Goal: Task Accomplishment & Management: Use online tool/utility

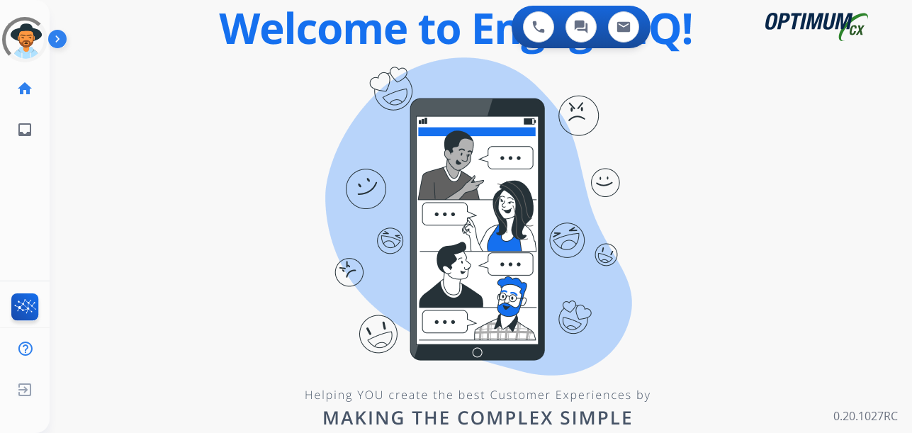
click at [13, 18] on div at bounding box center [24, 39] width 45 height 45
click at [294, 90] on div "swap_horiz Break voice bridge close_fullscreen Connect 3-Way Call merge_type Se…" at bounding box center [464, 85] width 828 height 68
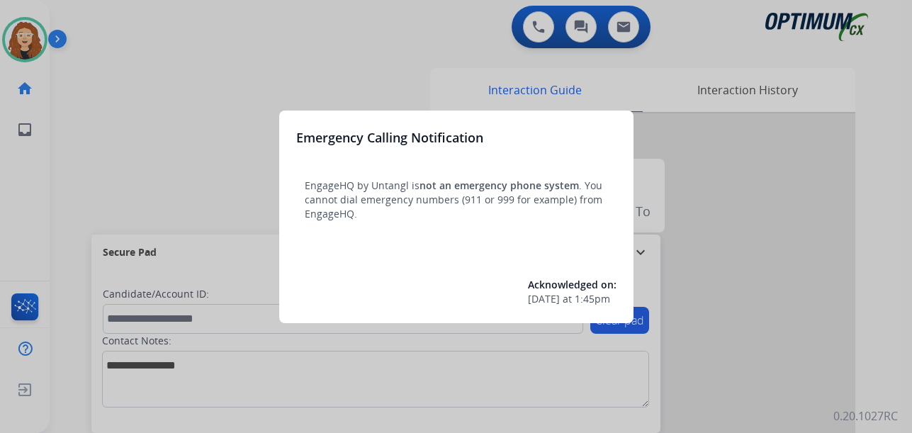
click at [222, 47] on div at bounding box center [456, 216] width 912 height 433
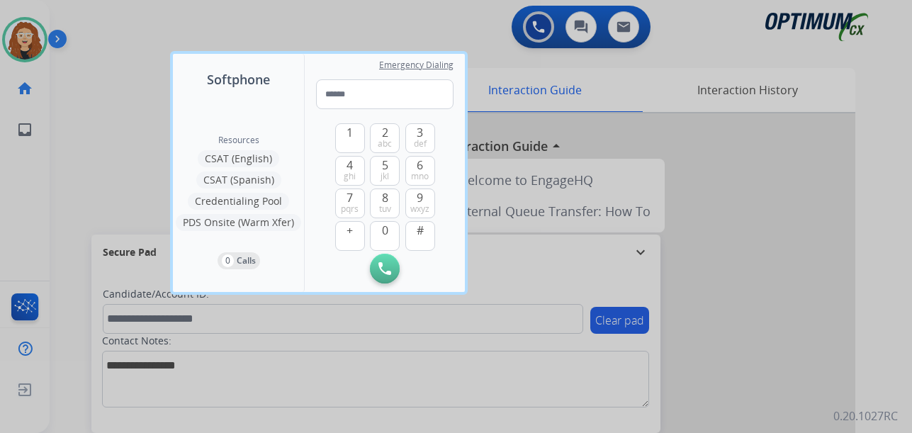
click at [414, 5] on div at bounding box center [456, 216] width 912 height 433
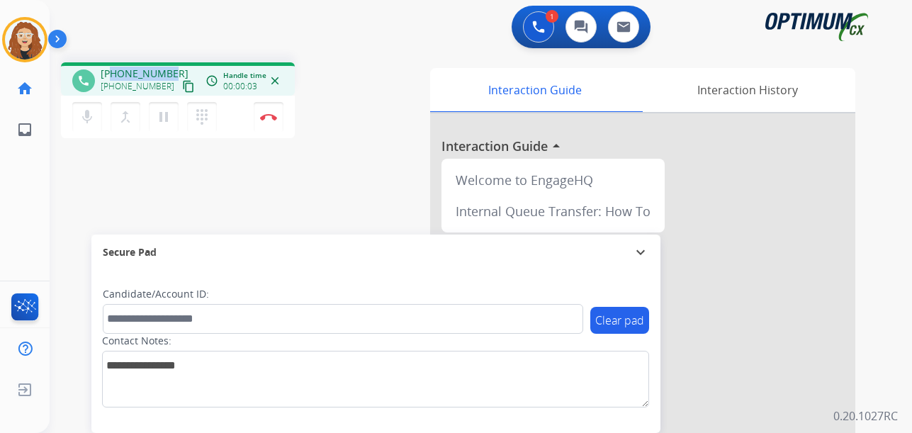
drag, startPoint x: 111, startPoint y: 74, endPoint x: 170, endPoint y: 70, distance: 59.6
click at [170, 70] on div "[PHONE_NUMBER] [PHONE_NUMBER] content_copy" at bounding box center [149, 81] width 96 height 28
copy span "9376234635"
click at [271, 120] on button "Disconnect" at bounding box center [269, 117] width 30 height 30
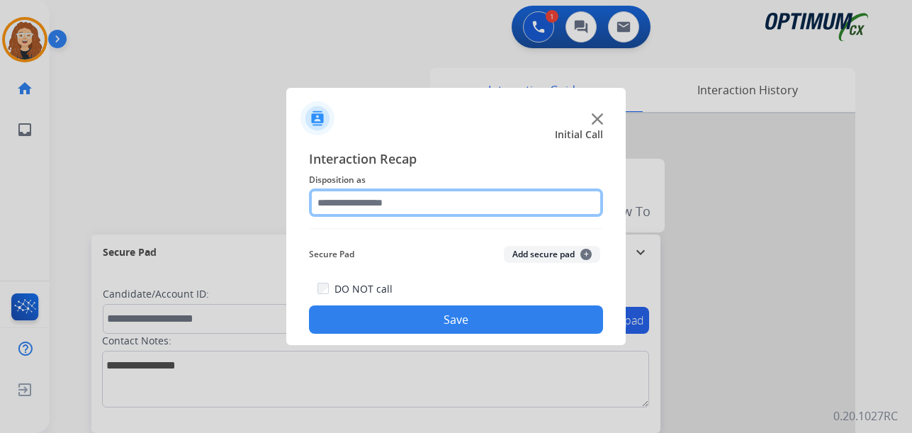
click at [382, 204] on input "text" at bounding box center [456, 202] width 294 height 28
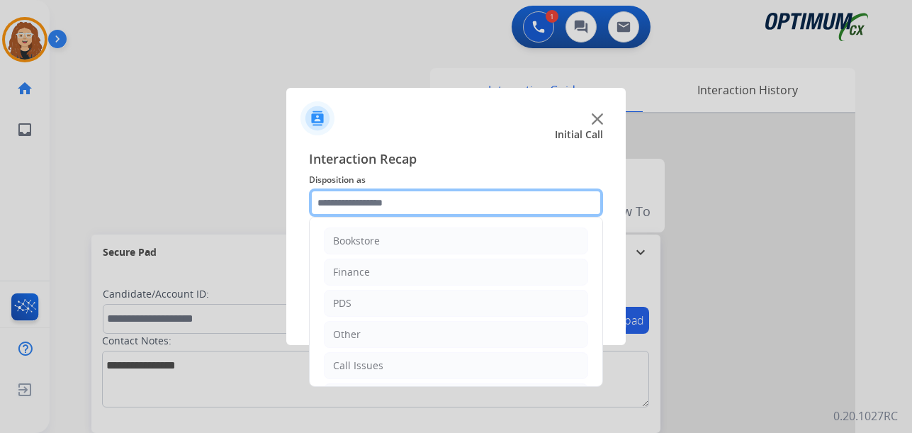
scroll to position [96, 0]
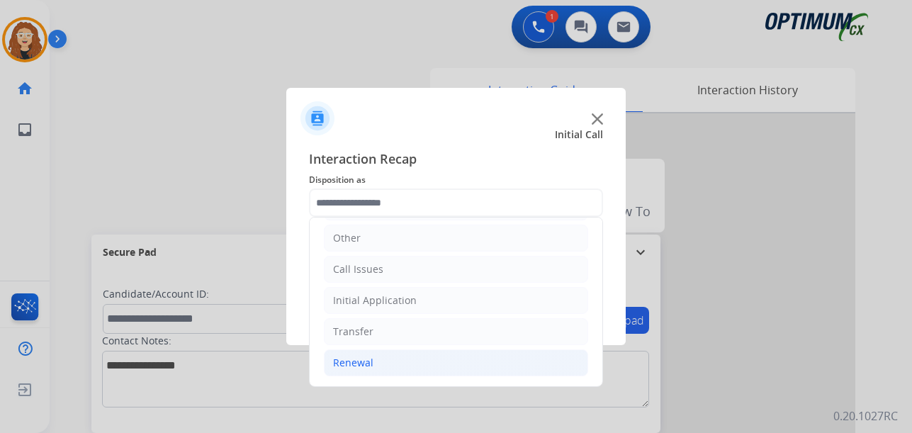
click at [401, 356] on li "Renewal" at bounding box center [456, 362] width 264 height 27
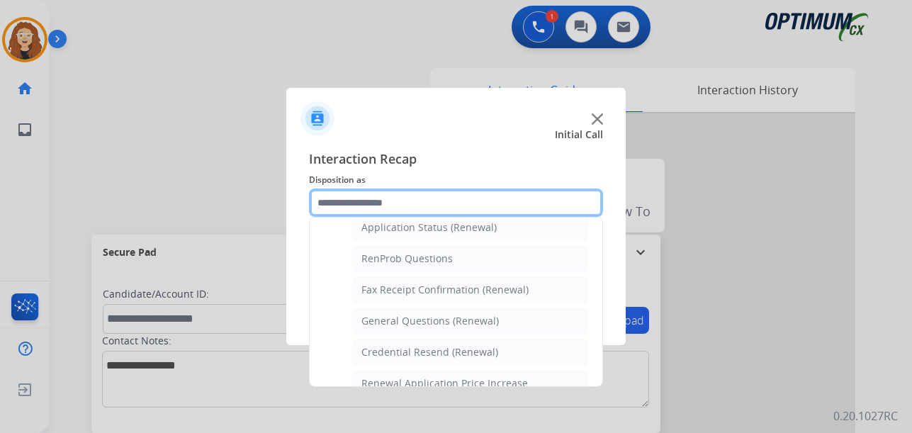
scroll to position [361, 0]
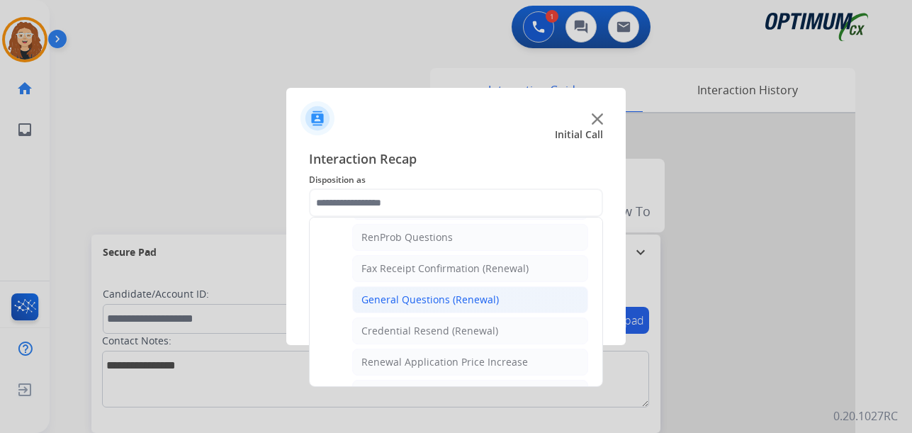
click at [449, 301] on div "General Questions (Renewal)" at bounding box center [429, 300] width 137 height 14
type input "**********"
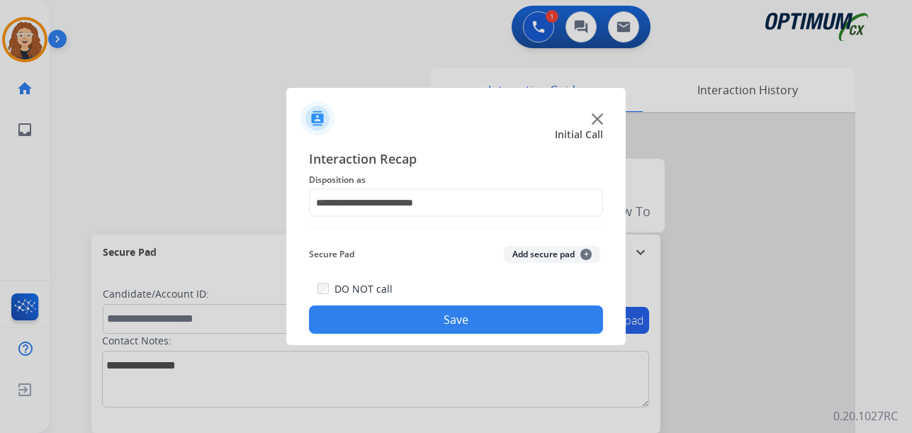
click at [435, 323] on button "Save" at bounding box center [456, 319] width 294 height 28
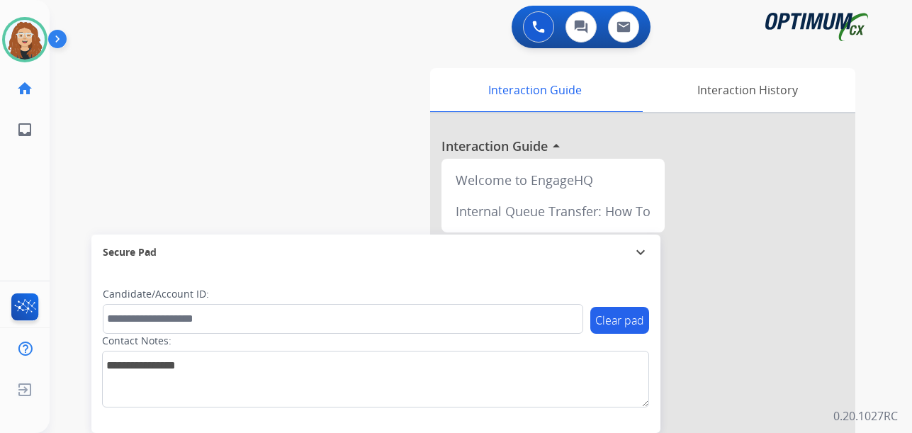
click at [803, 195] on div at bounding box center [642, 377] width 425 height 529
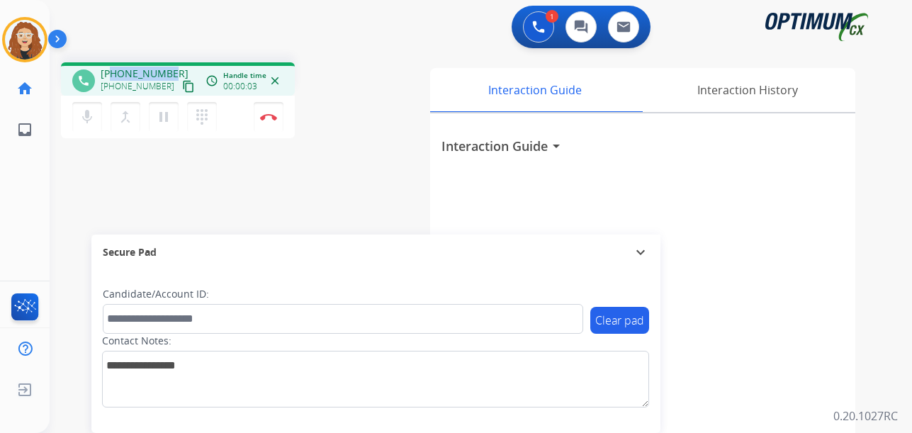
drag, startPoint x: 114, startPoint y: 74, endPoint x: 171, endPoint y: 72, distance: 56.7
click at [171, 72] on div "[PHONE_NUMBER] [PHONE_NUMBER] content_copy" at bounding box center [149, 81] width 96 height 28
copy span "6512385581"
click at [273, 120] on button "Disconnect" at bounding box center [269, 117] width 30 height 30
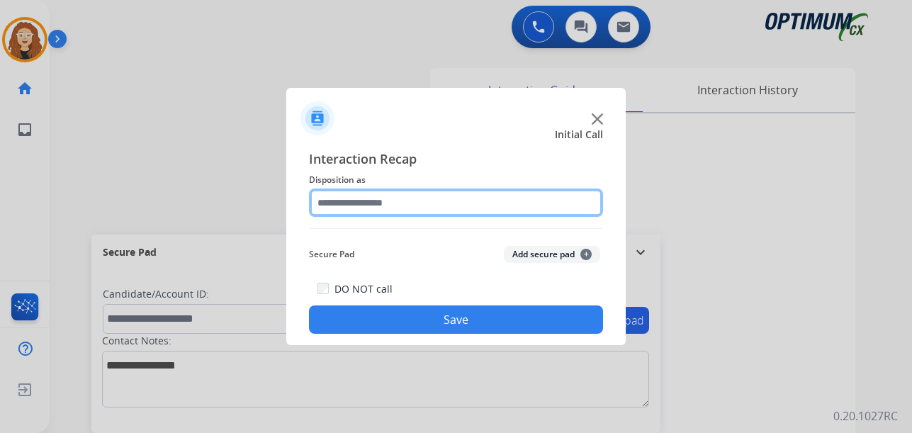
click at [400, 197] on input "text" at bounding box center [456, 202] width 294 height 28
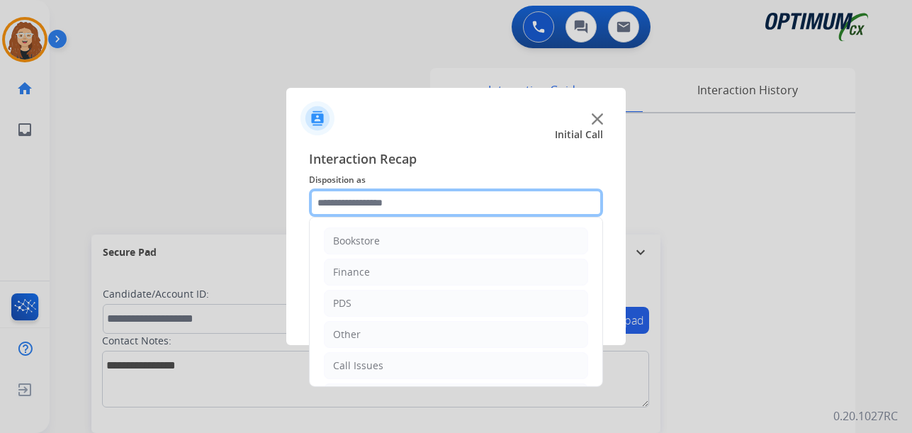
scroll to position [96, 0]
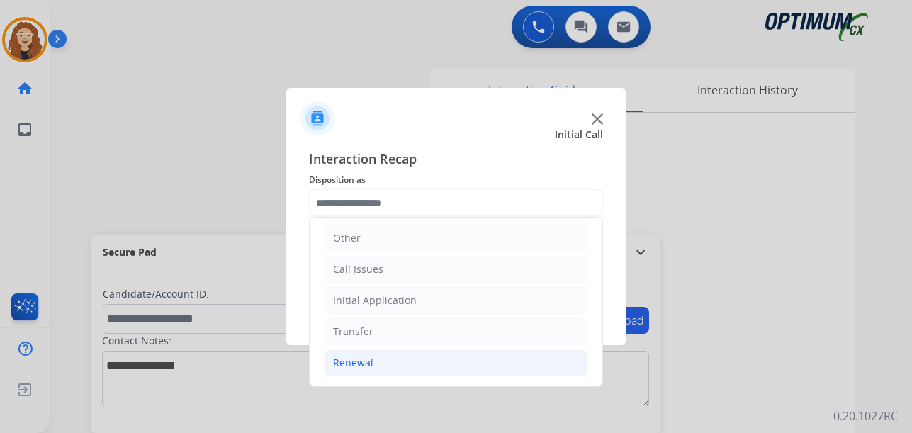
click at [361, 362] on div "Renewal" at bounding box center [353, 363] width 40 height 14
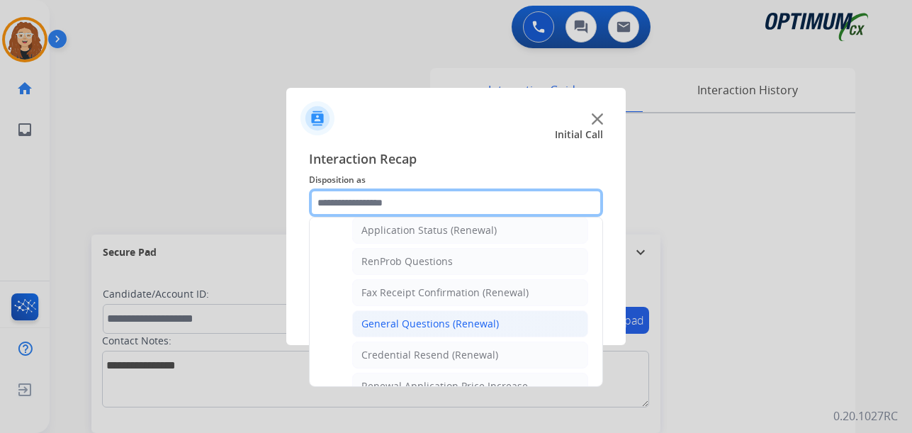
scroll to position [337, 0]
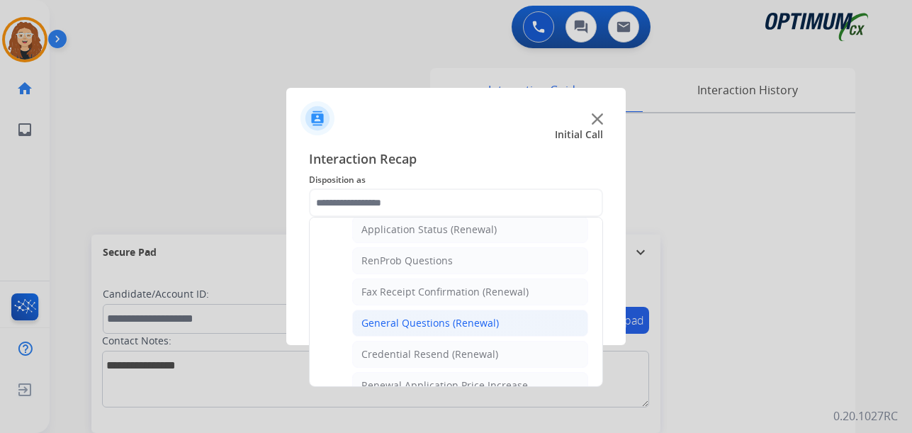
click at [473, 326] on div "General Questions (Renewal)" at bounding box center [429, 323] width 137 height 14
type input "**********"
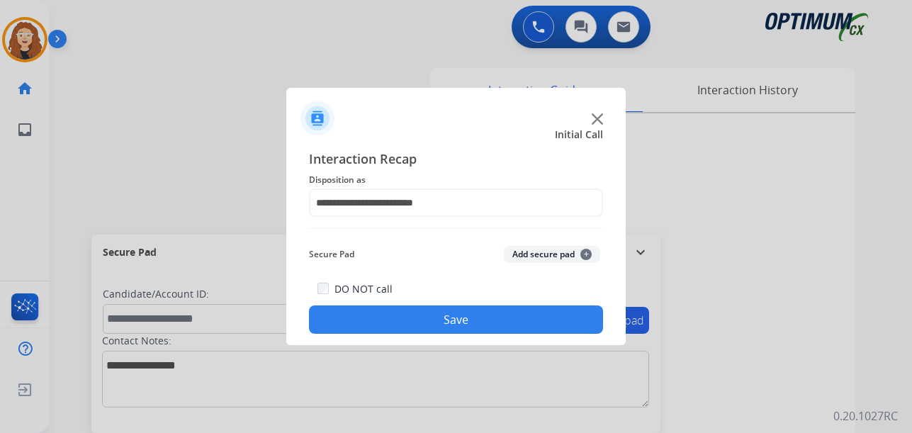
click at [453, 316] on button "Save" at bounding box center [456, 319] width 294 height 28
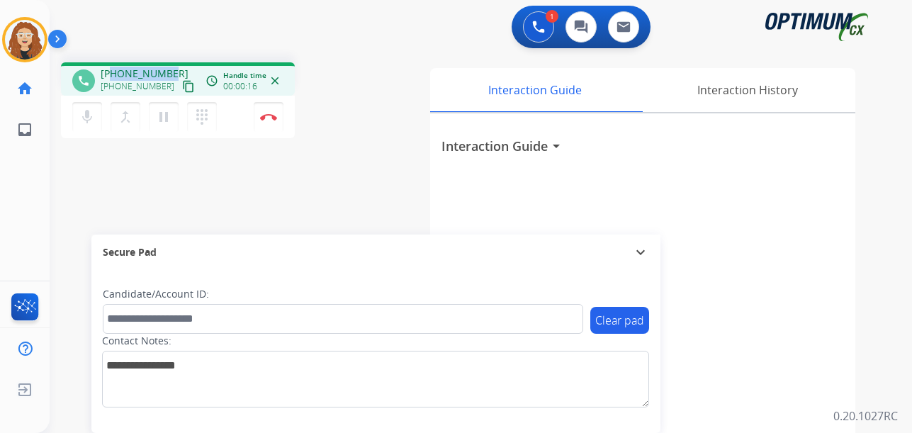
drag, startPoint x: 113, startPoint y: 69, endPoint x: 168, endPoint y: 68, distance: 55.3
click at [168, 68] on span "[PHONE_NUMBER]" at bounding box center [145, 74] width 88 height 14
drag, startPoint x: 151, startPoint y: 78, endPoint x: 111, endPoint y: 174, distance: 103.8
click at [110, 175] on div "phone [PHONE_NUMBER] [PHONE_NUMBER] content_copy access_time Call metrics Queue…" at bounding box center [464, 346] width 828 height 591
drag, startPoint x: 118, startPoint y: 72, endPoint x: 171, endPoint y: 71, distance: 53.1
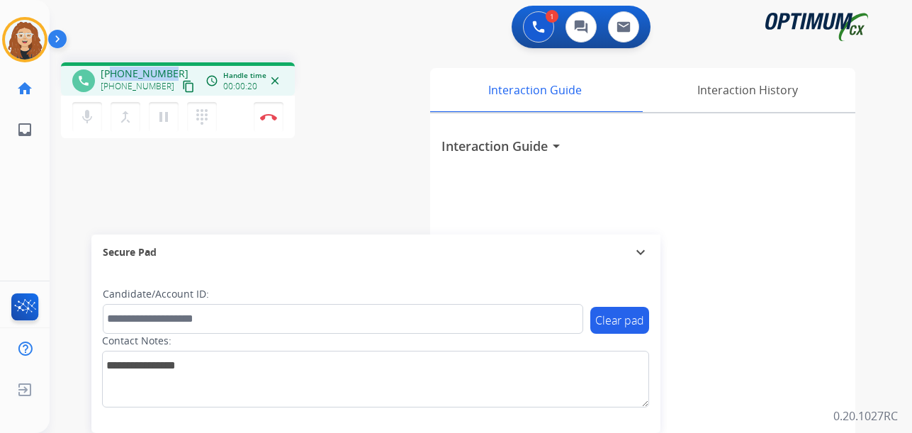
click at [171, 71] on div "[PHONE_NUMBER] [PHONE_NUMBER] content_copy" at bounding box center [149, 81] width 96 height 28
copy span "2023908198"
click at [272, 120] on img at bounding box center [268, 116] width 17 height 7
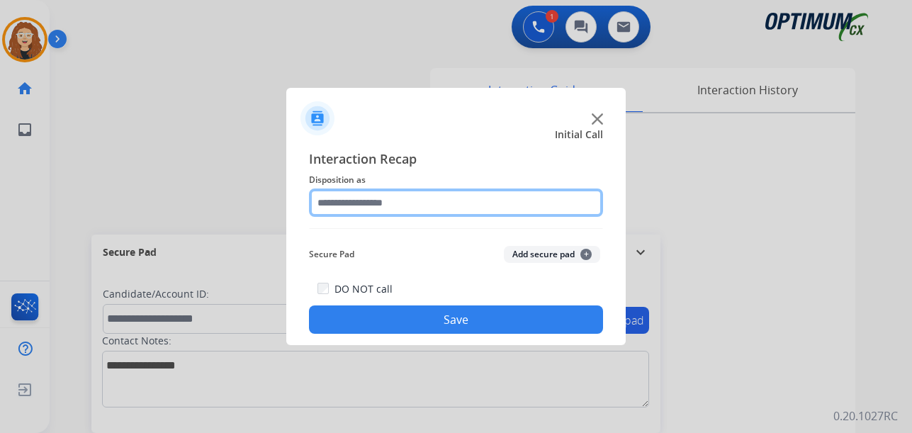
click at [351, 203] on input "text" at bounding box center [456, 202] width 294 height 28
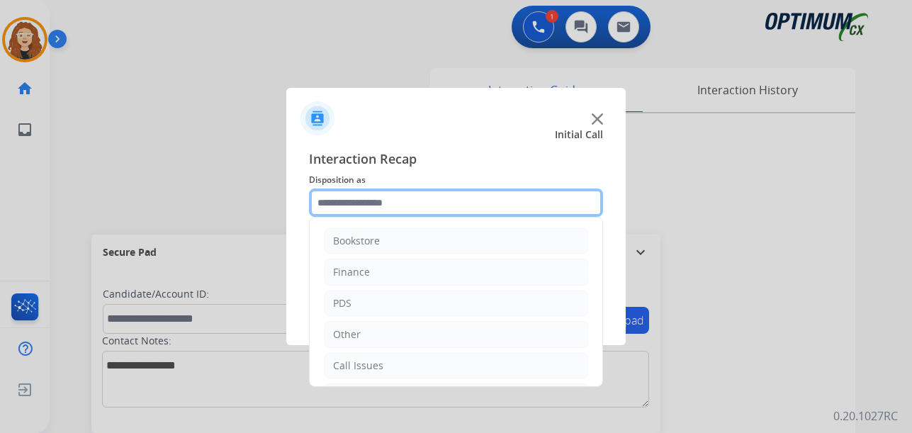
scroll to position [96, 0]
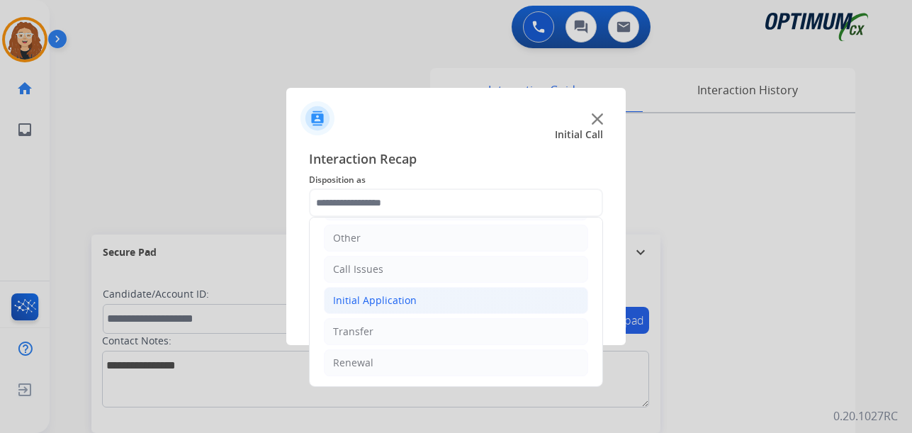
click at [378, 300] on div "Initial Application" at bounding box center [375, 300] width 84 height 14
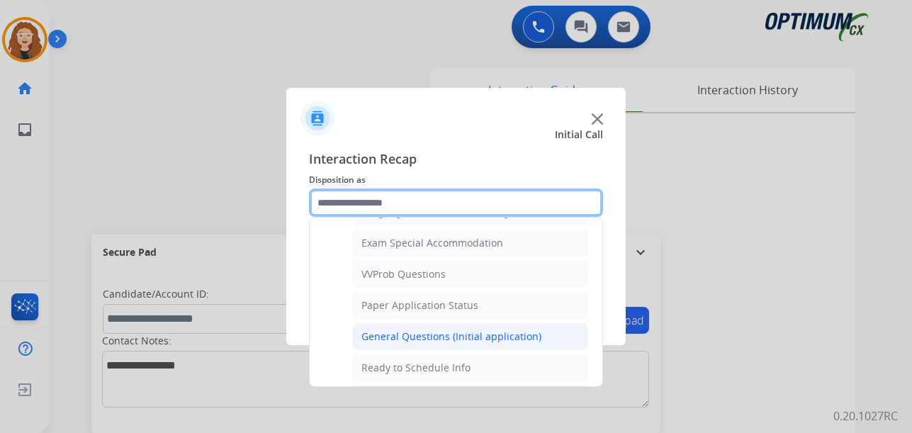
scroll to position [730, 0]
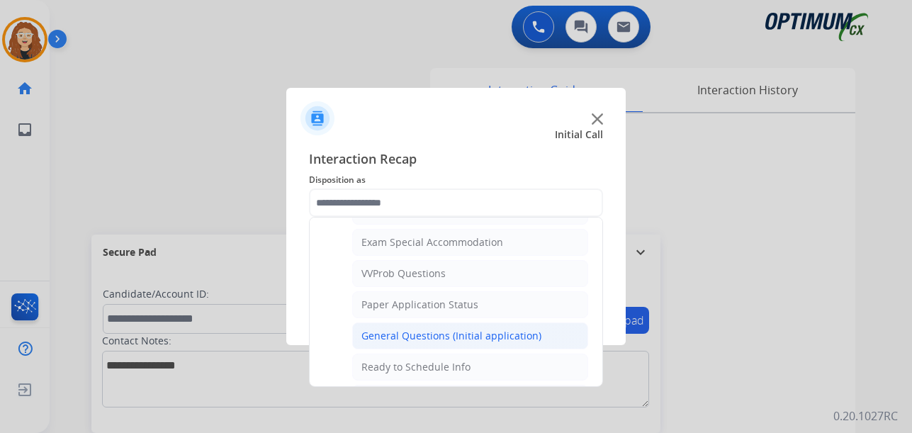
click at [521, 334] on div "General Questions (Initial application)" at bounding box center [451, 336] width 180 height 14
type input "**********"
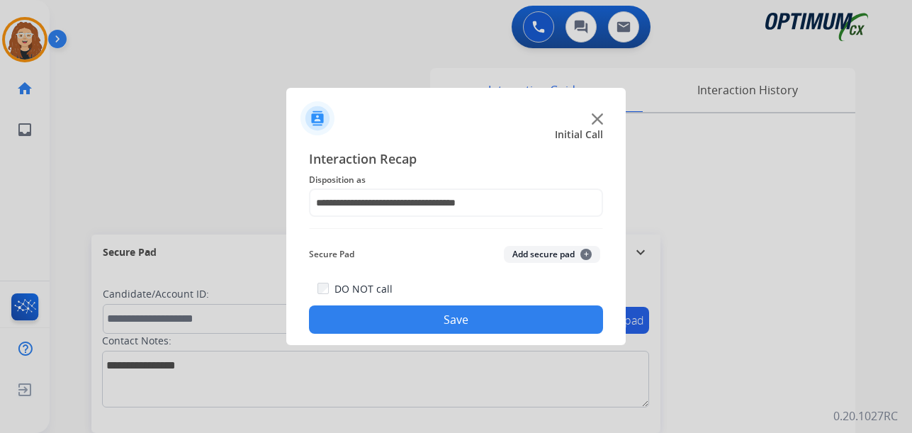
click at [503, 320] on button "Save" at bounding box center [456, 319] width 294 height 28
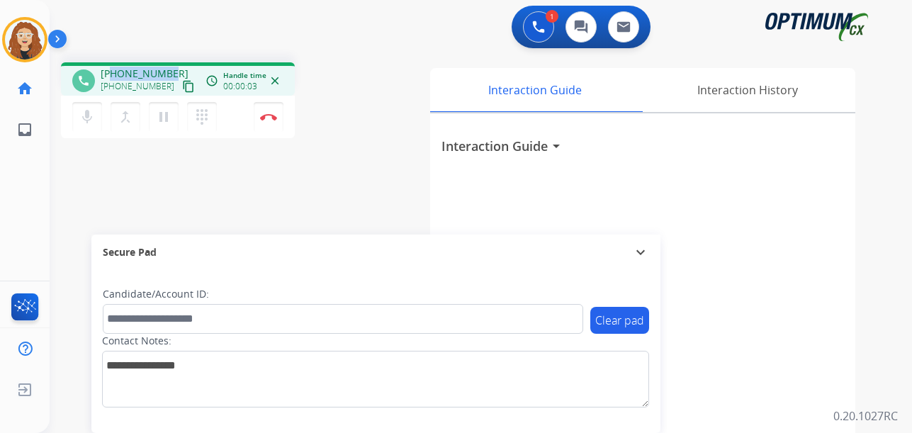
drag, startPoint x: 113, startPoint y: 71, endPoint x: 170, endPoint y: 64, distance: 57.8
click at [170, 64] on div "phone [PHONE_NUMBER] [PHONE_NUMBER] content_copy access_time Call metrics Queue…" at bounding box center [178, 78] width 234 height 33
copy span "7874306987"
click at [272, 118] on img at bounding box center [268, 116] width 17 height 7
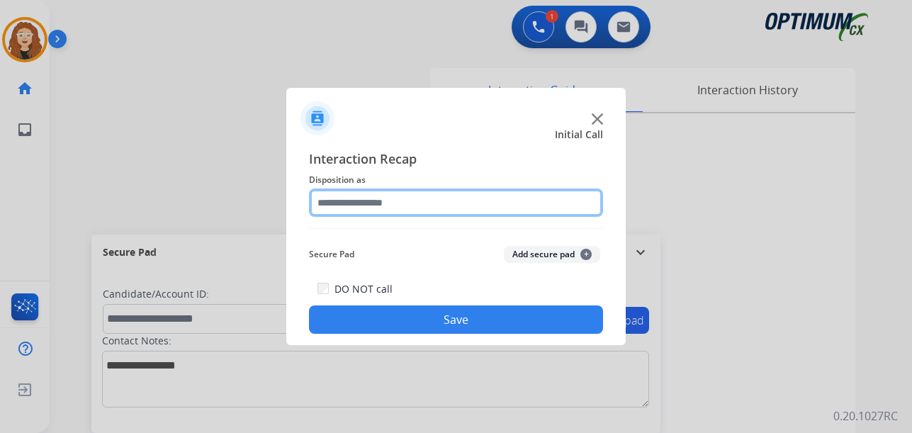
click at [379, 203] on input "text" at bounding box center [456, 202] width 294 height 28
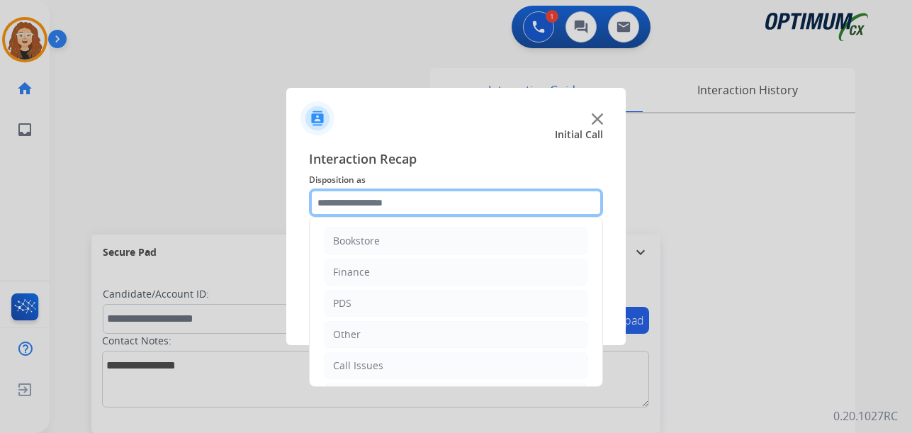
scroll to position [96, 0]
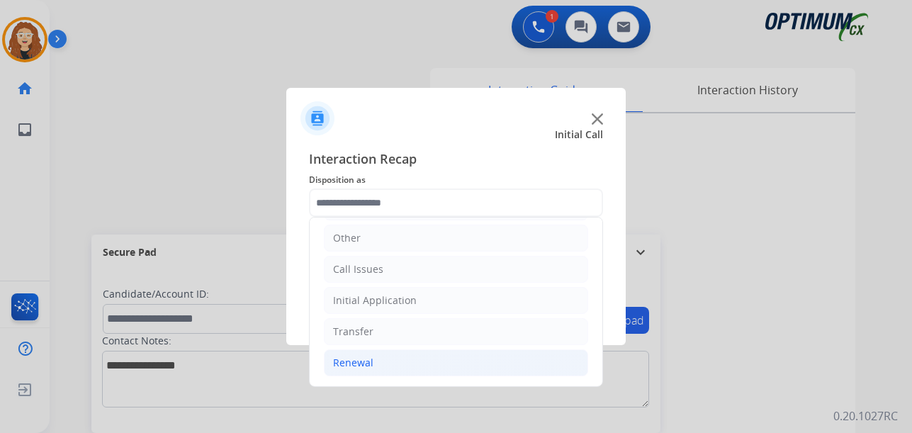
drag, startPoint x: 411, startPoint y: 361, endPoint x: 443, endPoint y: 363, distance: 32.7
click at [412, 361] on li "Renewal" at bounding box center [456, 362] width 264 height 27
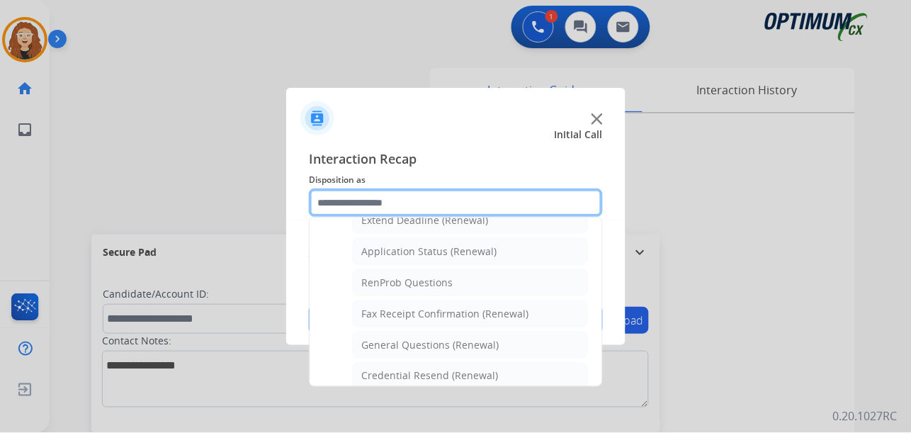
scroll to position [358, 0]
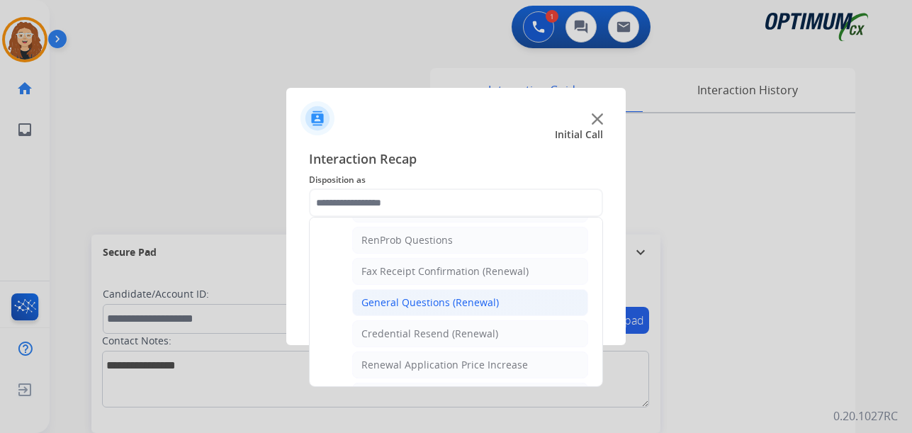
click at [483, 299] on div "General Questions (Renewal)" at bounding box center [429, 302] width 137 height 14
type input "**********"
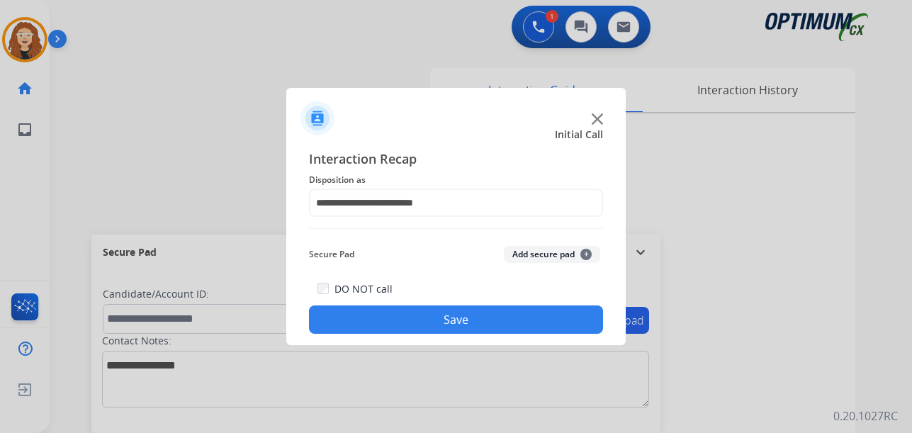
click at [455, 317] on button "Save" at bounding box center [456, 319] width 294 height 28
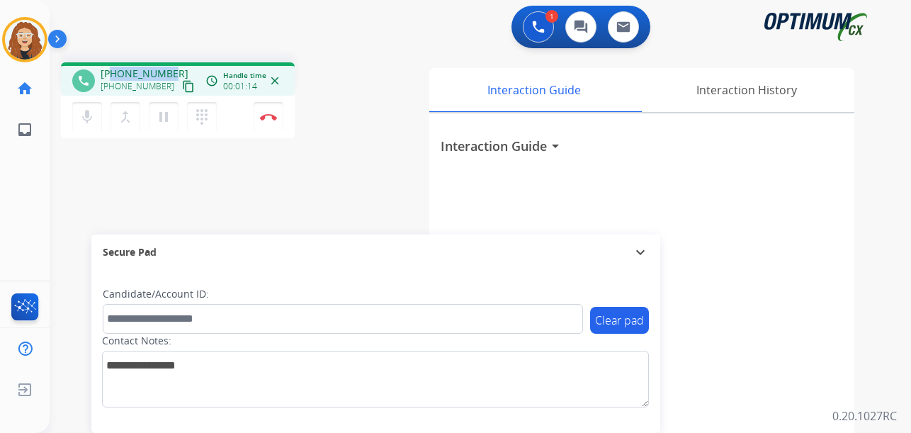
drag, startPoint x: 112, startPoint y: 75, endPoint x: 167, endPoint y: 72, distance: 55.4
click at [169, 72] on div "[PHONE_NUMBER] [PHONE_NUMBER] content_copy" at bounding box center [149, 81] width 96 height 28
copy span "3148679522"
click at [269, 115] on img at bounding box center [268, 116] width 17 height 7
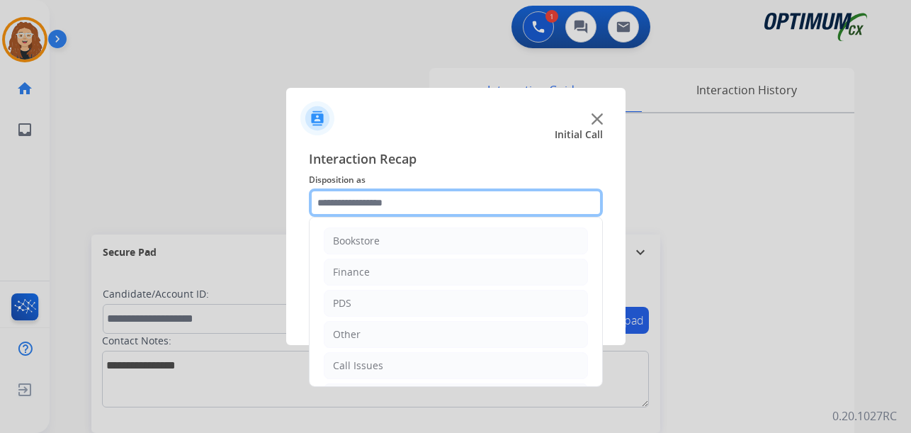
click at [405, 203] on input "text" at bounding box center [456, 202] width 294 height 28
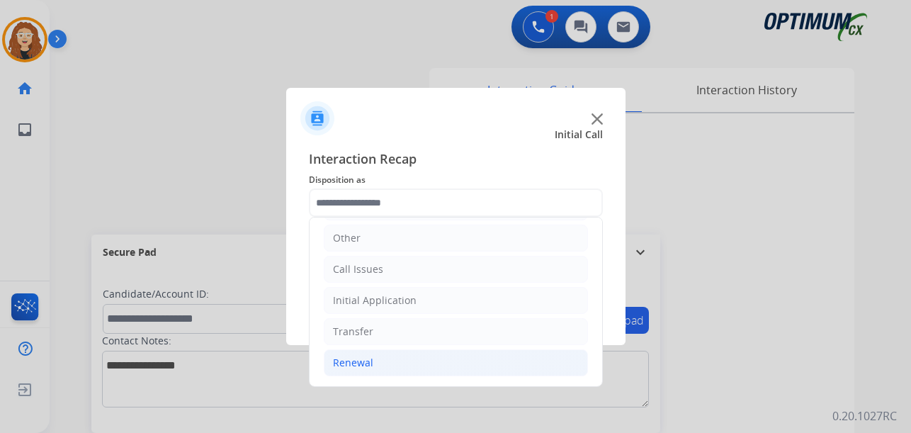
click at [383, 366] on li "Renewal" at bounding box center [456, 362] width 264 height 27
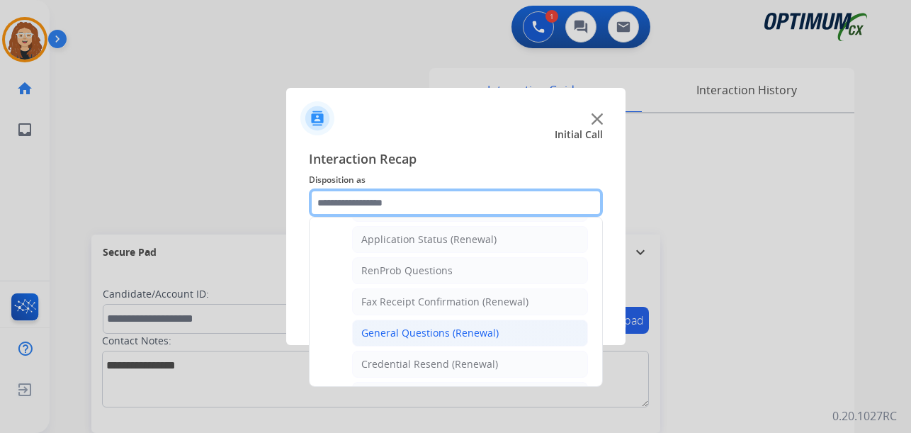
scroll to position [328, 0]
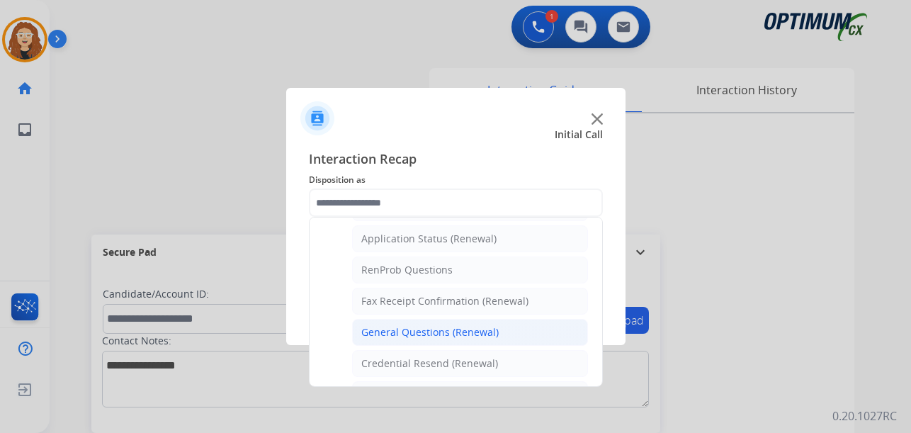
click at [439, 335] on div "General Questions (Renewal)" at bounding box center [429, 332] width 137 height 14
type input "**********"
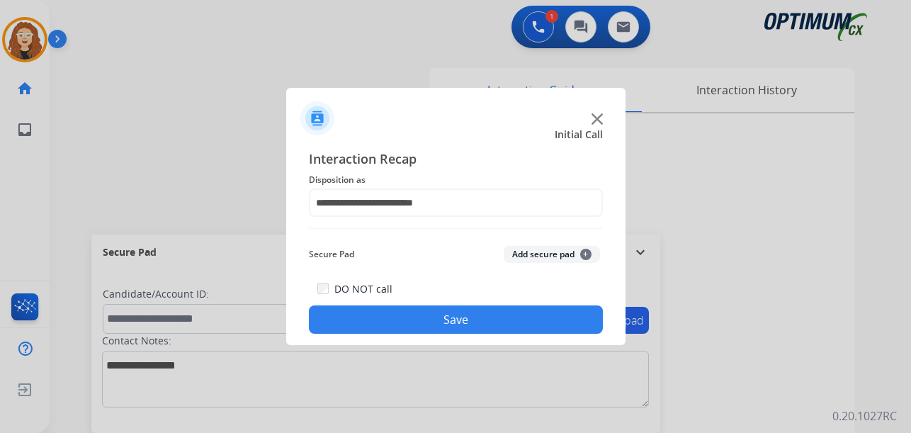
click at [441, 322] on button "Save" at bounding box center [456, 319] width 294 height 28
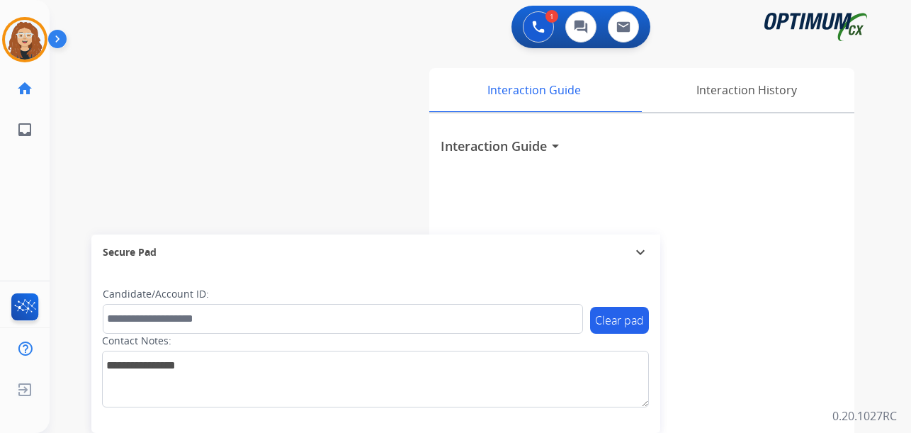
click at [66, 247] on div "swap_horiz Break voice bridge close_fullscreen Connect 3-Way Call merge_type Se…" at bounding box center [463, 346] width 827 height 591
click at [30, 45] on img at bounding box center [25, 40] width 40 height 40
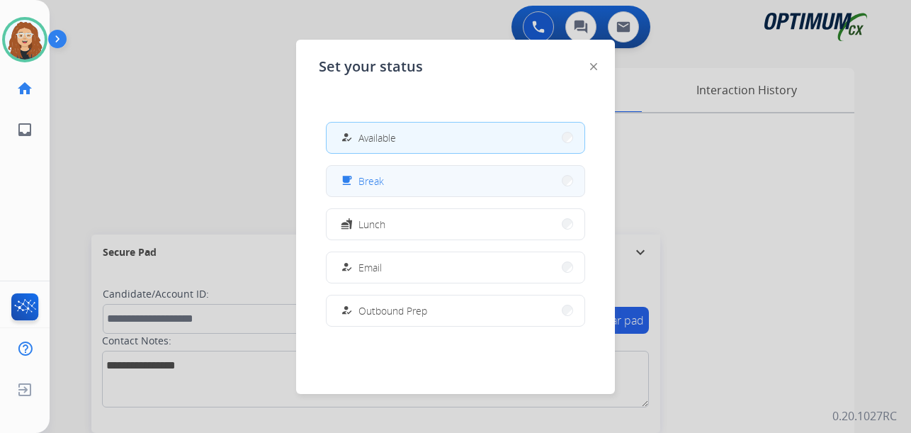
click at [400, 186] on button "free_breakfast Break" at bounding box center [456, 181] width 258 height 30
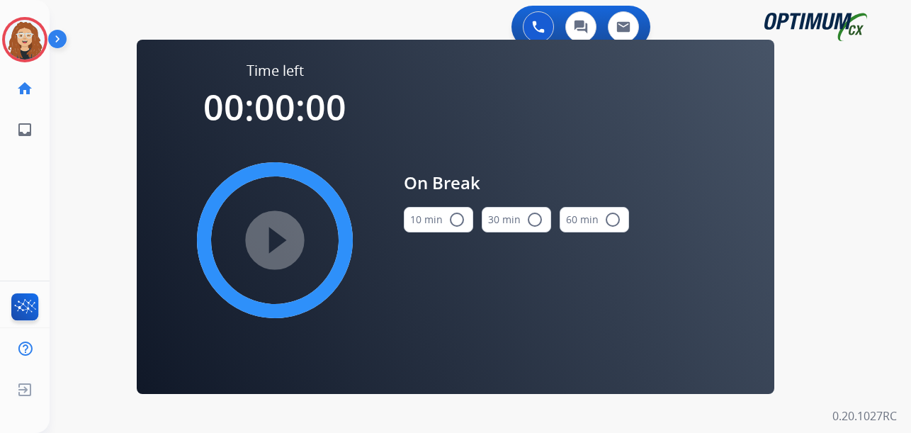
click at [456, 222] on mat-icon "radio_button_unchecked" at bounding box center [456, 219] width 17 height 17
click at [273, 242] on mat-icon "play_circle_filled" at bounding box center [274, 240] width 17 height 17
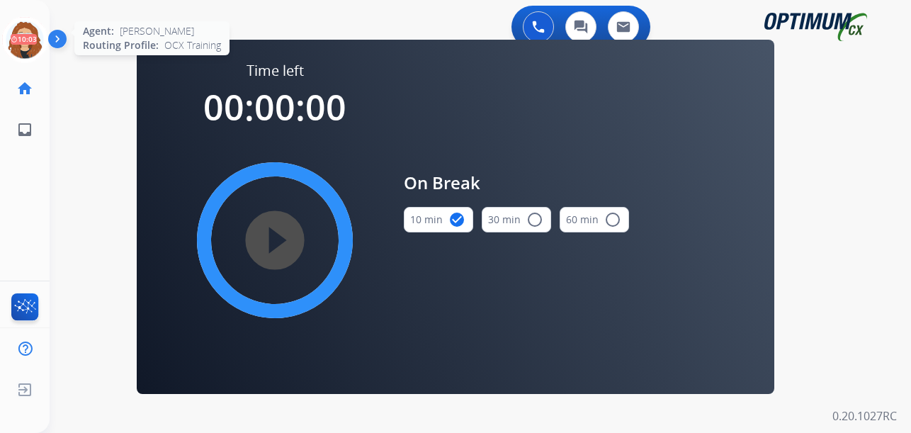
click at [31, 39] on icon at bounding box center [25, 40] width 46 height 46
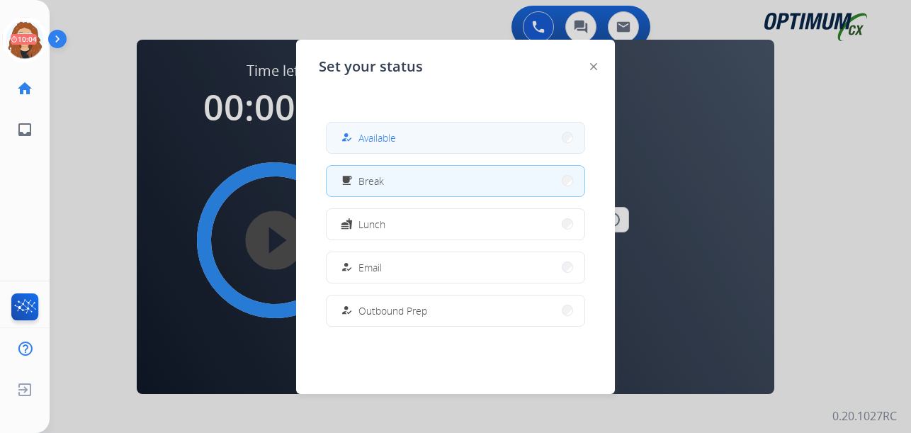
click at [456, 140] on button "how_to_reg Available" at bounding box center [456, 138] width 258 height 30
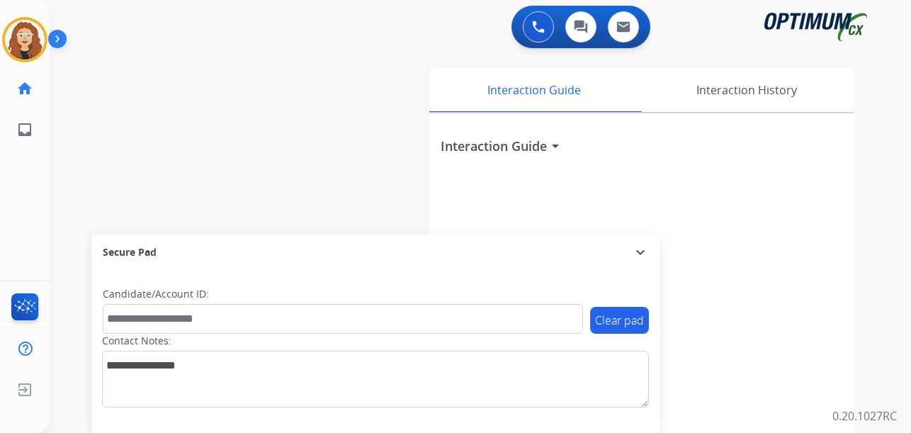
click at [57, 179] on div "swap_horiz Break voice bridge close_fullscreen Connect 3-Way Call merge_type Se…" at bounding box center [463, 346] width 827 height 591
click at [62, 161] on div "swap_horiz Break voice bridge close_fullscreen Connect 3-Way Call merge_type Se…" at bounding box center [463, 346] width 827 height 591
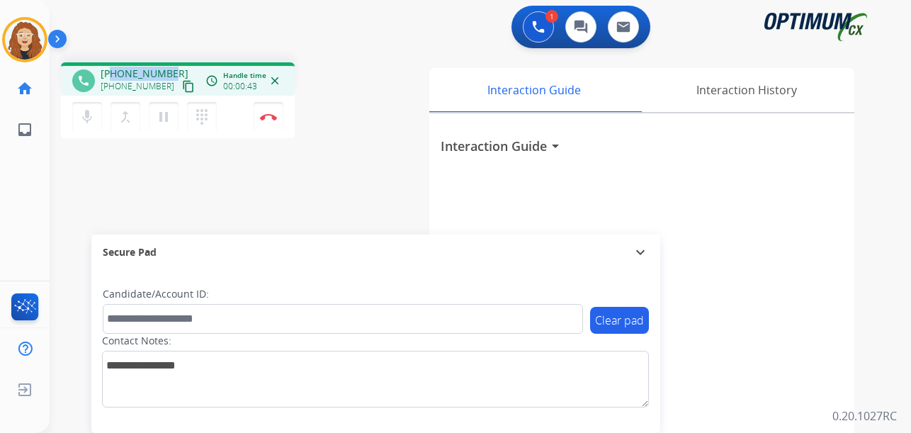
drag, startPoint x: 113, startPoint y: 74, endPoint x: 160, endPoint y: 72, distance: 47.5
click at [168, 72] on span "[PHONE_NUMBER]" at bounding box center [145, 74] width 88 height 14
copy span "2405487454"
click at [270, 117] on img at bounding box center [268, 116] width 17 height 7
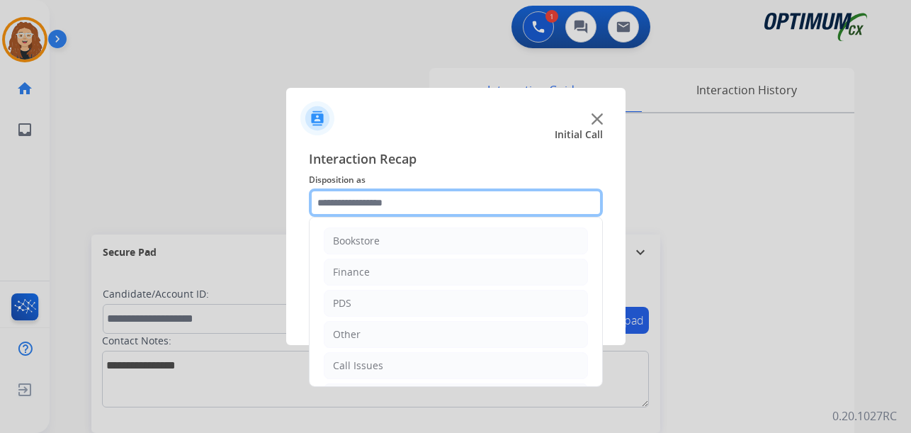
click at [366, 200] on input "text" at bounding box center [456, 202] width 294 height 28
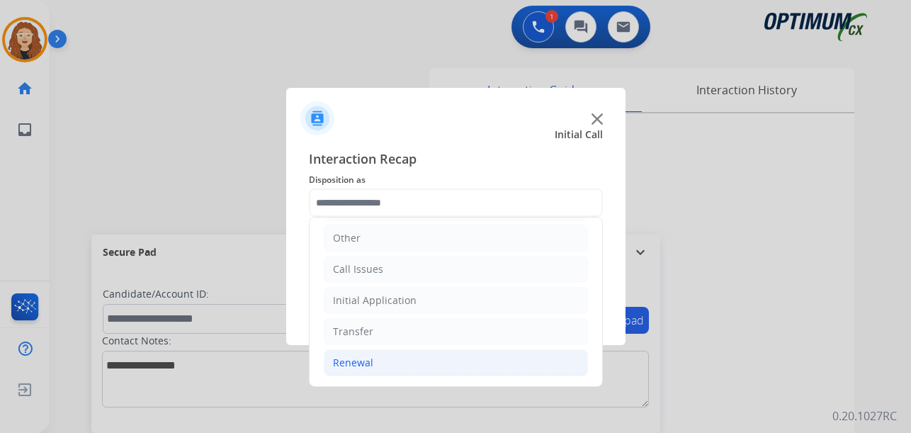
click at [465, 364] on li "Renewal" at bounding box center [456, 362] width 264 height 27
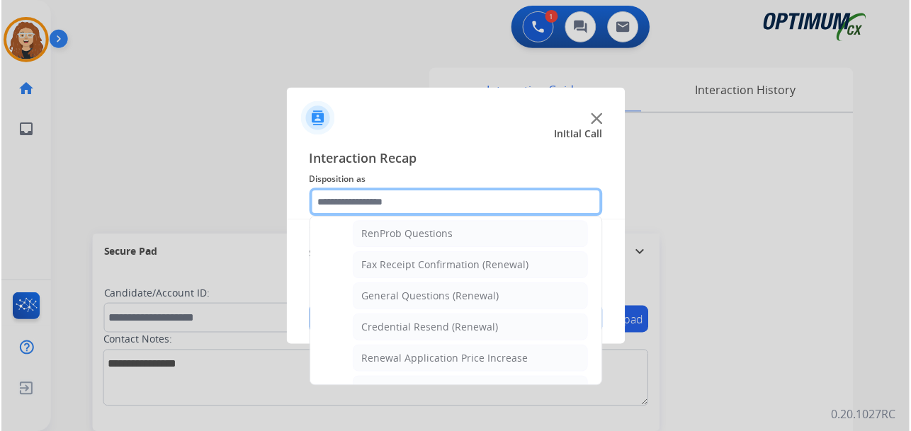
scroll to position [367, 0]
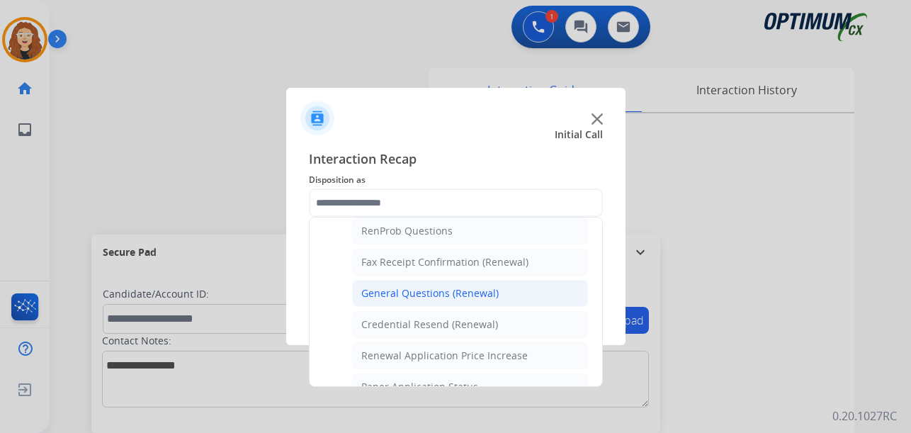
click at [465, 296] on div "General Questions (Renewal)" at bounding box center [429, 293] width 137 height 14
type input "**********"
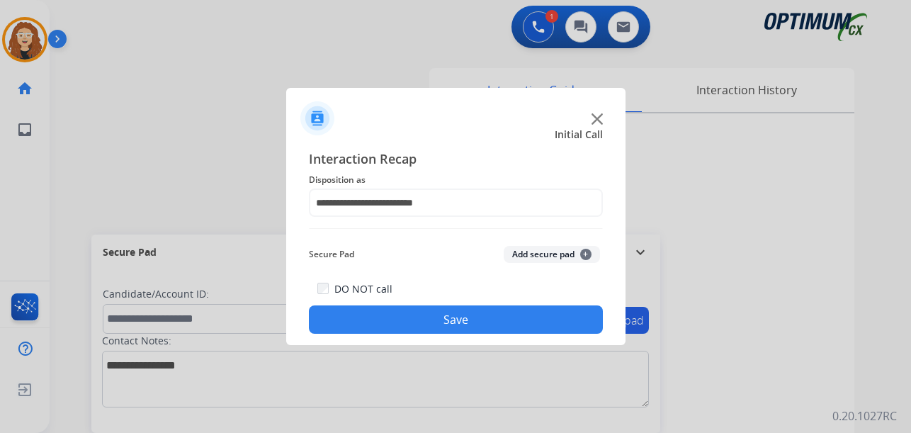
click at [456, 318] on button "Save" at bounding box center [456, 319] width 294 height 28
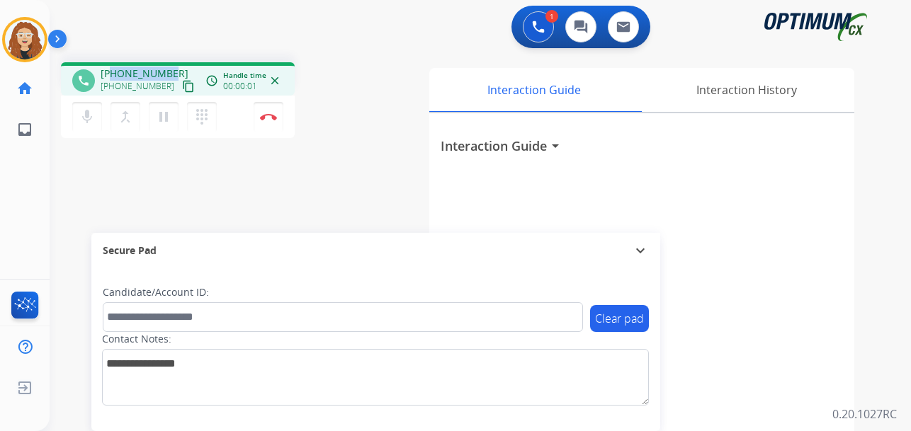
drag, startPoint x: 112, startPoint y: 74, endPoint x: 169, endPoint y: 72, distance: 56.7
click at [169, 72] on span "[PHONE_NUMBER]" at bounding box center [145, 74] width 88 height 14
copy span "6095030434"
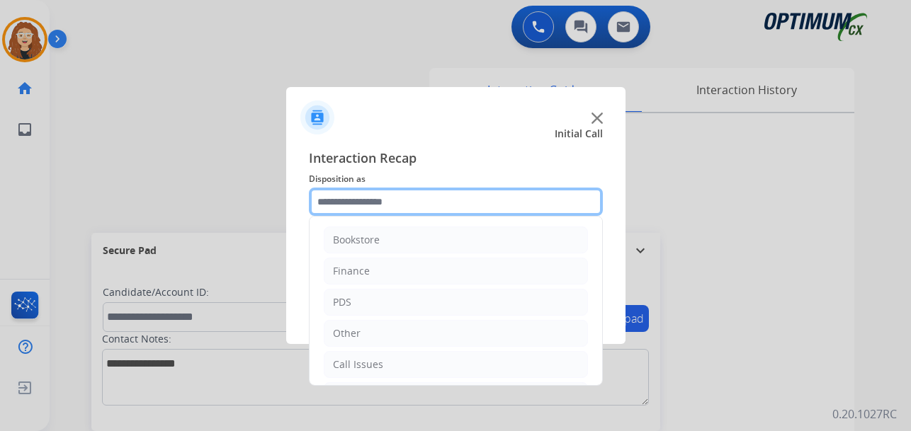
click at [354, 199] on input "text" at bounding box center [456, 202] width 294 height 28
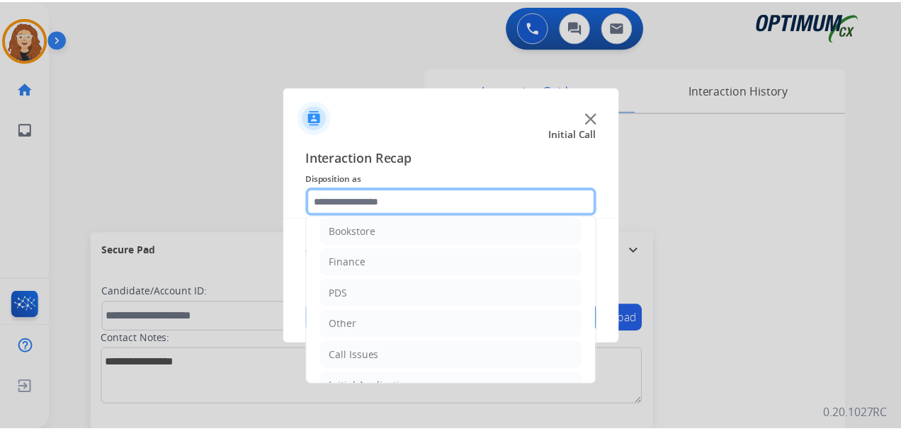
scroll to position [0, 0]
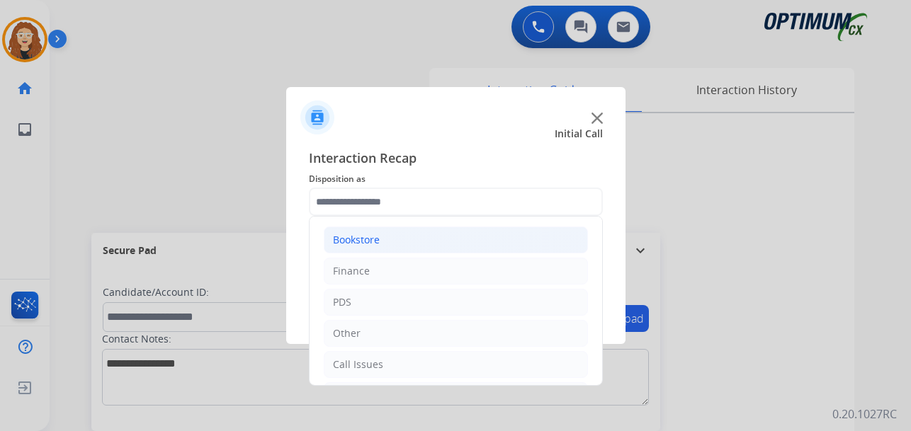
click at [375, 233] on div "Bookstore" at bounding box center [356, 240] width 47 height 14
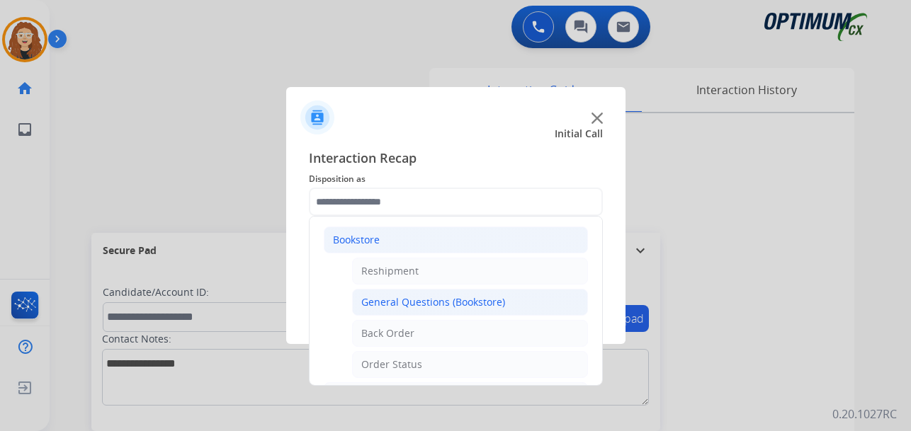
click at [417, 304] on div "General Questions (Bookstore)" at bounding box center [433, 302] width 144 height 14
type input "**********"
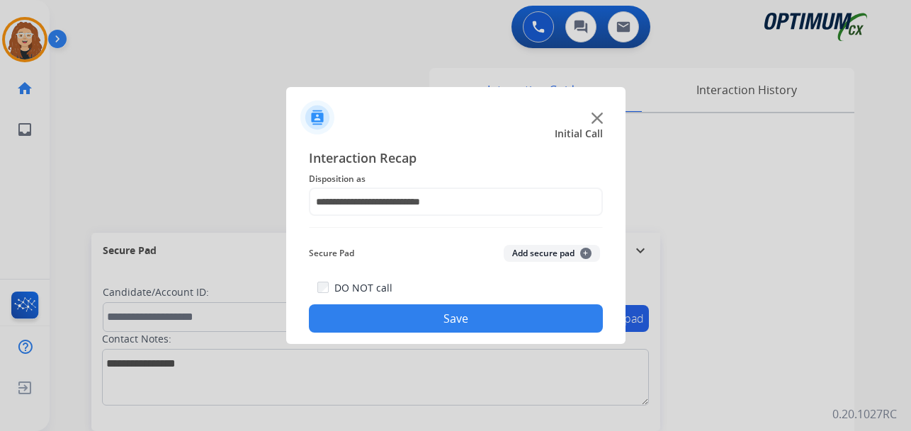
click at [404, 319] on button "Save" at bounding box center [456, 319] width 294 height 28
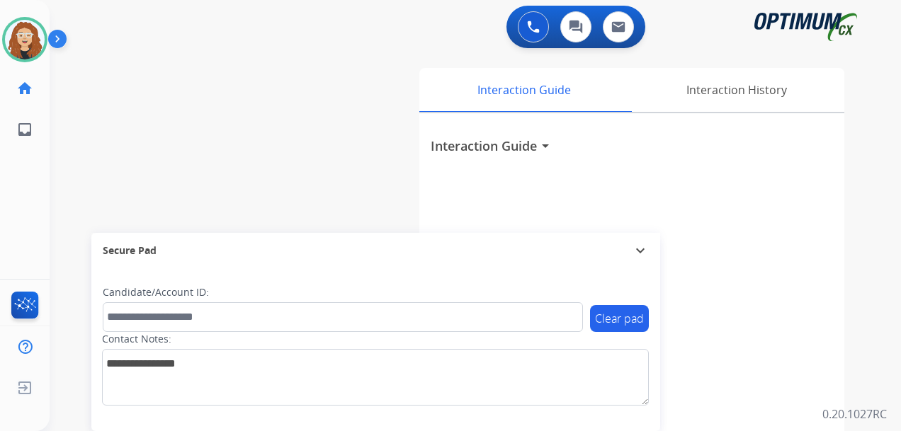
click at [851, 159] on div "Interaction Guide Interaction History Interaction Guide arrow_drop_down" at bounding box center [636, 352] width 462 height 580
click at [851, 119] on div "Interaction Guide Interaction History Interaction Guide arrow_drop_down" at bounding box center [636, 352] width 462 height 580
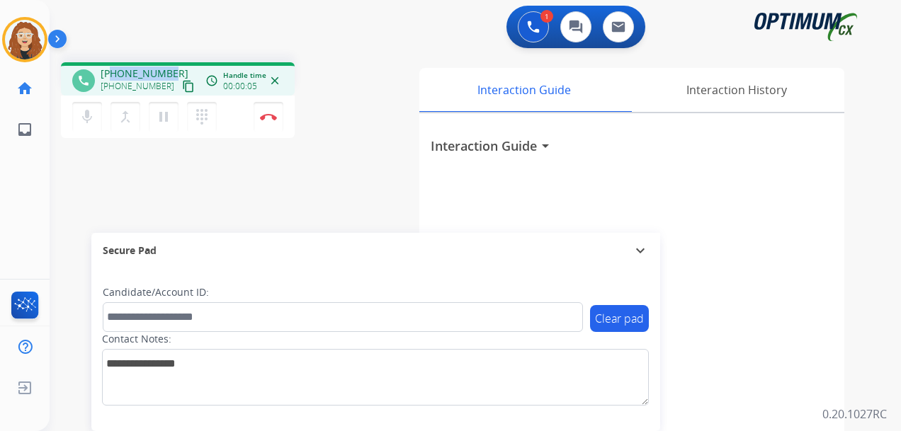
drag, startPoint x: 113, startPoint y: 72, endPoint x: 171, endPoint y: 68, distance: 58.2
click at [171, 68] on div "[PHONE_NUMBER] [PHONE_NUMBER] content_copy" at bounding box center [149, 81] width 96 height 28
copy span "7739127020"
click at [269, 121] on button "Disconnect" at bounding box center [269, 117] width 30 height 30
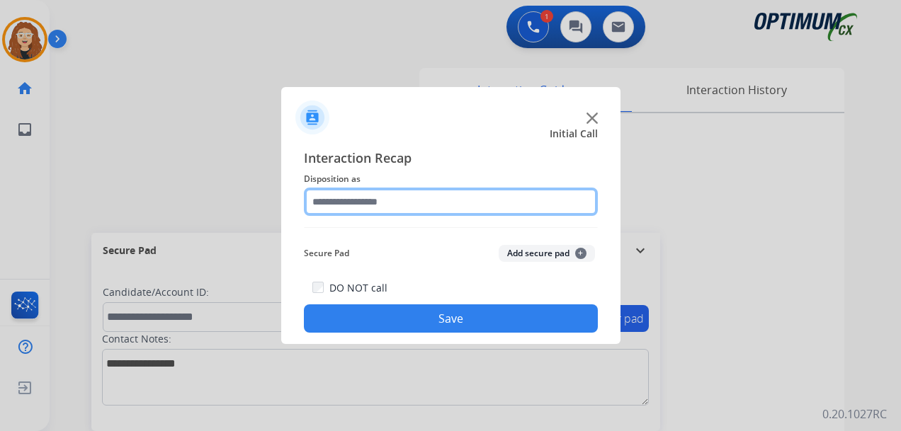
click at [355, 204] on input "text" at bounding box center [451, 202] width 294 height 28
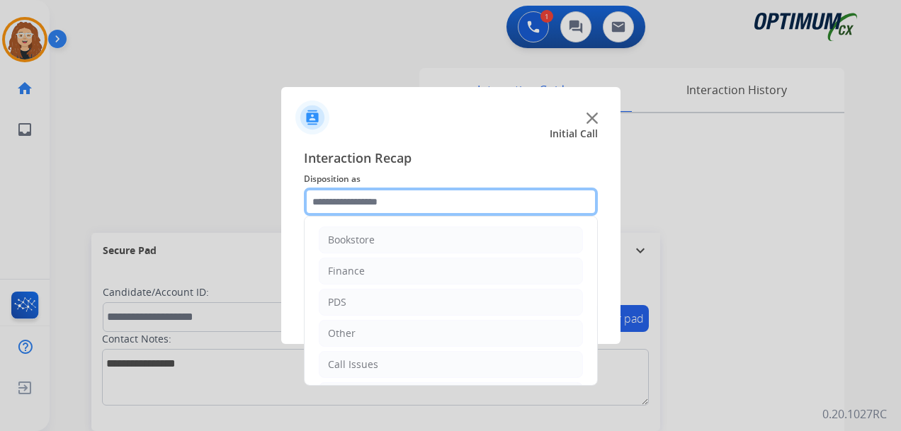
scroll to position [96, 0]
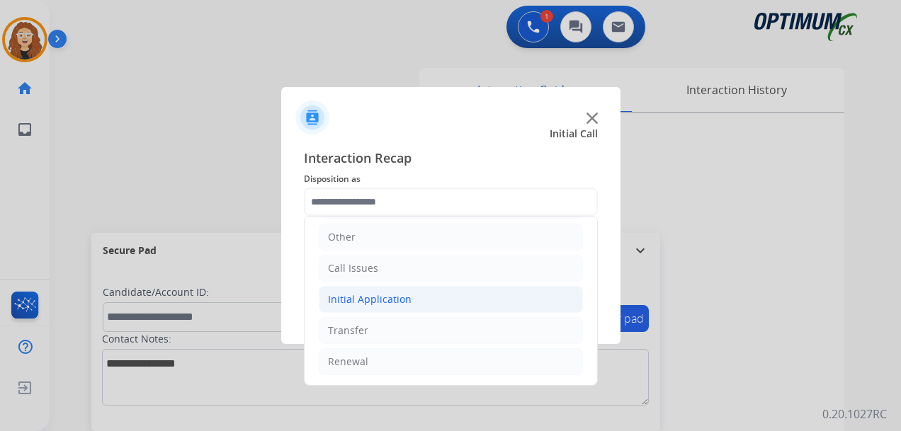
click at [422, 308] on li "Initial Application" at bounding box center [451, 299] width 264 height 27
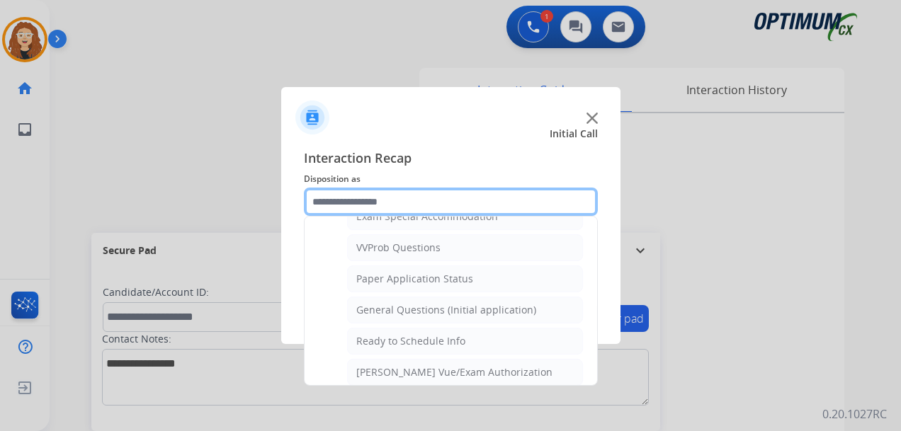
scroll to position [759, 0]
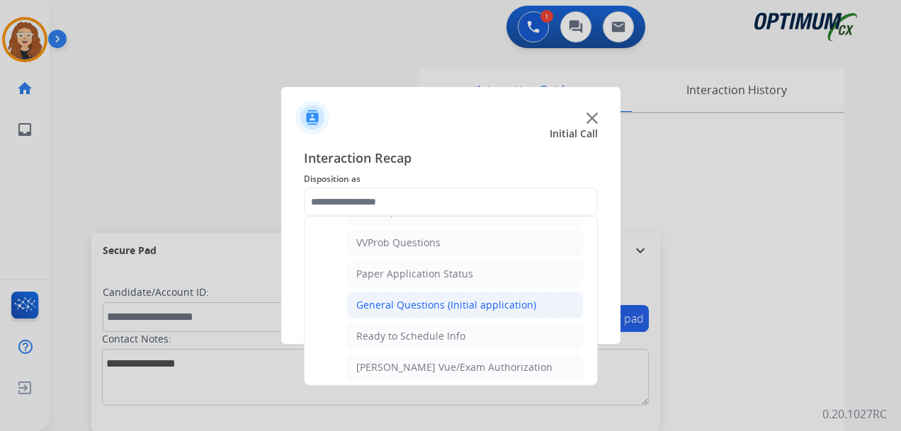
click at [492, 304] on div "General Questions (Initial application)" at bounding box center [446, 305] width 180 height 14
type input "**********"
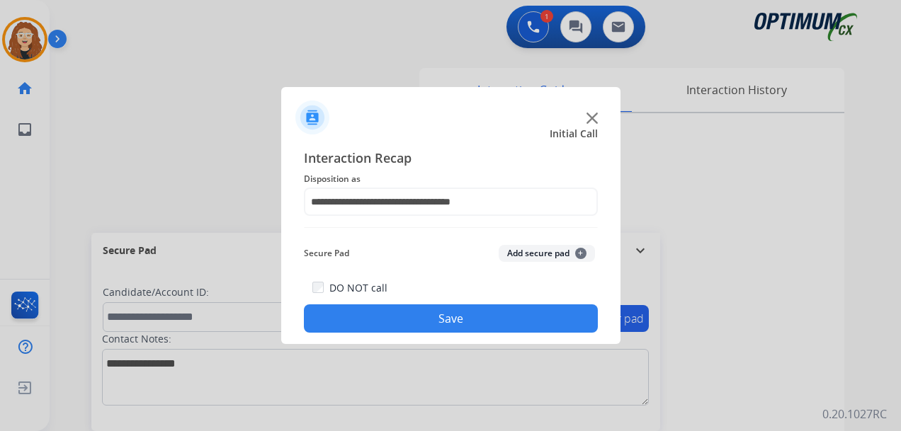
click at [473, 311] on button "Save" at bounding box center [451, 319] width 294 height 28
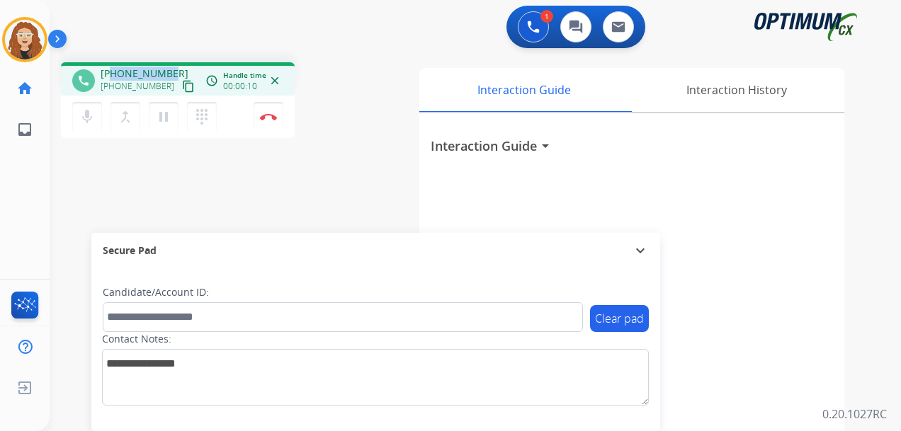
drag, startPoint x: 114, startPoint y: 72, endPoint x: 171, endPoint y: 66, distance: 57.0
click at [171, 66] on div "phone [PHONE_NUMBER] [PHONE_NUMBER] content_copy access_time Call metrics Queue…" at bounding box center [178, 78] width 234 height 33
copy span "5184162637"
click at [266, 117] on img at bounding box center [268, 116] width 17 height 7
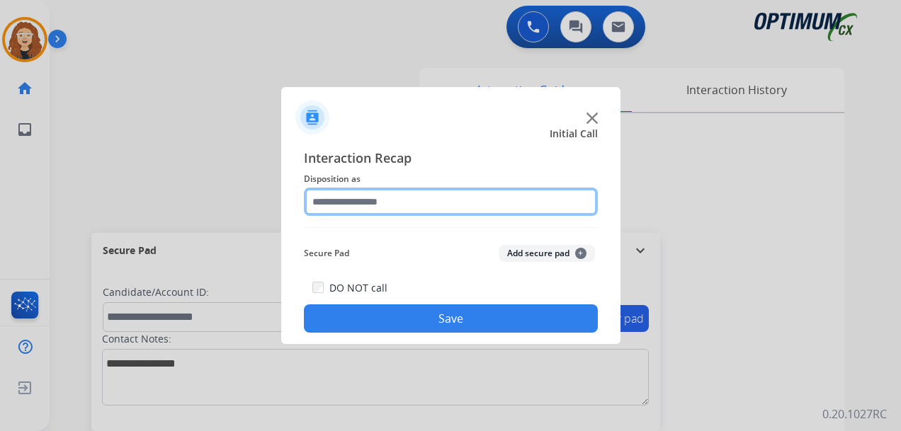
click at [352, 200] on input "text" at bounding box center [451, 202] width 294 height 28
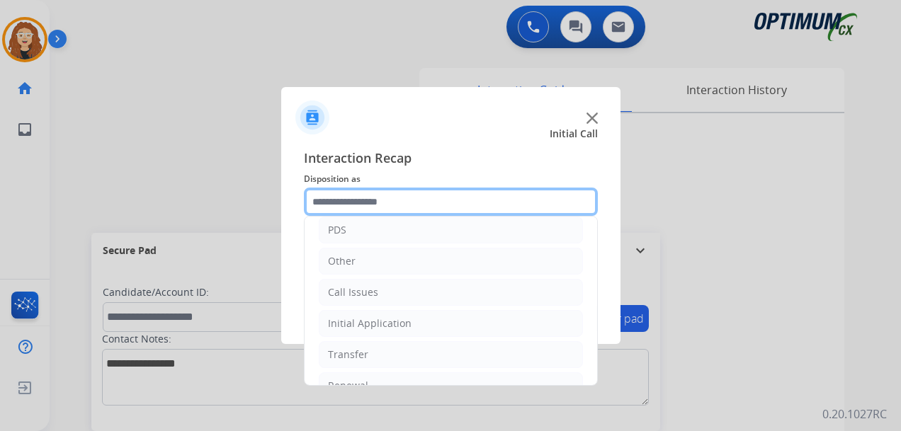
scroll to position [96, 0]
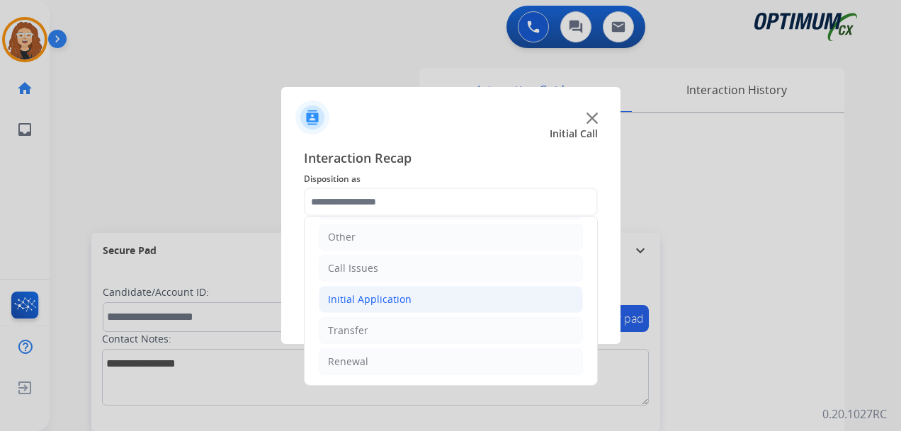
click at [402, 297] on div "Initial Application" at bounding box center [370, 300] width 84 height 14
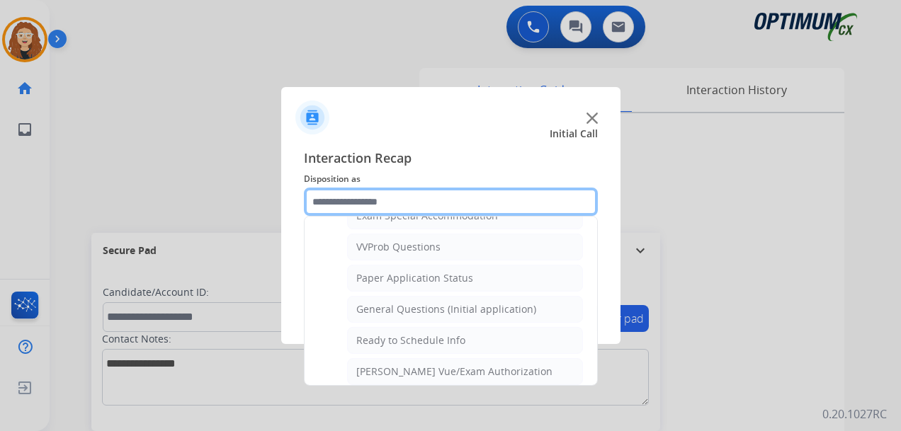
scroll to position [764, 0]
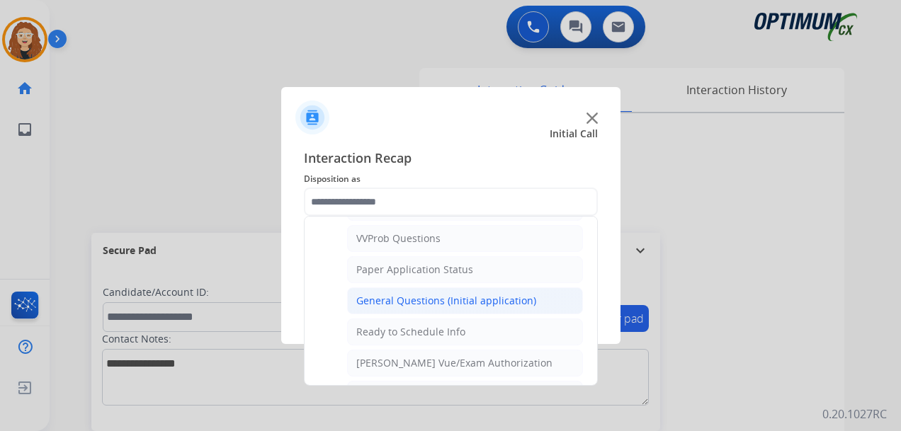
click at [488, 305] on div "General Questions (Initial application)" at bounding box center [446, 301] width 180 height 14
type input "**********"
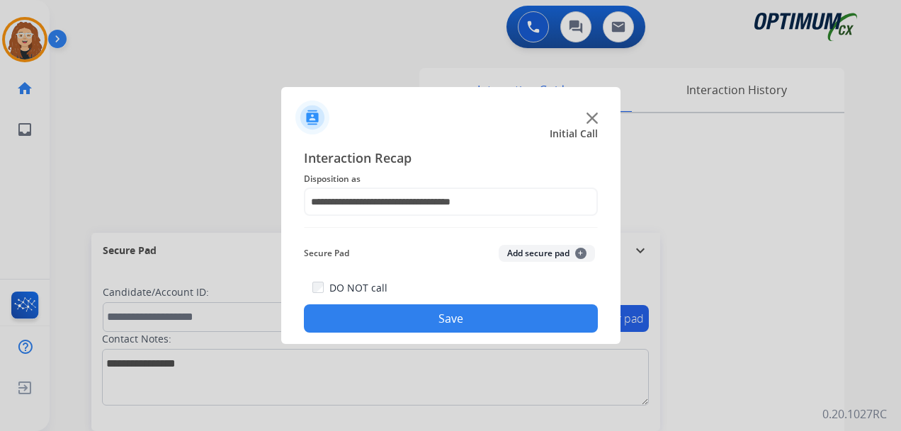
click at [475, 315] on button "Save" at bounding box center [451, 319] width 294 height 28
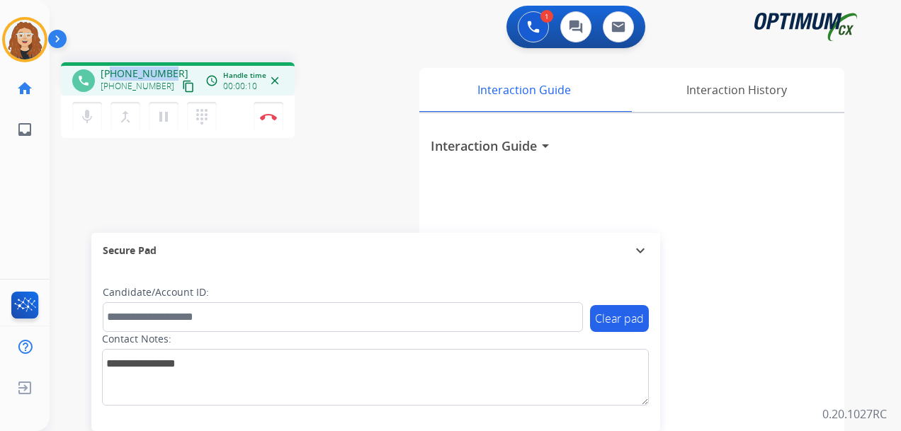
drag, startPoint x: 115, startPoint y: 72, endPoint x: 169, endPoint y: 62, distance: 54.7
click at [169, 62] on div "phone [PHONE_NUMBER] [PHONE_NUMBER] content_copy access_time Call metrics Queue…" at bounding box center [459, 346] width 818 height 591
copy span "5019450297"
click at [271, 118] on img at bounding box center [268, 116] width 17 height 7
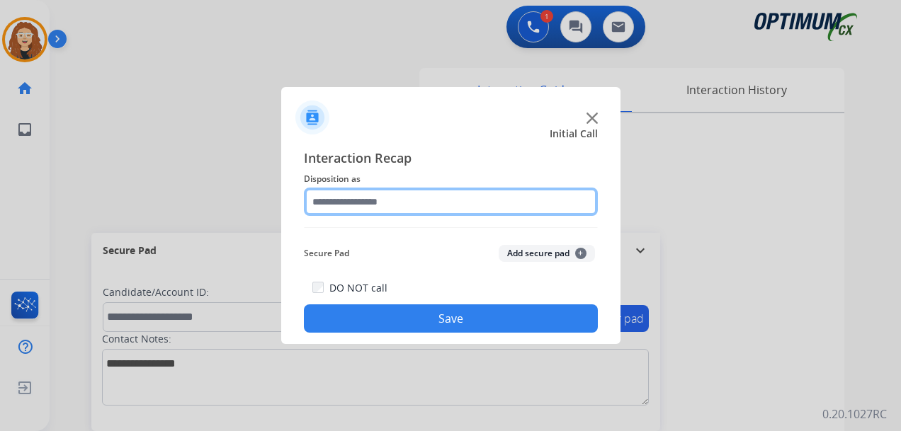
click at [363, 203] on input "text" at bounding box center [451, 202] width 294 height 28
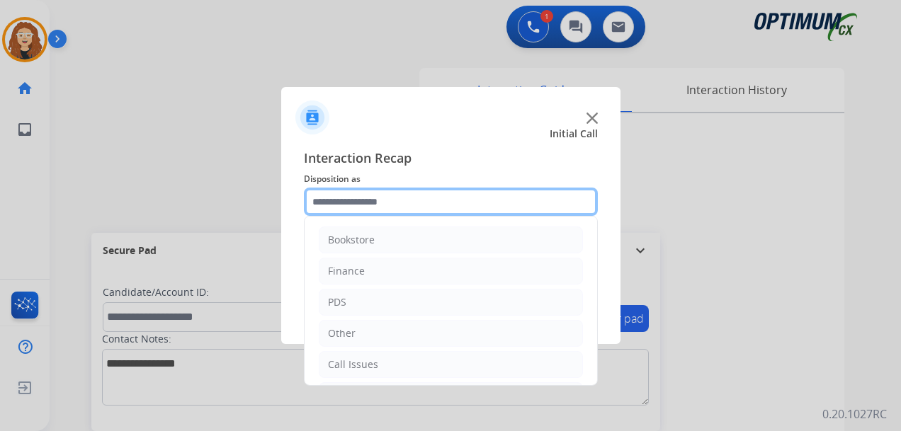
scroll to position [96, 0]
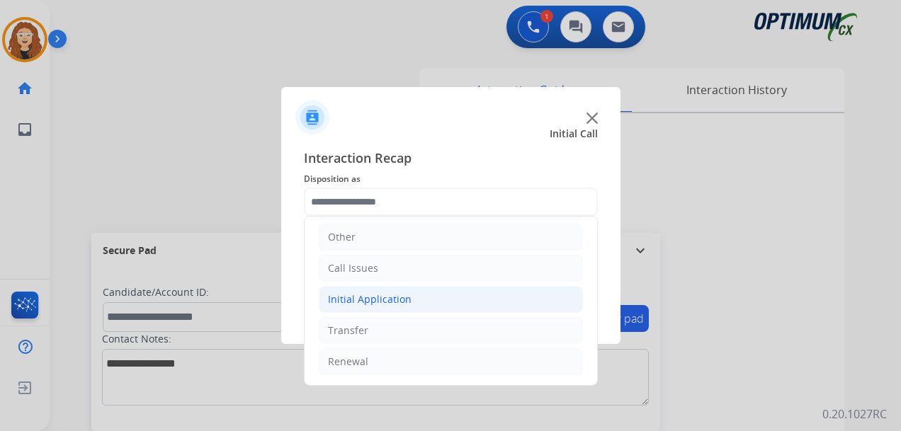
click at [375, 295] on div "Initial Application" at bounding box center [370, 300] width 84 height 14
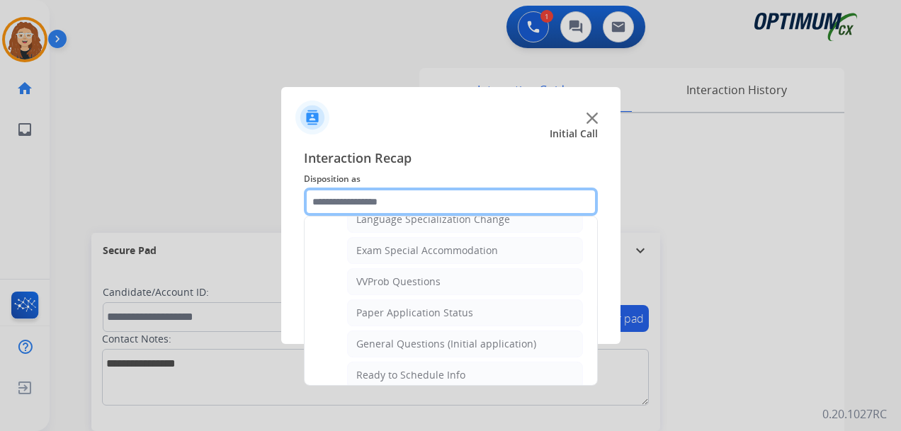
scroll to position [747, 0]
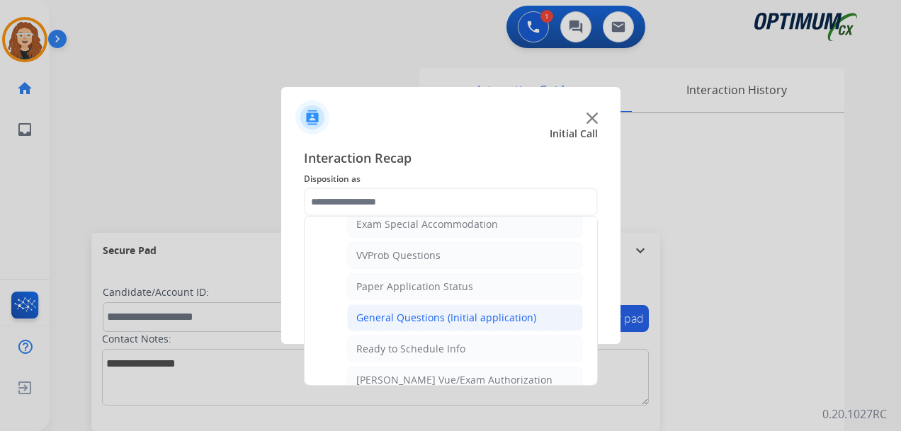
click at [474, 320] on div "General Questions (Initial application)" at bounding box center [446, 318] width 180 height 14
type input "**********"
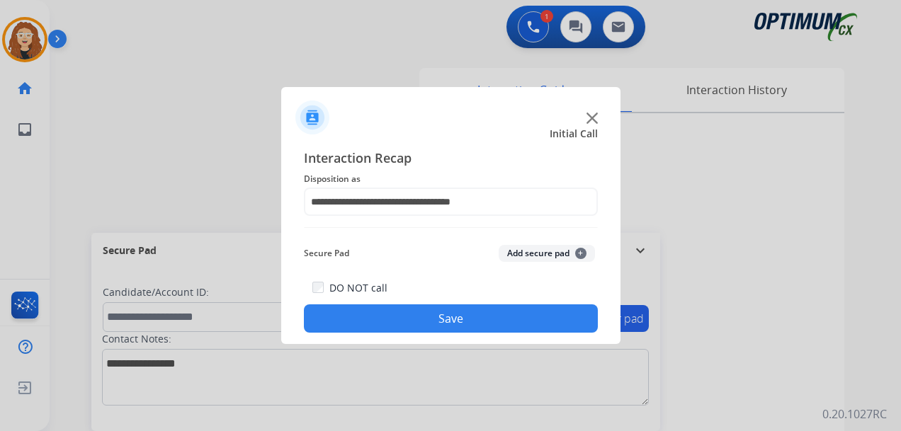
click at [453, 320] on button "Save" at bounding box center [451, 319] width 294 height 28
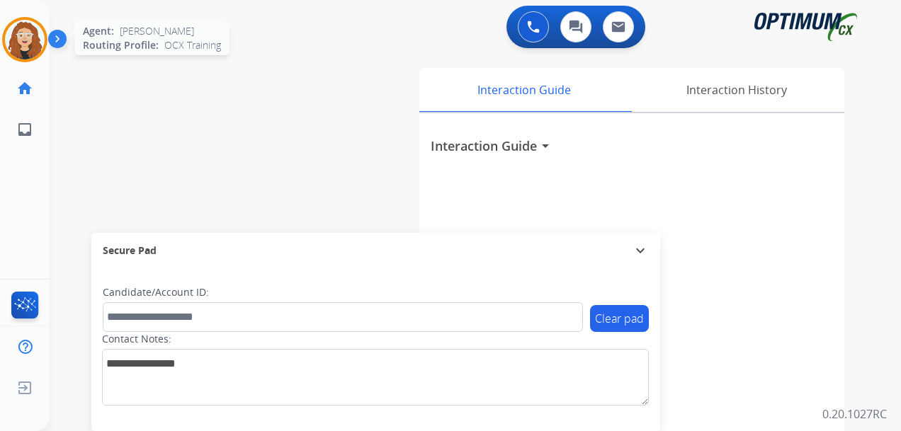
click at [39, 28] on img at bounding box center [25, 40] width 40 height 40
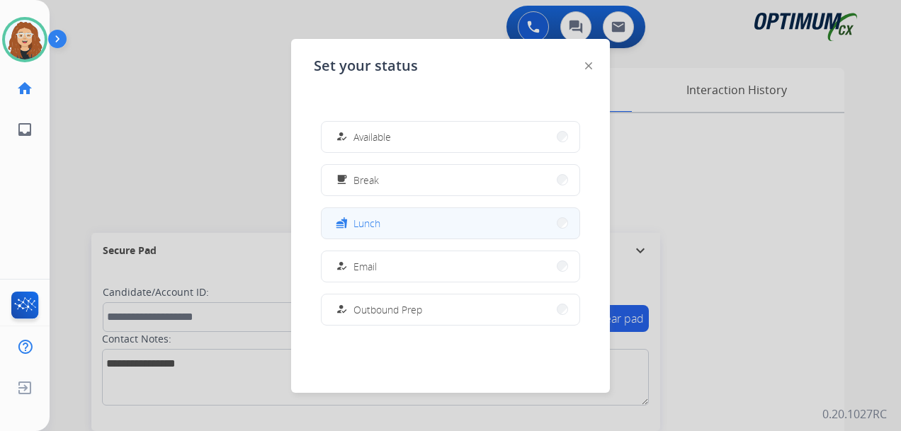
click at [397, 219] on button "fastfood Lunch" at bounding box center [451, 223] width 258 height 30
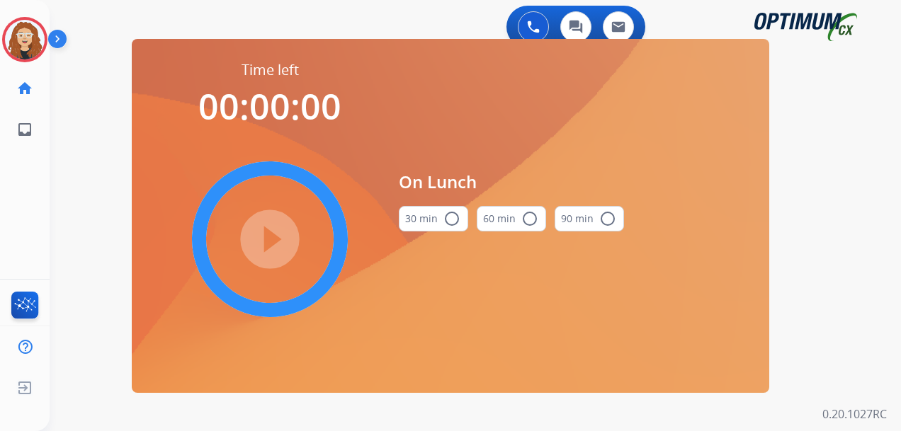
click at [453, 217] on mat-icon "radio_button_unchecked" at bounding box center [451, 218] width 17 height 17
click at [278, 242] on mat-icon "play_circle_filled" at bounding box center [269, 239] width 17 height 17
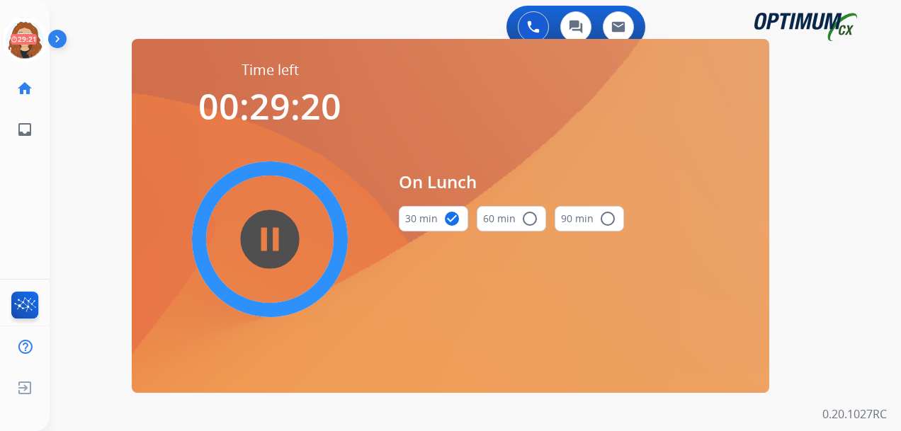
click at [872, 283] on div "0 Voice Interactions 0 Chat Interactions 0 Email Interactions swap_horiz Break …" at bounding box center [476, 215] width 852 height 431
click at [77, 72] on div "swap_horiz Break voice bridge close_fullscreen Connect 3-Way Call merge_type Se…" at bounding box center [459, 85] width 818 height 68
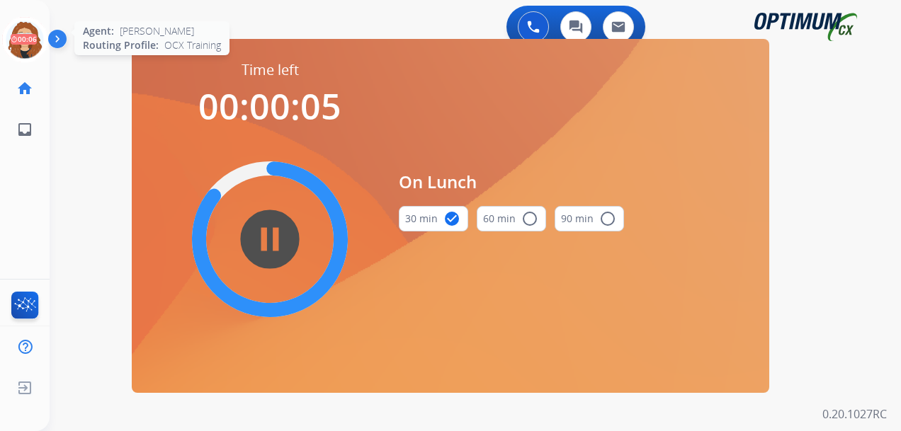
click at [26, 38] on icon at bounding box center [25, 40] width 46 height 46
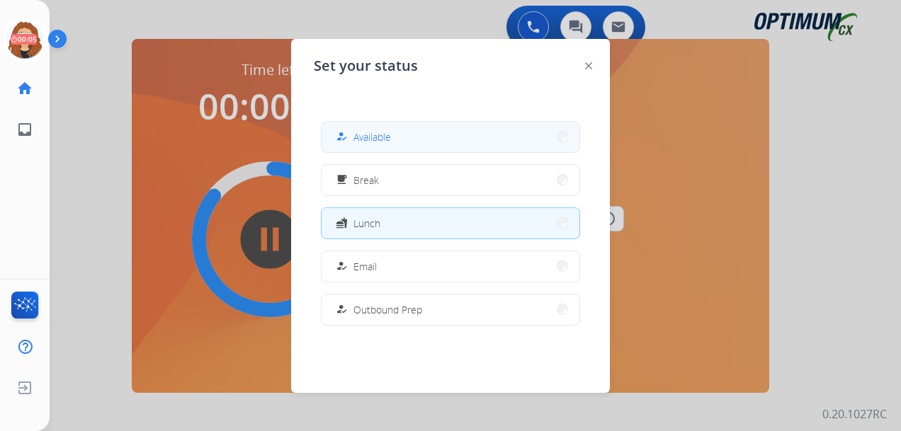
click at [405, 137] on button "how_to_reg Available" at bounding box center [451, 137] width 258 height 30
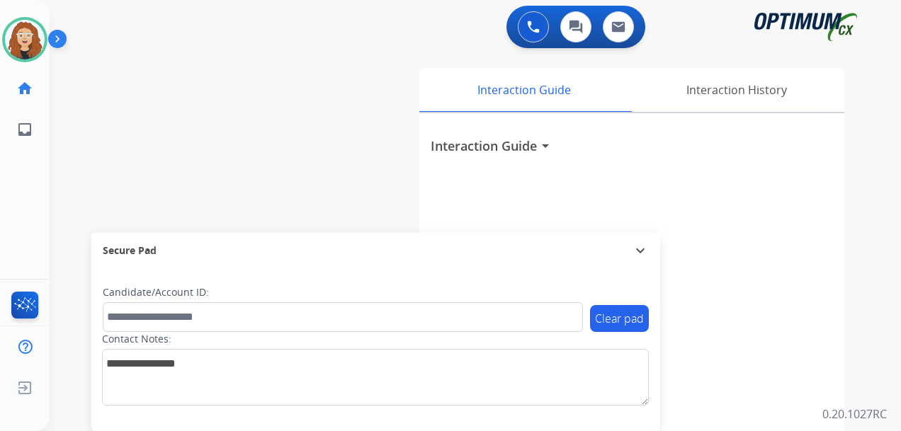
click at [864, 169] on div "Interaction Guide Interaction History Interaction Guide arrow_drop_down" at bounding box center [636, 352] width 462 height 580
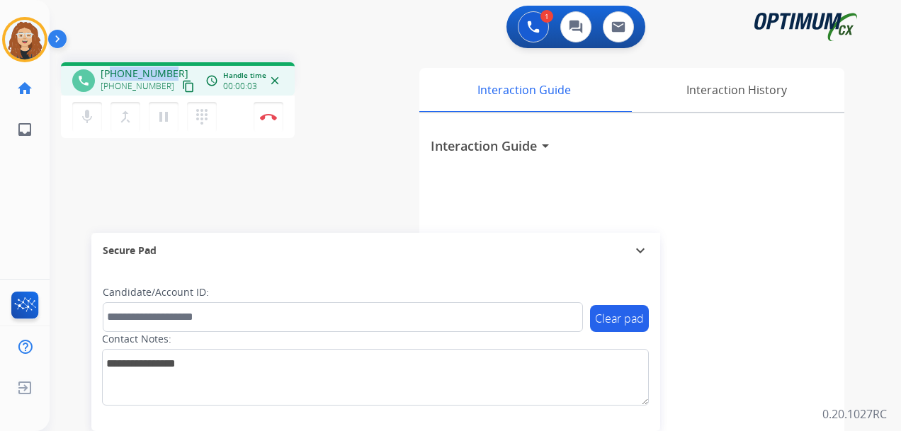
drag, startPoint x: 113, startPoint y: 72, endPoint x: 168, endPoint y: 68, distance: 55.4
click at [171, 69] on div "[PHONE_NUMBER] [PHONE_NUMBER] content_copy" at bounding box center [149, 81] width 96 height 28
click at [270, 115] on img at bounding box center [268, 116] width 17 height 7
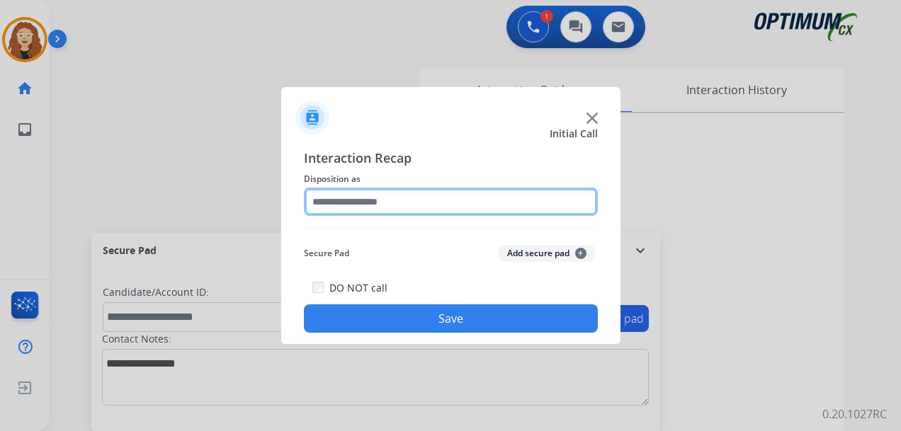
click at [392, 200] on input "text" at bounding box center [451, 202] width 294 height 28
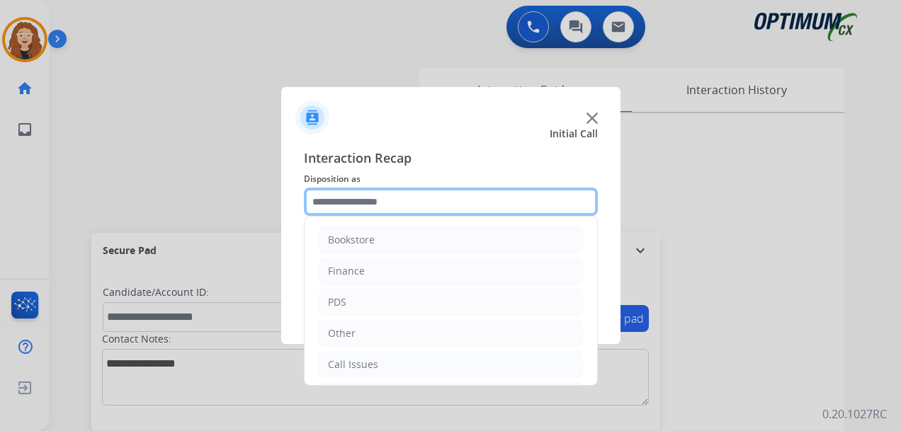
scroll to position [96, 0]
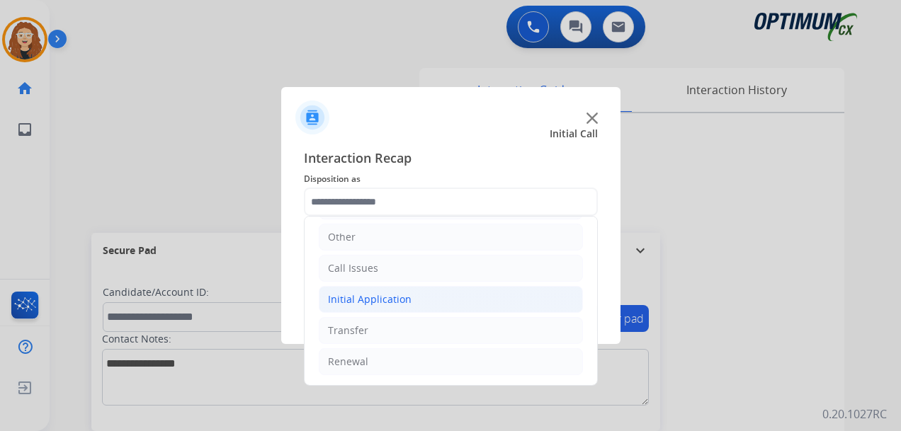
click at [378, 302] on div "Initial Application" at bounding box center [370, 300] width 84 height 14
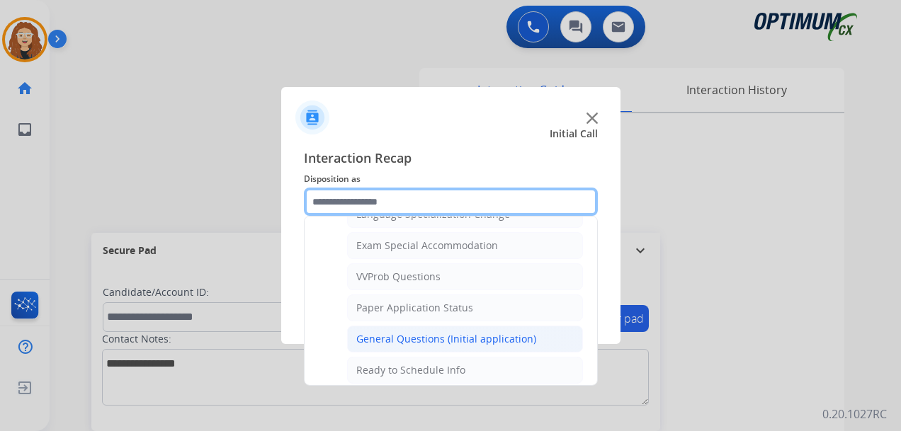
scroll to position [721, 0]
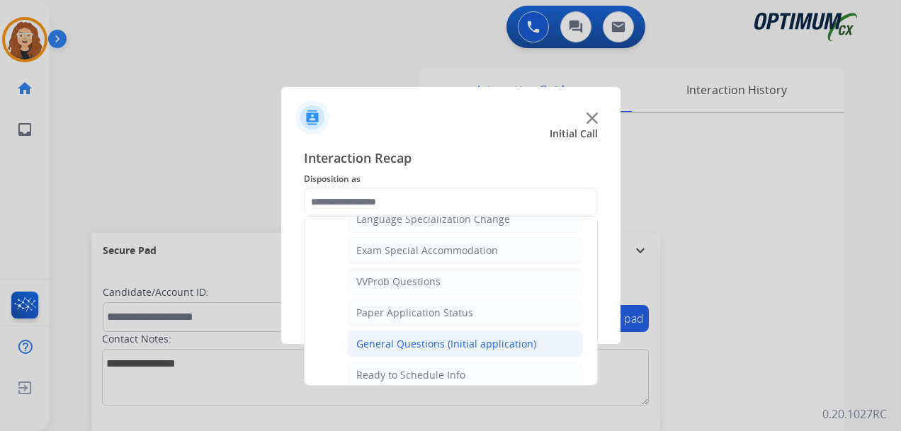
click at [497, 339] on div "General Questions (Initial application)" at bounding box center [446, 344] width 180 height 14
type input "**********"
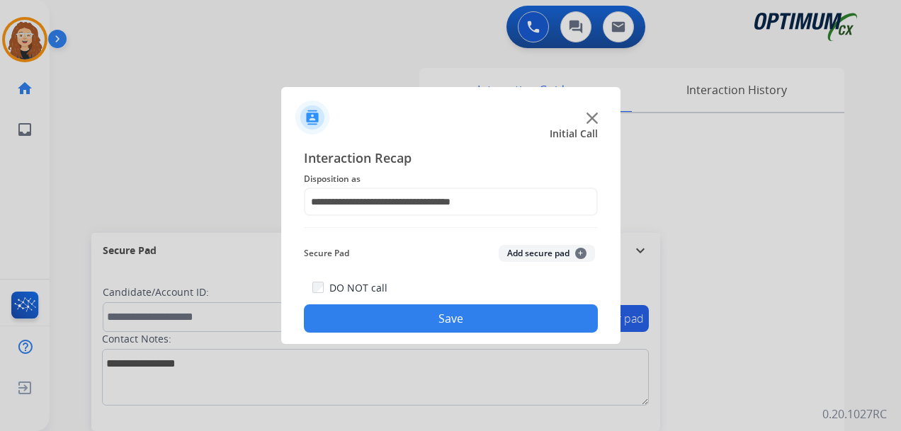
click at [473, 318] on button "Save" at bounding box center [451, 319] width 294 height 28
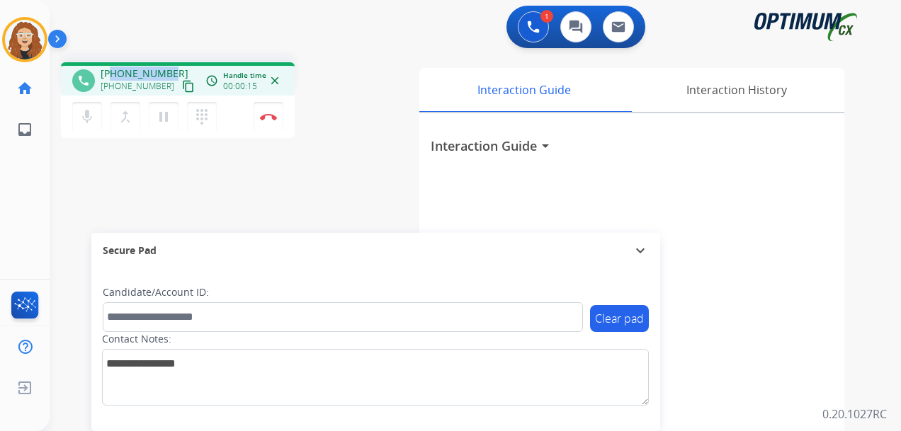
drag, startPoint x: 111, startPoint y: 73, endPoint x: 179, endPoint y: 64, distance: 68.5
click at [179, 64] on div "phone [PHONE_NUMBER] [PHONE_NUMBER] content_copy access_time Call metrics Queue…" at bounding box center [178, 78] width 234 height 33
click at [317, 23] on div "1 Voice Interactions 0 Chat Interactions 0 Email Interactions" at bounding box center [467, 28] width 801 height 45
drag, startPoint x: 111, startPoint y: 71, endPoint x: 167, endPoint y: 69, distance: 56.7
click at [168, 69] on span "[PHONE_NUMBER]" at bounding box center [145, 74] width 88 height 14
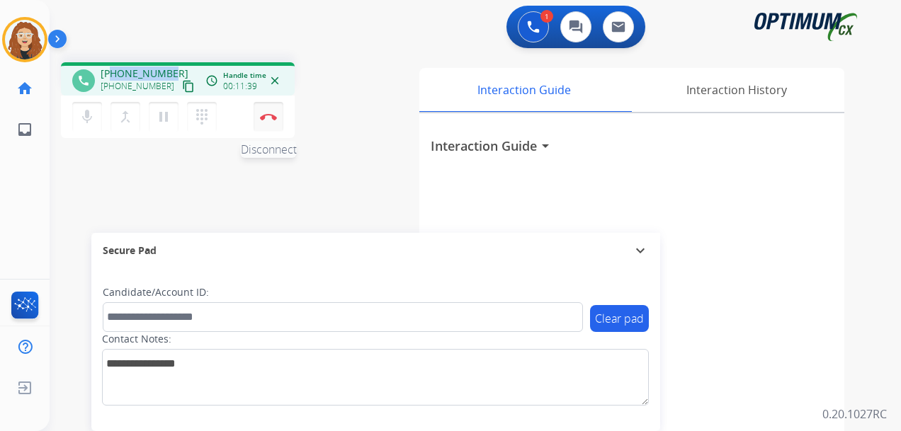
click at [267, 118] on img at bounding box center [268, 116] width 17 height 7
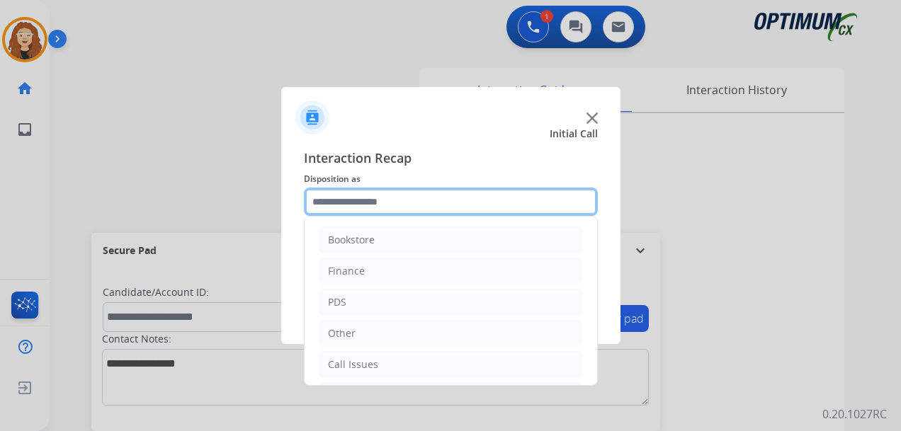
click at [350, 200] on input "text" at bounding box center [451, 202] width 294 height 28
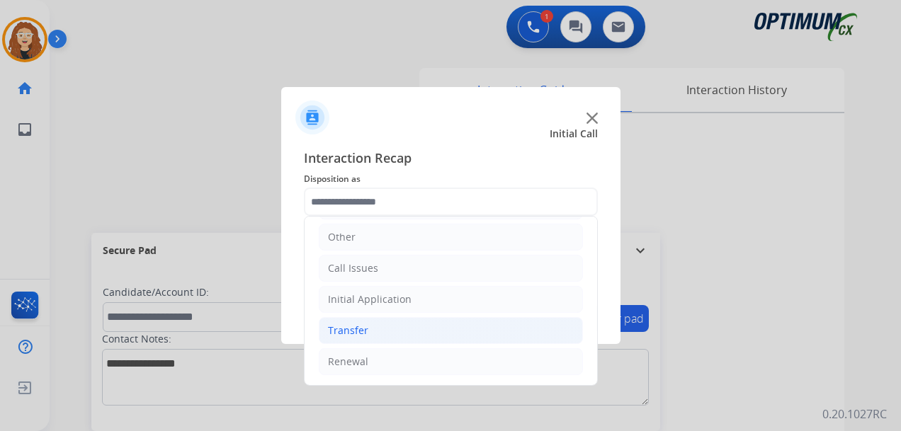
drag, startPoint x: 431, startPoint y: 366, endPoint x: 546, endPoint y: 321, distance: 122.7
click at [434, 366] on li "Renewal" at bounding box center [451, 362] width 264 height 27
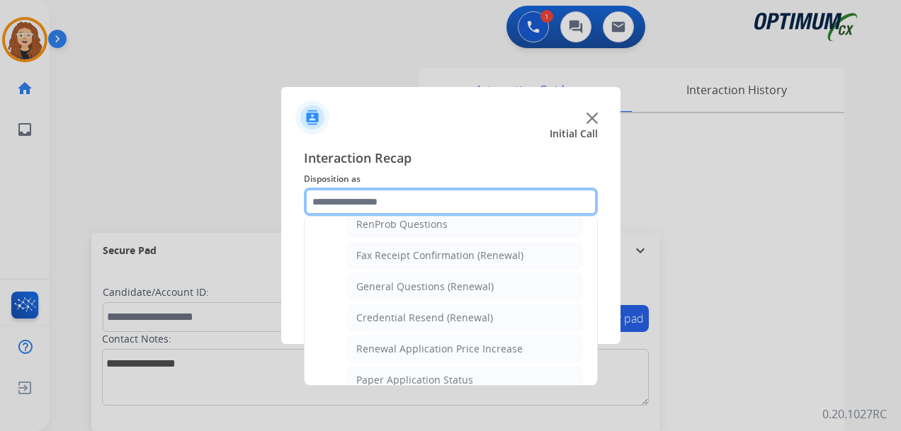
scroll to position [426, 0]
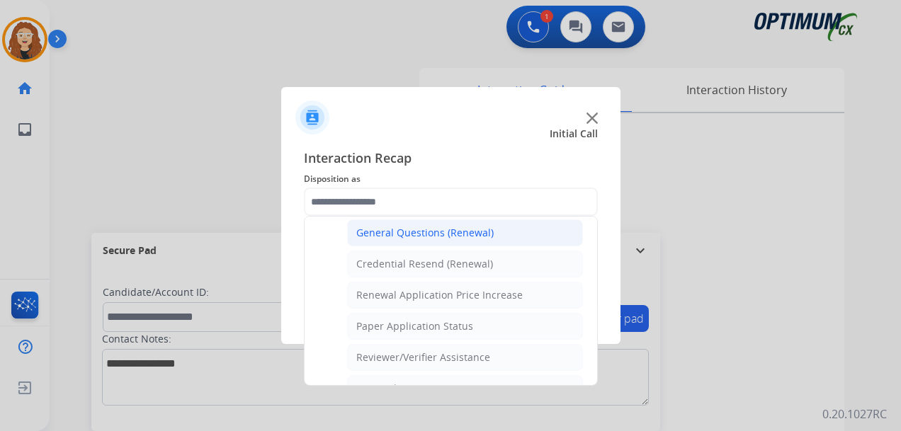
click at [436, 235] on div "General Questions (Renewal)" at bounding box center [424, 233] width 137 height 14
type input "**********"
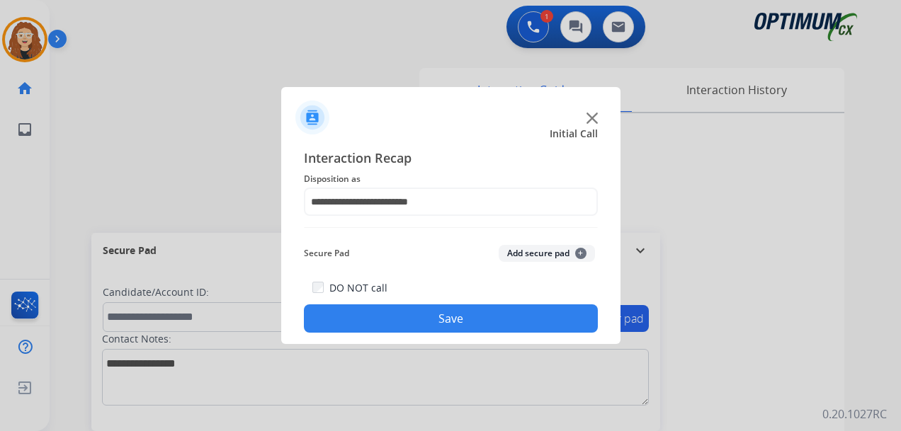
click at [405, 310] on button "Save" at bounding box center [451, 319] width 294 height 28
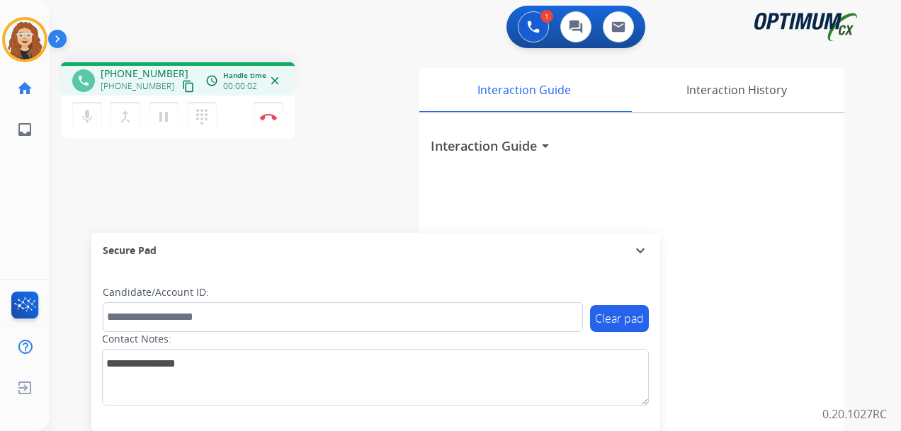
click at [115, 74] on span "[PHONE_NUMBER]" at bounding box center [145, 74] width 88 height 14
drag, startPoint x: 113, startPoint y: 73, endPoint x: 166, endPoint y: 73, distance: 53.1
click at [173, 69] on div "[PHONE_NUMBER] [PHONE_NUMBER] content_copy" at bounding box center [149, 81] width 96 height 28
click at [271, 115] on img at bounding box center [268, 116] width 17 height 7
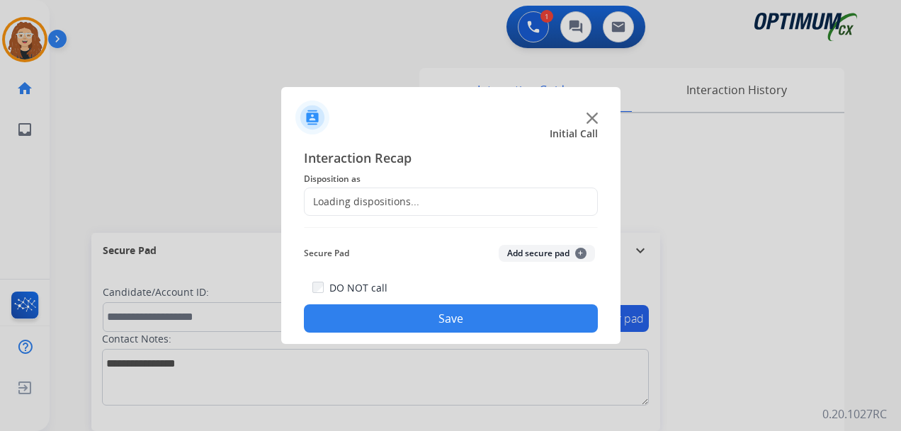
click at [385, 198] on div "Loading dispositions..." at bounding box center [362, 202] width 115 height 14
click at [339, 202] on div "Loading dispositions..." at bounding box center [362, 202] width 115 height 14
click at [344, 200] on div "Loading dispositions..." at bounding box center [362, 202] width 115 height 14
drag, startPoint x: 344, startPoint y: 200, endPoint x: 353, endPoint y: 202, distance: 8.6
click at [346, 201] on div "Loading dispositions..." at bounding box center [362, 202] width 115 height 14
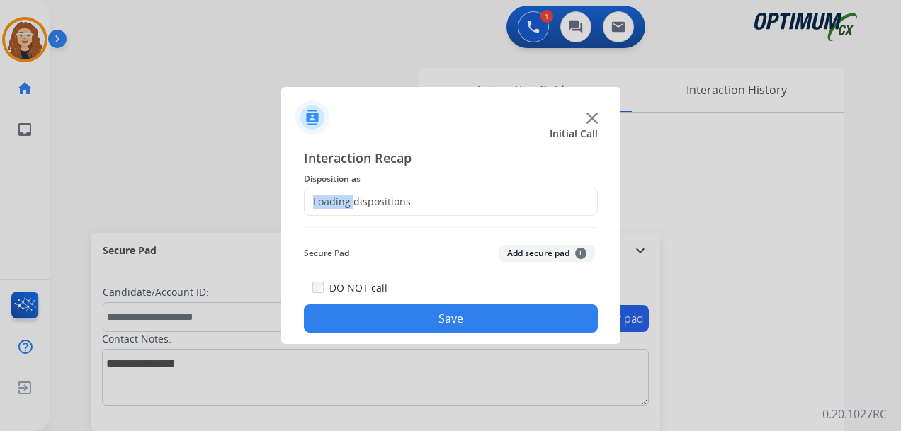
click at [431, 194] on div "Loading dispositions..." at bounding box center [451, 202] width 294 height 28
click at [447, 197] on div "Loading dispositions..." at bounding box center [451, 202] width 294 height 28
click at [332, 200] on div "Loading dispositions..." at bounding box center [362, 202] width 115 height 14
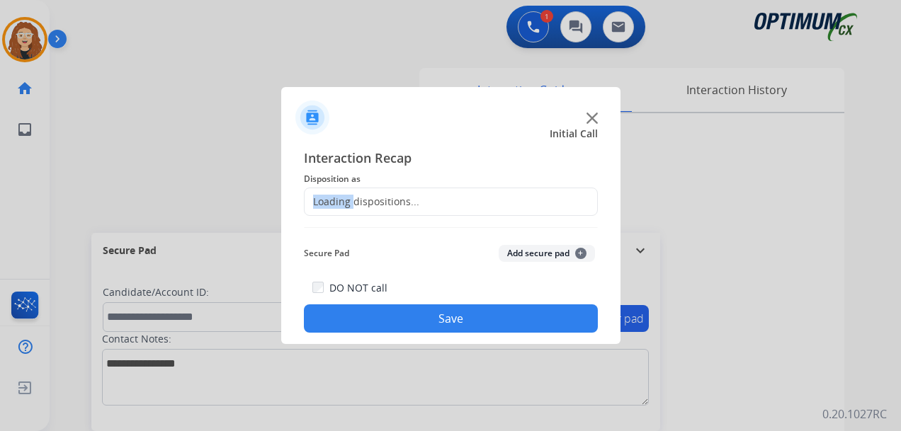
click at [331, 200] on div "Loading dispositions..." at bounding box center [362, 202] width 115 height 14
click at [331, 202] on div "Loading dispositions..." at bounding box center [362, 202] width 115 height 14
drag, startPoint x: 331, startPoint y: 202, endPoint x: 428, endPoint y: 222, distance: 99.2
click at [343, 212] on div "Loading dispositions..." at bounding box center [451, 202] width 294 height 28
click at [439, 210] on div "Loading dispositions..." at bounding box center [451, 202] width 294 height 28
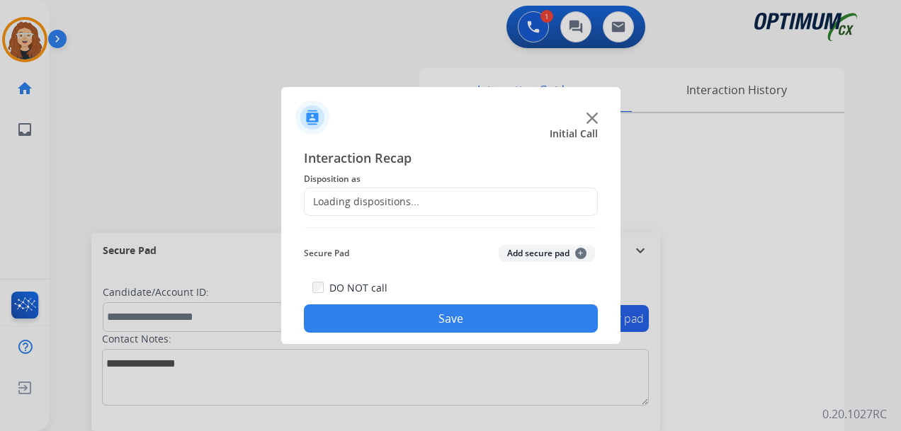
click at [447, 203] on div "Loading dispositions..." at bounding box center [451, 202] width 294 height 28
click at [458, 315] on button "Save" at bounding box center [451, 319] width 294 height 28
drag, startPoint x: 357, startPoint y: 196, endPoint x: 327, endPoint y: 200, distance: 30.9
click at [329, 200] on div "Loading dispositions..." at bounding box center [362, 202] width 115 height 14
click at [326, 200] on div "Loading dispositions..." at bounding box center [362, 202] width 115 height 14
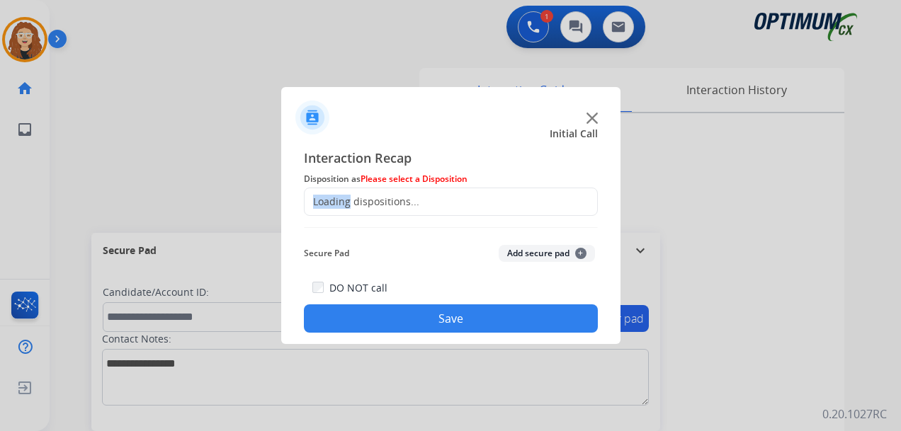
drag, startPoint x: 325, startPoint y: 200, endPoint x: 318, endPoint y: 198, distance: 7.2
click at [320, 198] on div "Loading dispositions..." at bounding box center [362, 202] width 115 height 14
drag, startPoint x: 582, startPoint y: 185, endPoint x: 592, endPoint y: 164, distance: 22.8
click at [592, 167] on div "Interaction Recap Disposition as Please select a Disposition Loading dispositio…" at bounding box center [451, 240] width 294 height 185
click at [589, 120] on img at bounding box center [592, 118] width 11 height 11
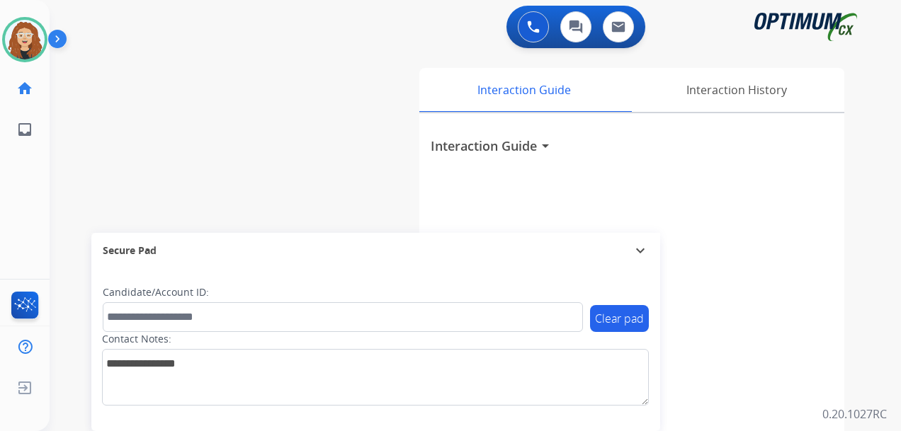
click at [269, 81] on div "swap_horiz Break voice bridge close_fullscreen Connect 3-Way Call merge_type Se…" at bounding box center [459, 346] width 818 height 591
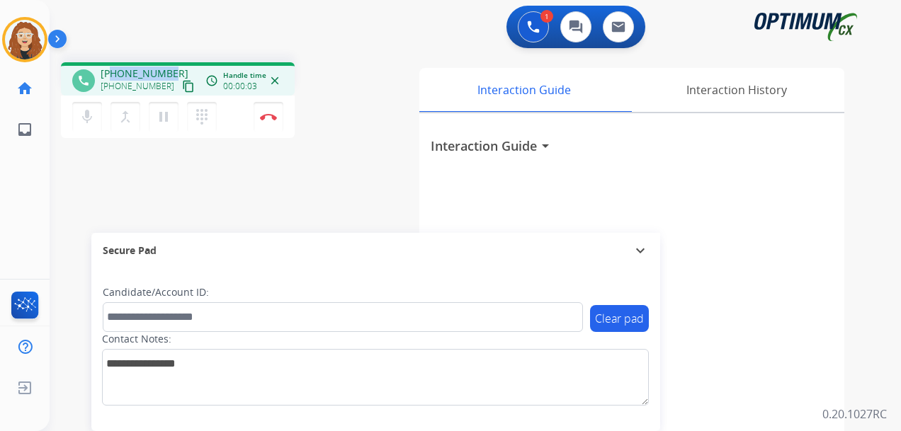
drag, startPoint x: 113, startPoint y: 73, endPoint x: 164, endPoint y: 69, distance: 51.2
click at [174, 66] on div "phone [PHONE_NUMBER] [PHONE_NUMBER] content_copy access_time Call metrics Queue…" at bounding box center [178, 78] width 234 height 33
click at [62, 220] on div "phone [PHONE_NUMBER] [PHONE_NUMBER] content_copy access_time Call metrics Queue…" at bounding box center [459, 346] width 818 height 591
click at [59, 179] on div "phone [PHONE_NUMBER] [PHONE_NUMBER] content_copy access_time Call metrics Queue…" at bounding box center [459, 346] width 818 height 591
click at [59, 277] on div "phone [PHONE_NUMBER] [PHONE_NUMBER] content_copy access_time Call metrics Queue…" at bounding box center [459, 346] width 818 height 591
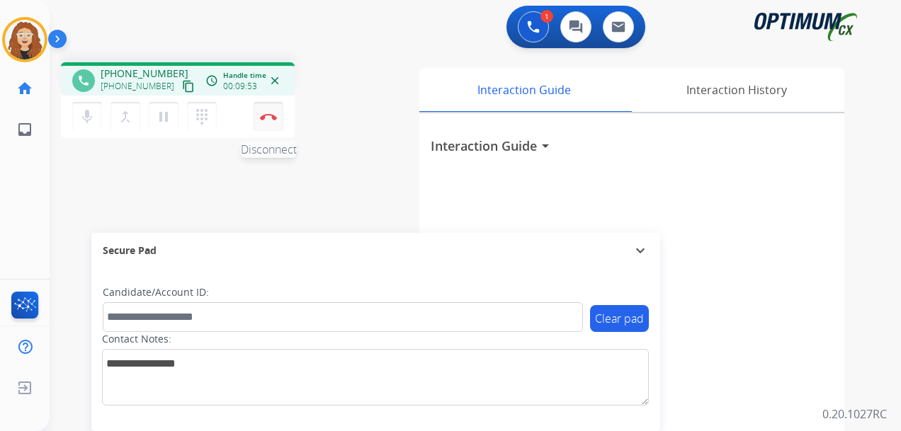
click at [271, 117] on img at bounding box center [268, 116] width 17 height 7
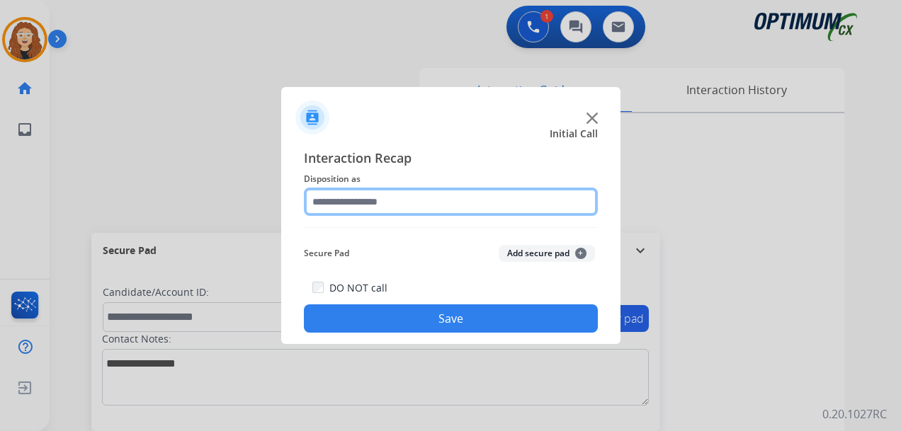
click at [363, 203] on input "text" at bounding box center [451, 202] width 294 height 28
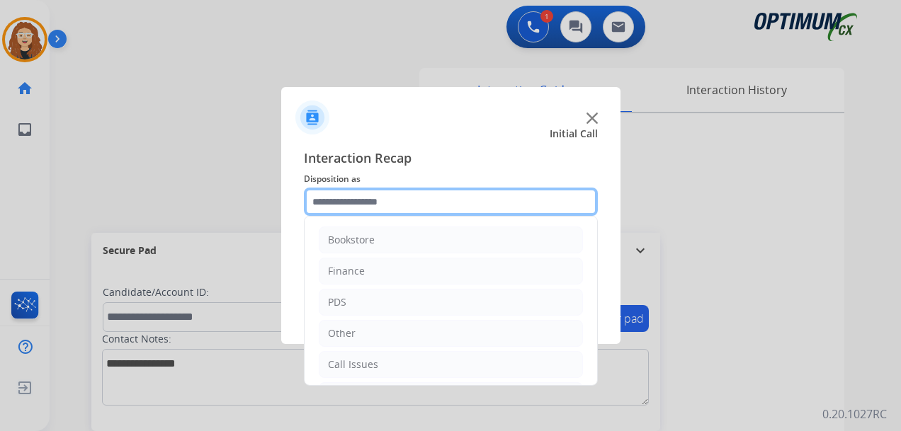
scroll to position [96, 0]
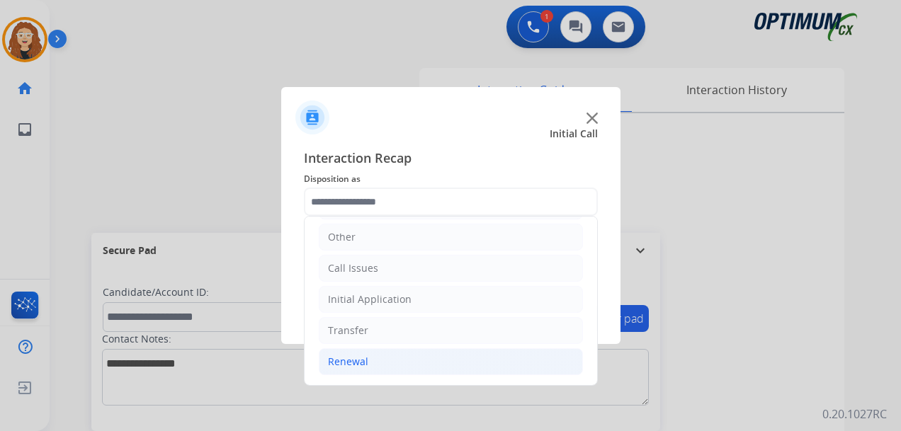
click at [395, 361] on li "Renewal" at bounding box center [451, 362] width 264 height 27
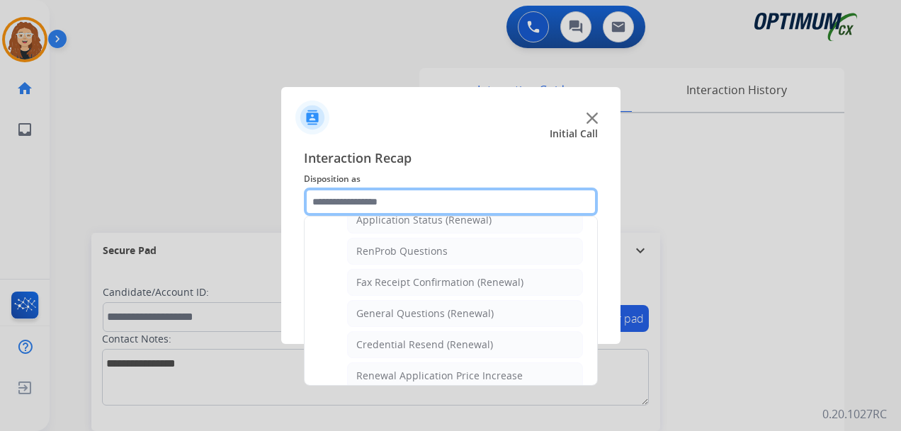
scroll to position [361, 0]
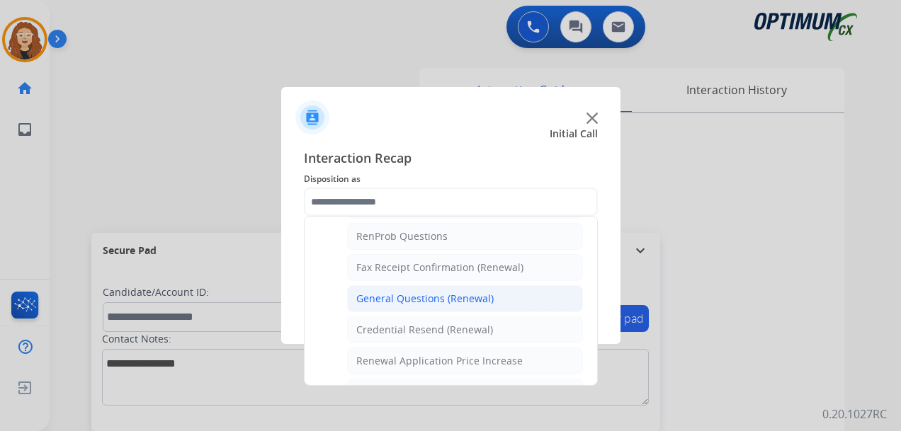
click at [452, 292] on div "General Questions (Renewal)" at bounding box center [424, 299] width 137 height 14
type input "**********"
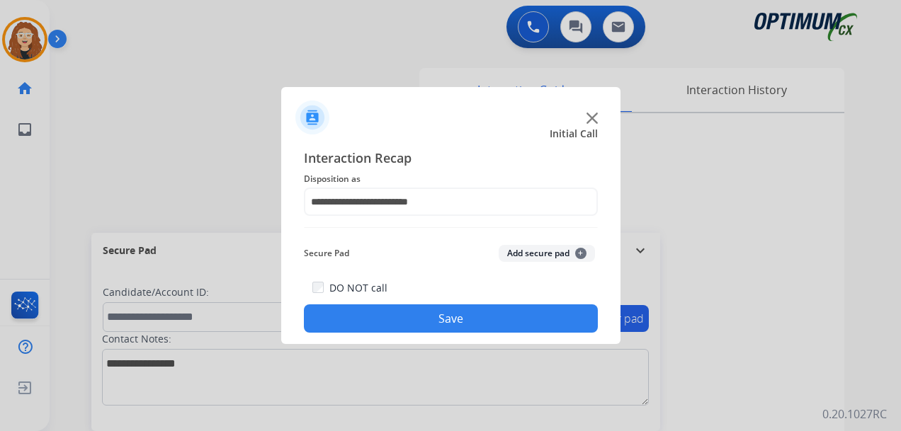
click at [446, 311] on button "Save" at bounding box center [451, 319] width 294 height 28
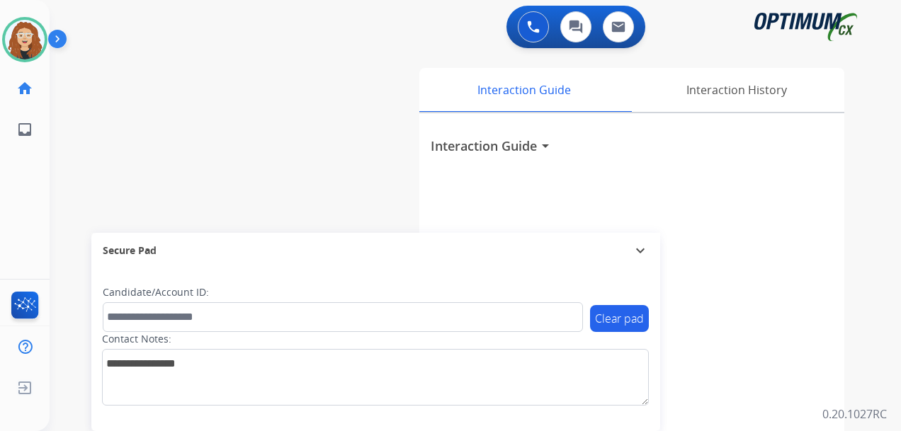
click at [876, 320] on div "0 Voice Interactions 0 Chat Interactions 0 Email Interactions swap_horiz Break …" at bounding box center [476, 215] width 852 height 431
click at [533, 35] on button at bounding box center [533, 26] width 31 height 31
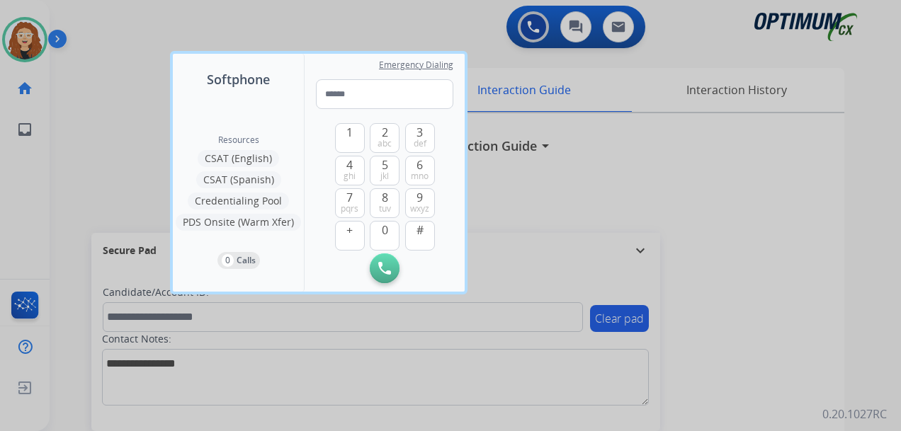
click at [436, 26] on div at bounding box center [450, 215] width 901 height 431
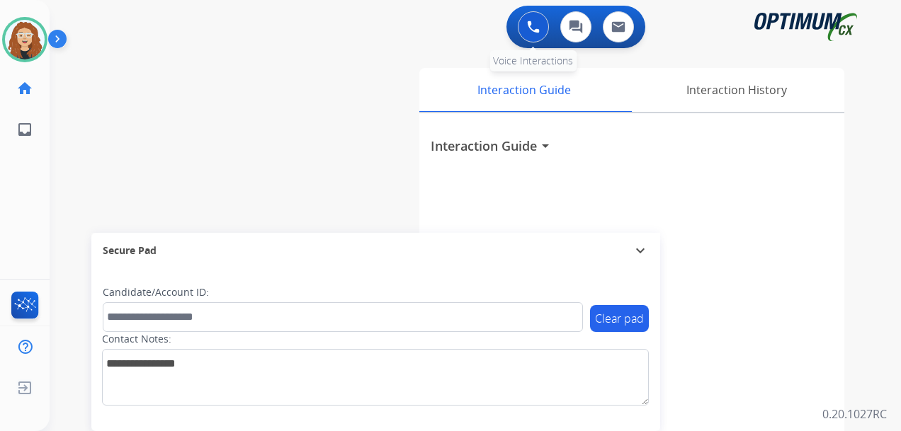
click at [533, 31] on img at bounding box center [533, 27] width 13 height 13
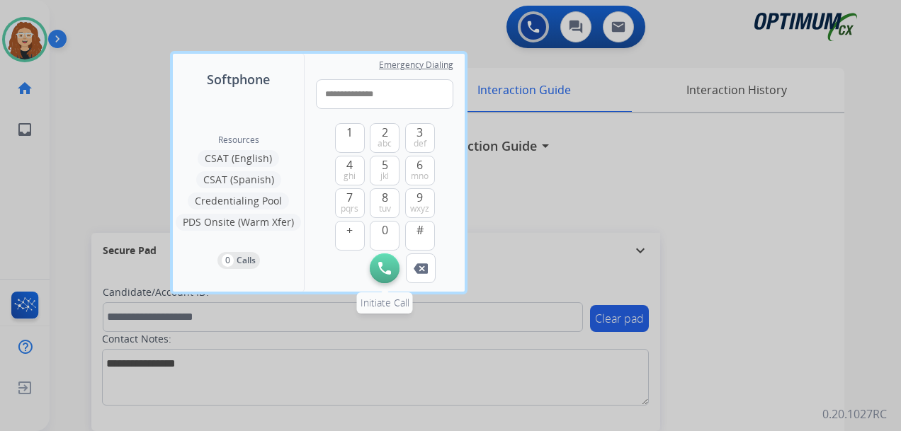
type input "**********"
click at [385, 269] on img at bounding box center [384, 268] width 13 height 13
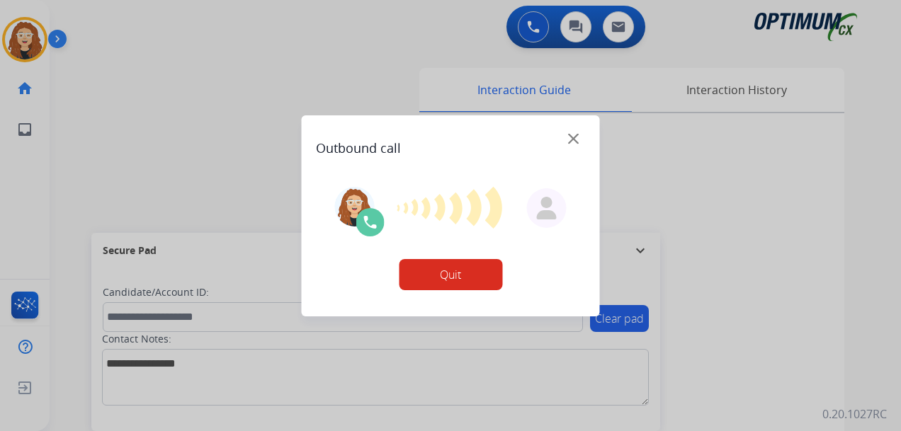
click at [190, 90] on div at bounding box center [450, 215] width 901 height 431
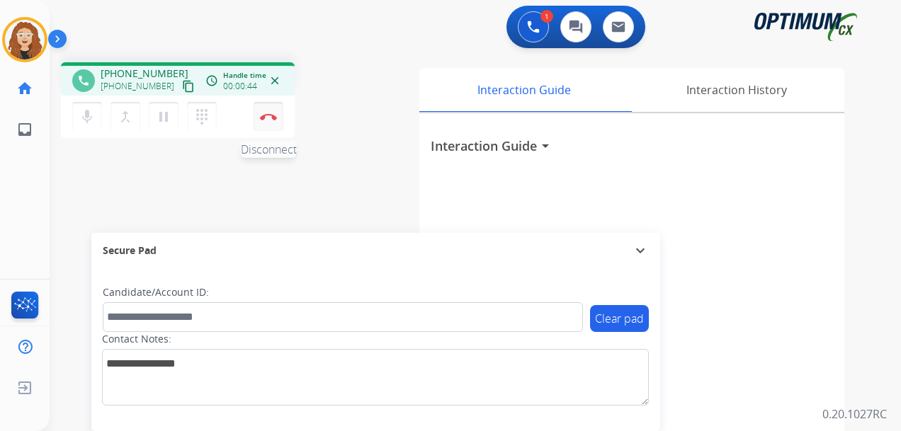
click at [272, 123] on button "Disconnect" at bounding box center [269, 117] width 30 height 30
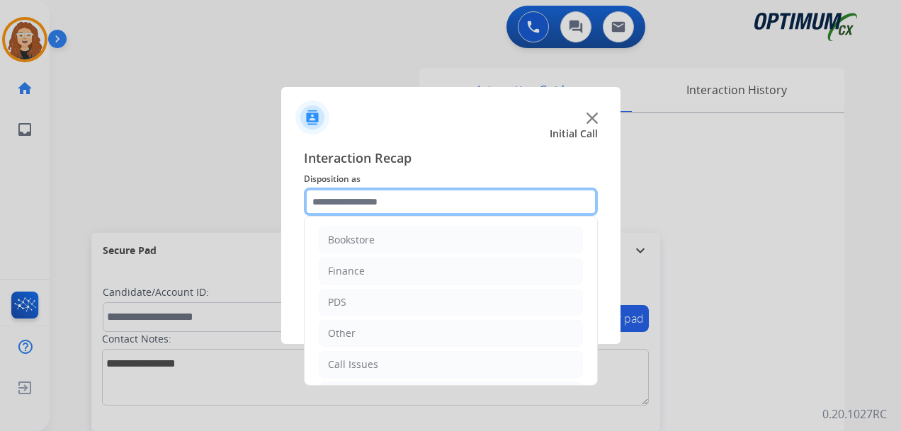
click at [418, 198] on input "text" at bounding box center [451, 202] width 294 height 28
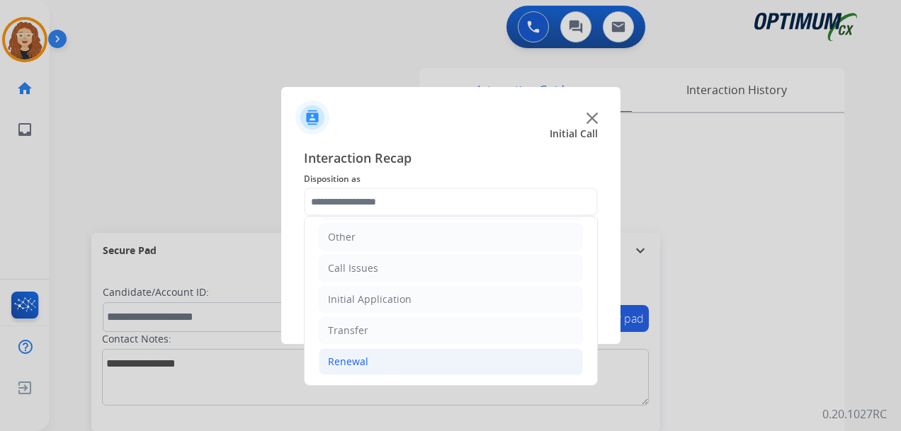
click at [345, 361] on div "Renewal" at bounding box center [348, 362] width 40 height 14
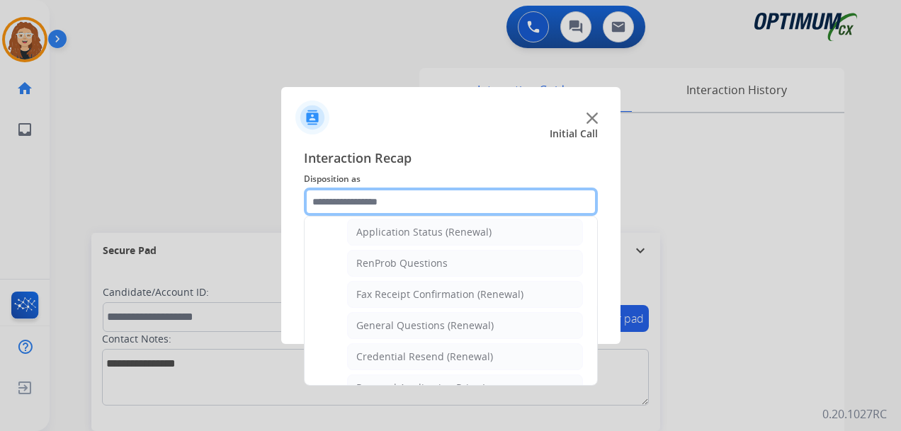
scroll to position [343, 0]
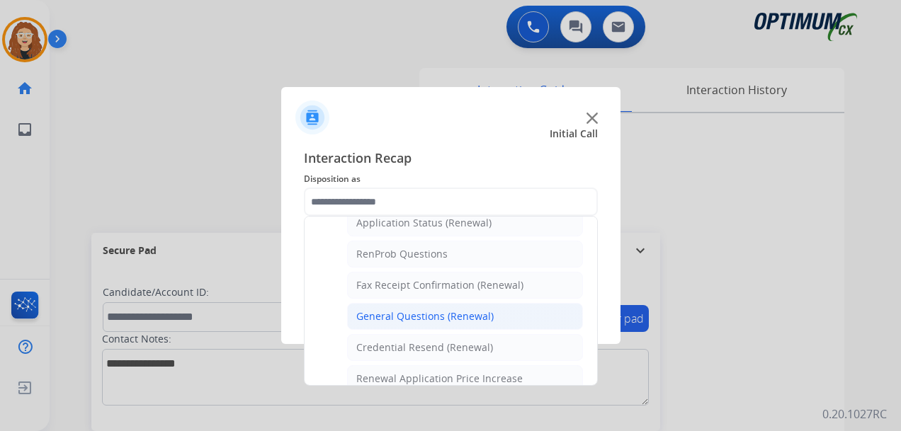
click at [432, 319] on div "General Questions (Renewal)" at bounding box center [424, 317] width 137 height 14
type input "**********"
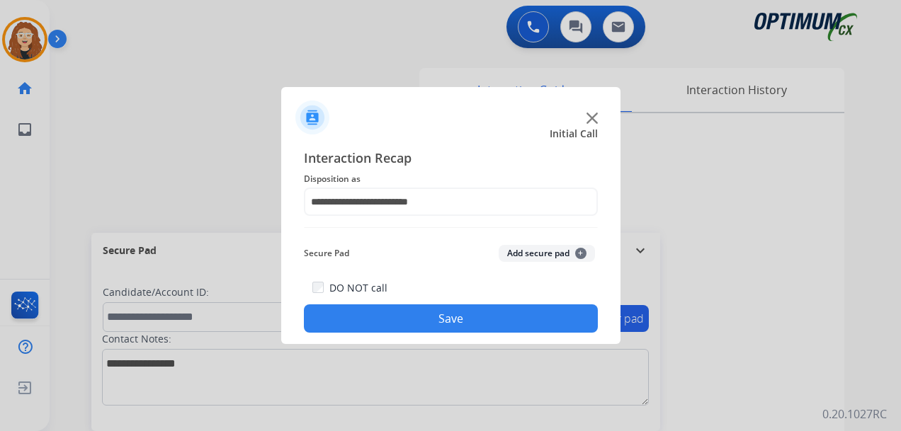
click at [432, 320] on button "Save" at bounding box center [451, 319] width 294 height 28
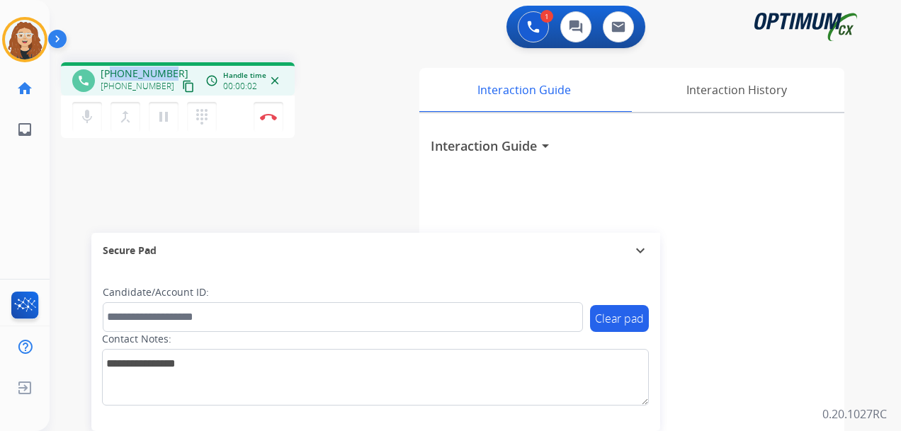
drag, startPoint x: 113, startPoint y: 73, endPoint x: 175, endPoint y: 62, distance: 63.2
click at [175, 62] on div "phone [PHONE_NUMBER] [PHONE_NUMBER] content_copy access_time Call metrics Queue…" at bounding box center [178, 78] width 234 height 33
click at [270, 120] on img at bounding box center [268, 116] width 17 height 7
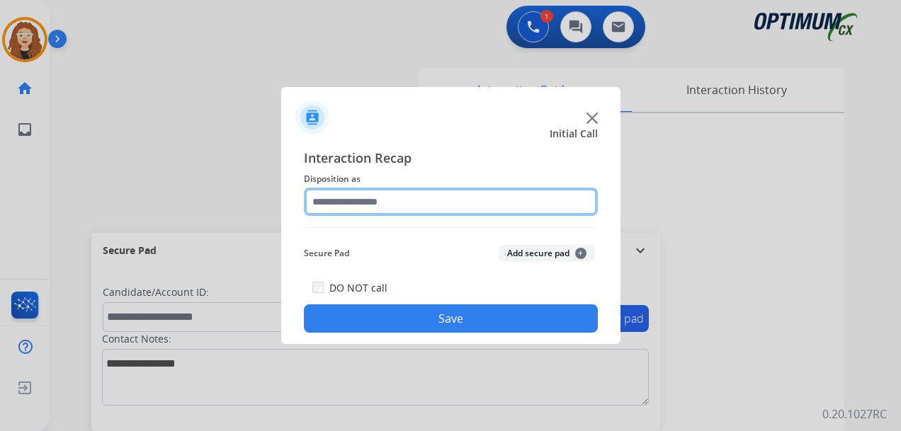
click at [353, 201] on input "text" at bounding box center [451, 202] width 294 height 28
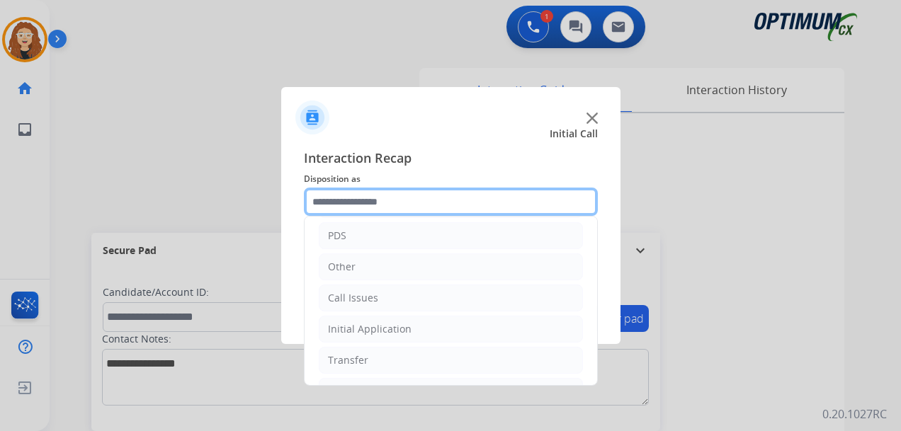
scroll to position [88, 0]
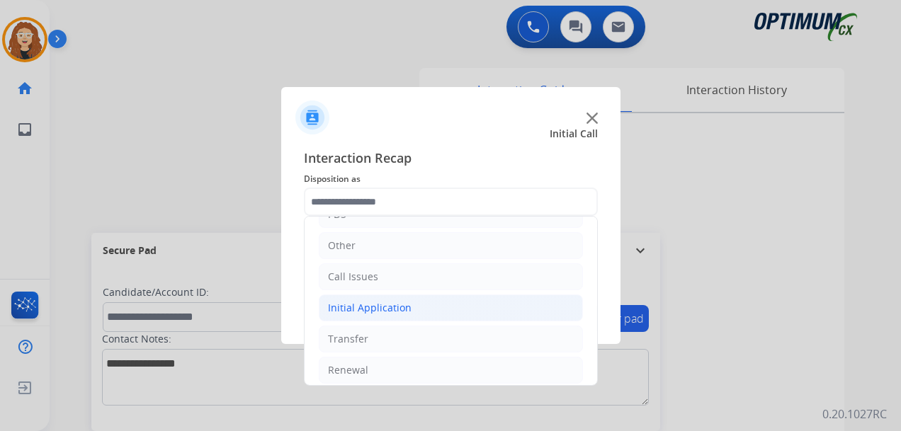
click at [378, 307] on div "Initial Application" at bounding box center [370, 308] width 84 height 14
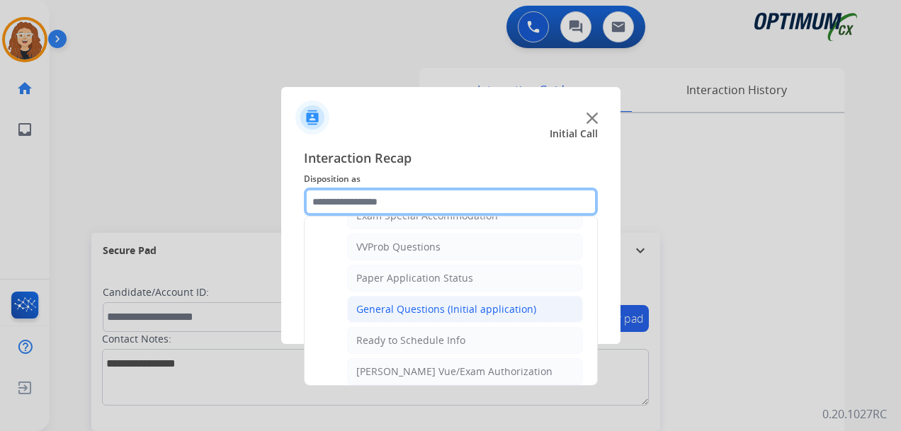
scroll to position [751, 0]
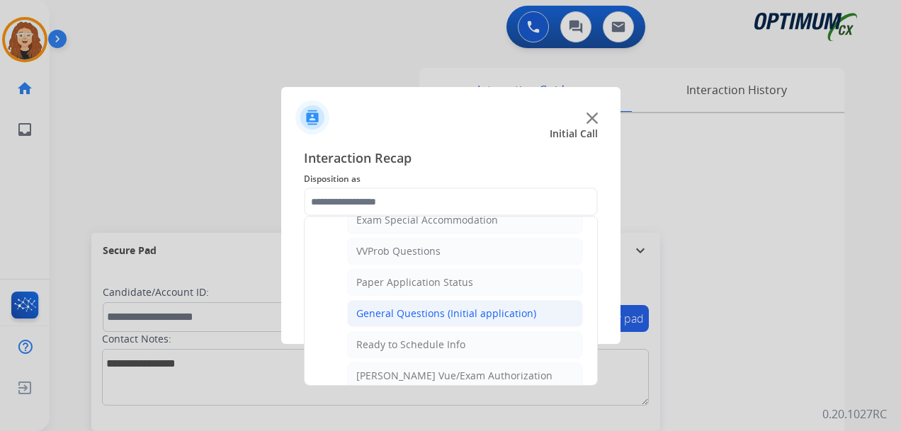
click at [444, 308] on div "General Questions (Initial application)" at bounding box center [446, 314] width 180 height 14
type input "**********"
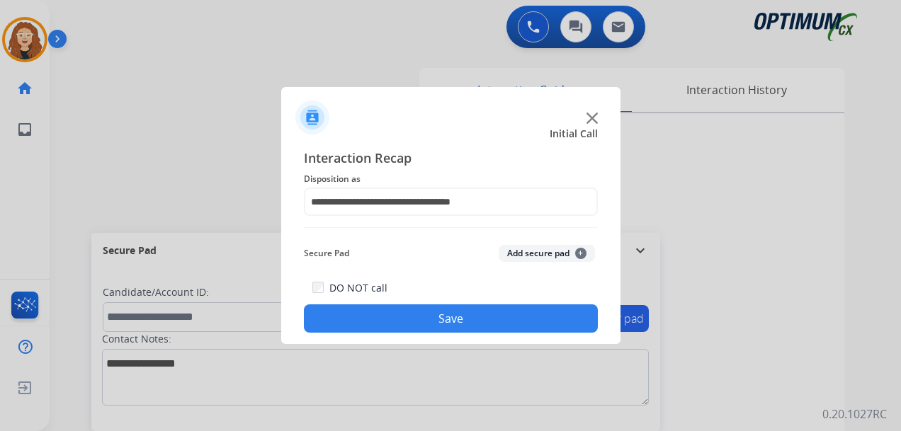
click at [442, 314] on button "Save" at bounding box center [451, 319] width 294 height 28
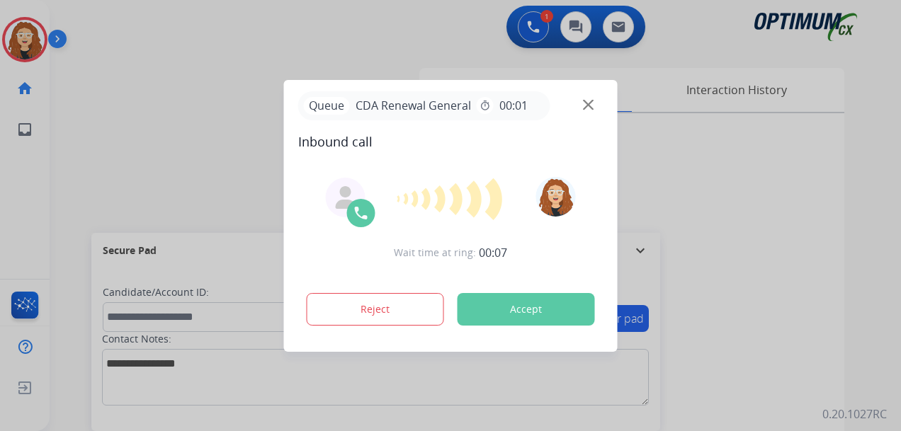
click at [874, 152] on div at bounding box center [450, 215] width 901 height 431
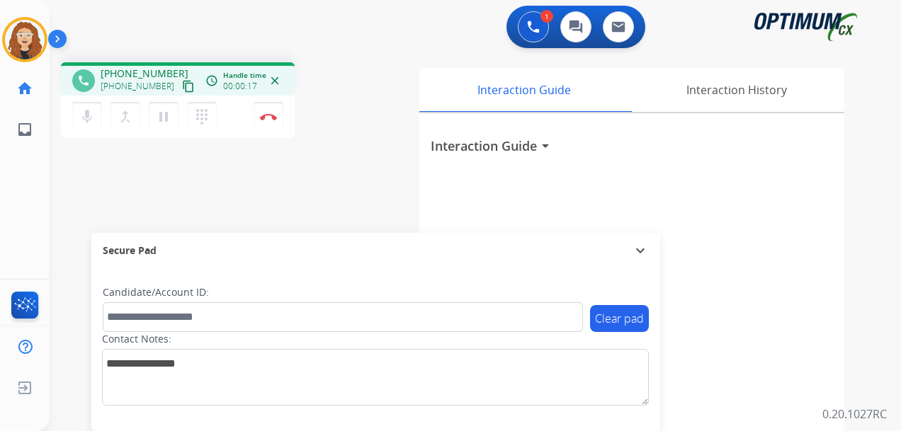
click at [57, 212] on div "phone [PHONE_NUMBER] [PHONE_NUMBER] content_copy access_time Call metrics Queue…" at bounding box center [459, 346] width 818 height 591
click at [60, 227] on div "phone [PHONE_NUMBER] [PHONE_NUMBER] content_copy access_time Call metrics Queue…" at bounding box center [459, 346] width 818 height 591
drag, startPoint x: 119, startPoint y: 72, endPoint x: 160, endPoint y: 73, distance: 41.1
click at [173, 72] on div "[PHONE_NUMBER] [PHONE_NUMBER] content_copy" at bounding box center [149, 81] width 96 height 28
click at [275, 120] on button "Disconnect" at bounding box center [269, 117] width 30 height 30
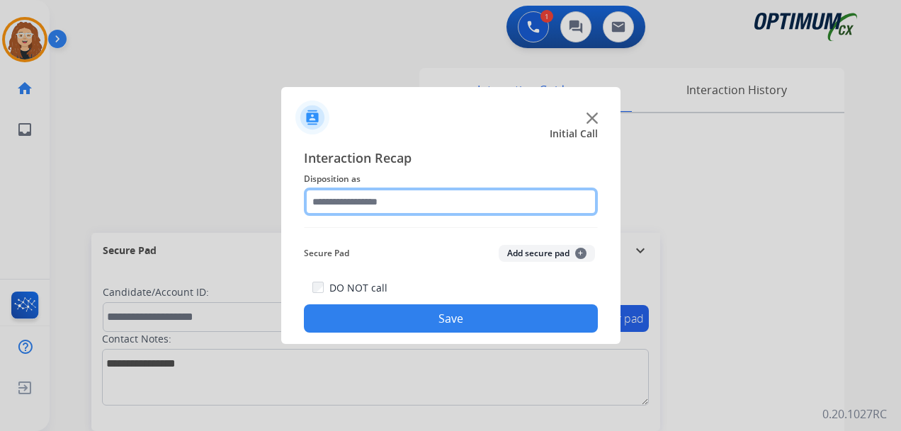
click at [366, 205] on input "text" at bounding box center [451, 202] width 294 height 28
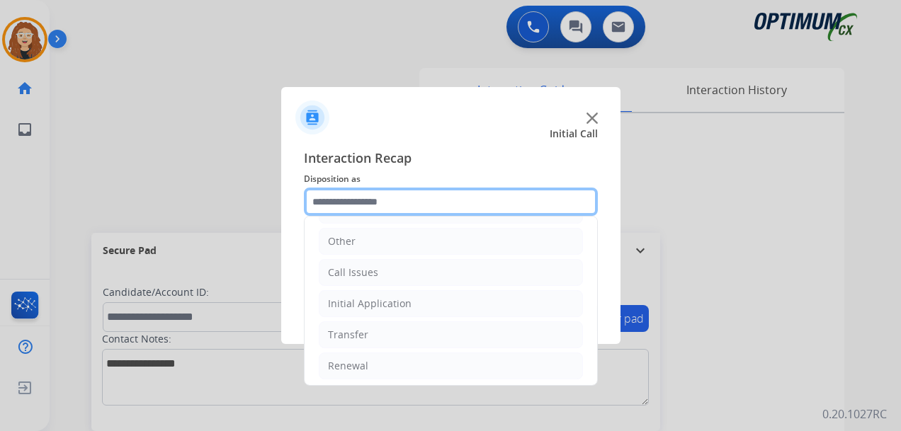
scroll to position [96, 0]
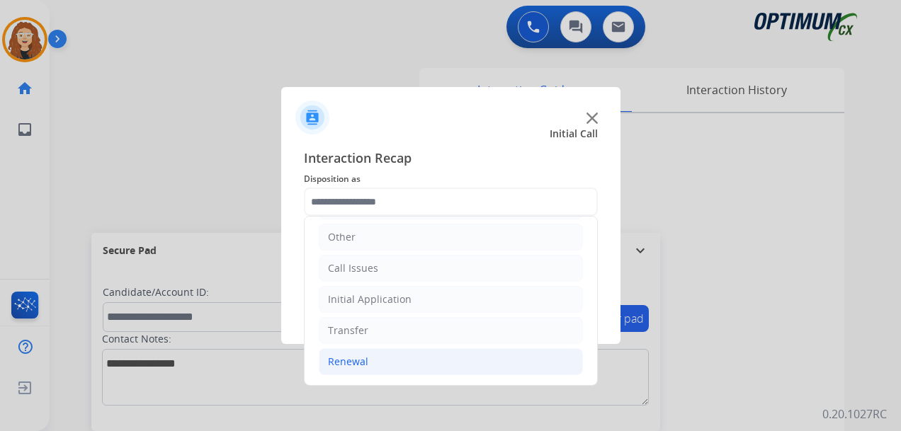
drag, startPoint x: 378, startPoint y: 354, endPoint x: 465, endPoint y: 353, distance: 86.4
click at [379, 354] on li "Renewal" at bounding box center [451, 362] width 264 height 27
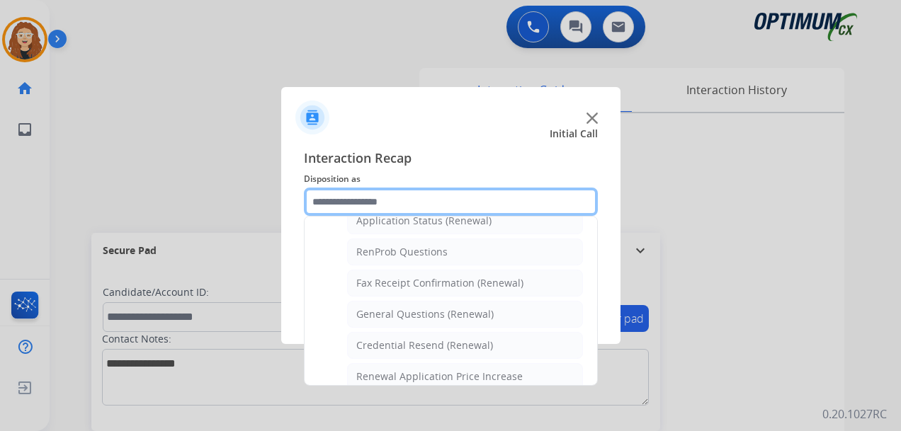
scroll to position [358, 0]
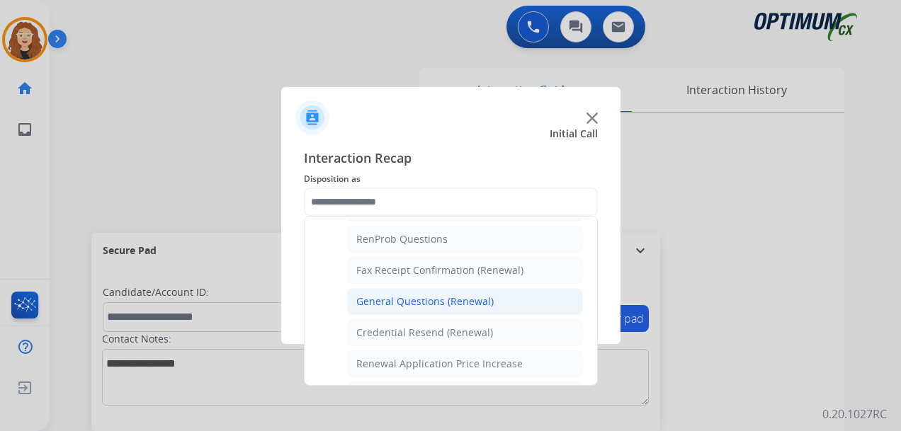
click at [484, 304] on div "General Questions (Renewal)" at bounding box center [424, 302] width 137 height 14
type input "**********"
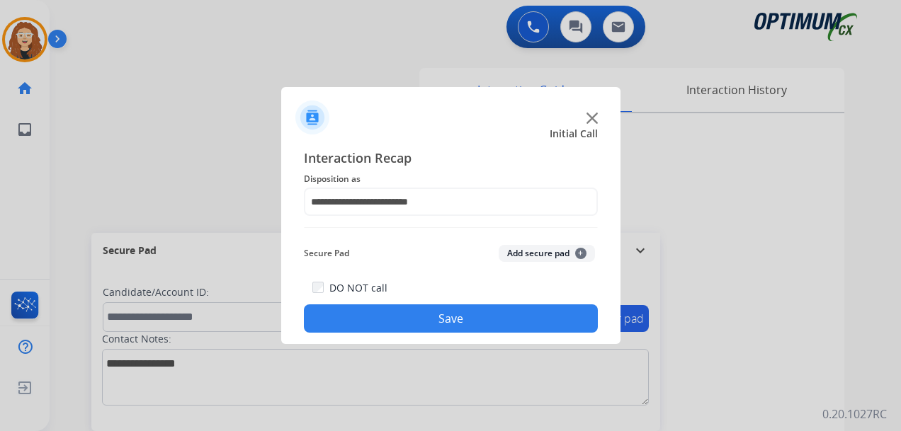
click at [467, 312] on button "Save" at bounding box center [451, 319] width 294 height 28
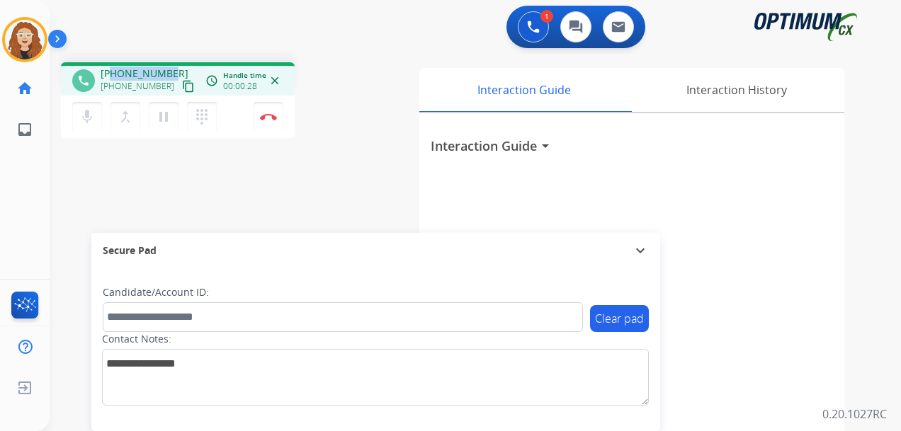
drag, startPoint x: 111, startPoint y: 73, endPoint x: 165, endPoint y: 69, distance: 54.0
click at [169, 67] on div "[PHONE_NUMBER] [PHONE_NUMBER] content_copy" at bounding box center [149, 81] width 96 height 28
click at [271, 114] on img at bounding box center [268, 116] width 17 height 7
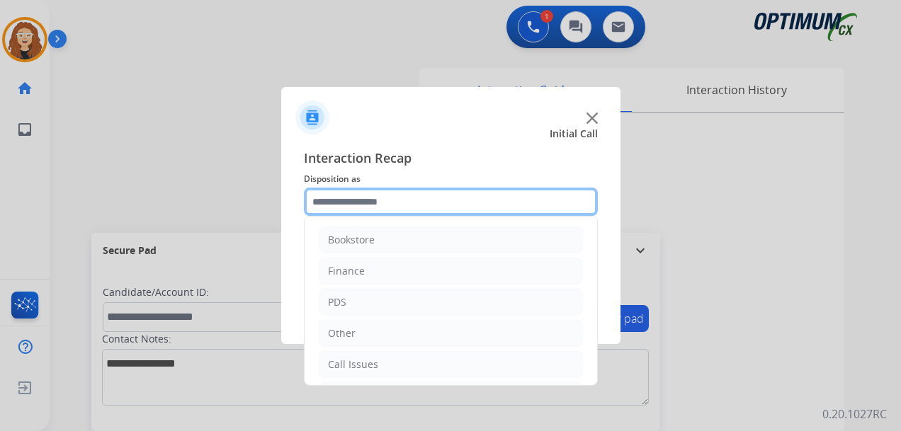
click at [357, 200] on input "text" at bounding box center [451, 202] width 294 height 28
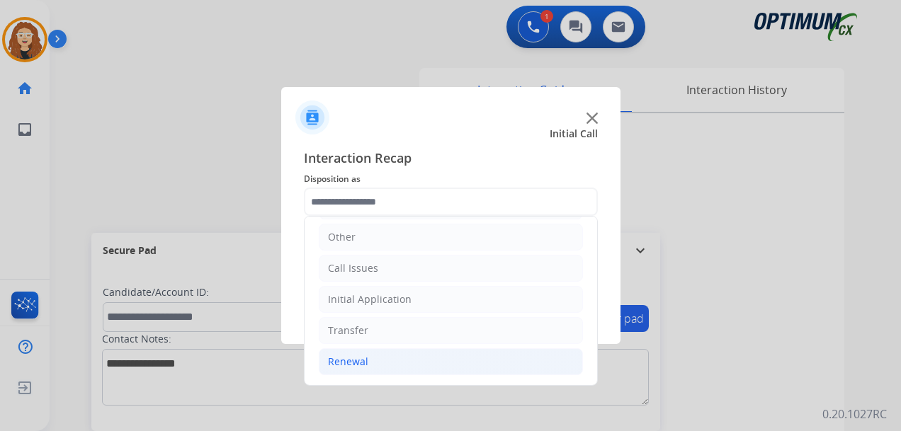
click at [361, 365] on div "Renewal" at bounding box center [348, 362] width 40 height 14
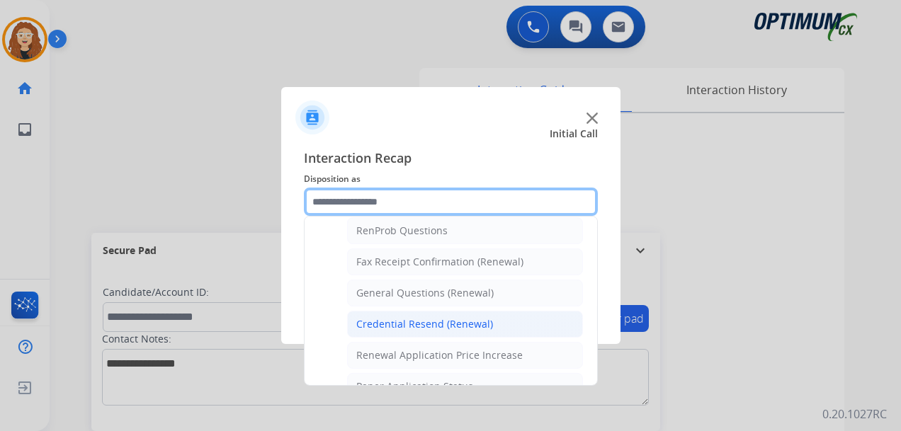
scroll to position [367, 0]
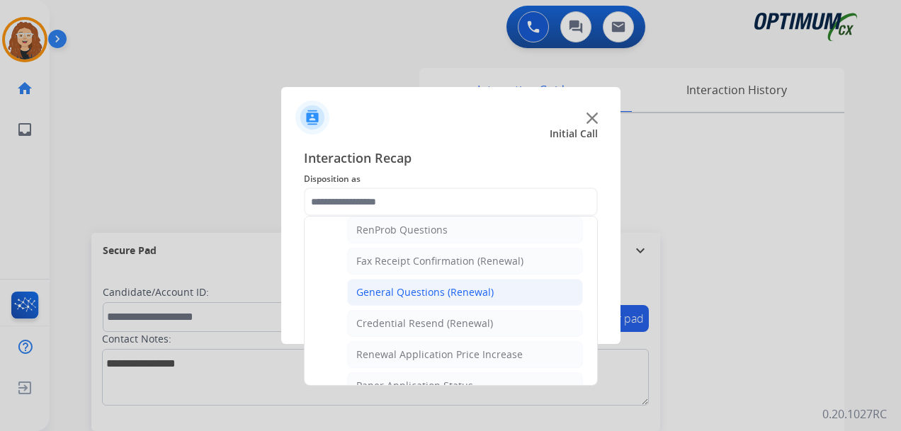
click at [402, 295] on div "General Questions (Renewal)" at bounding box center [424, 293] width 137 height 14
type input "**********"
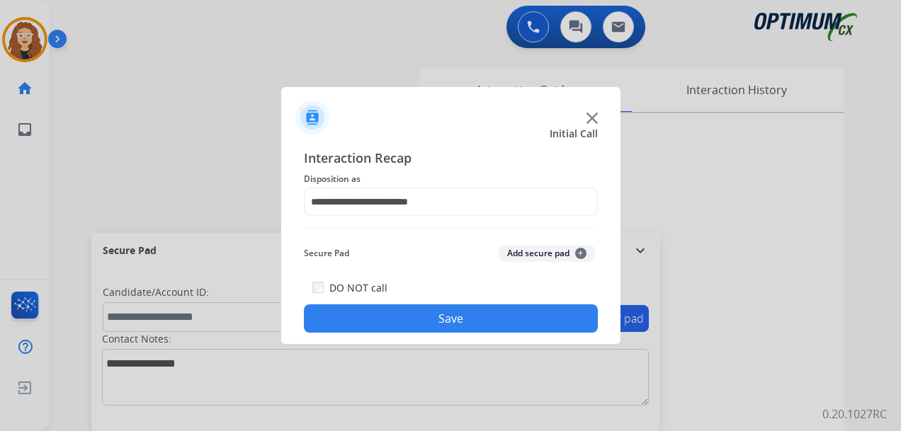
click at [400, 323] on button "Save" at bounding box center [451, 319] width 294 height 28
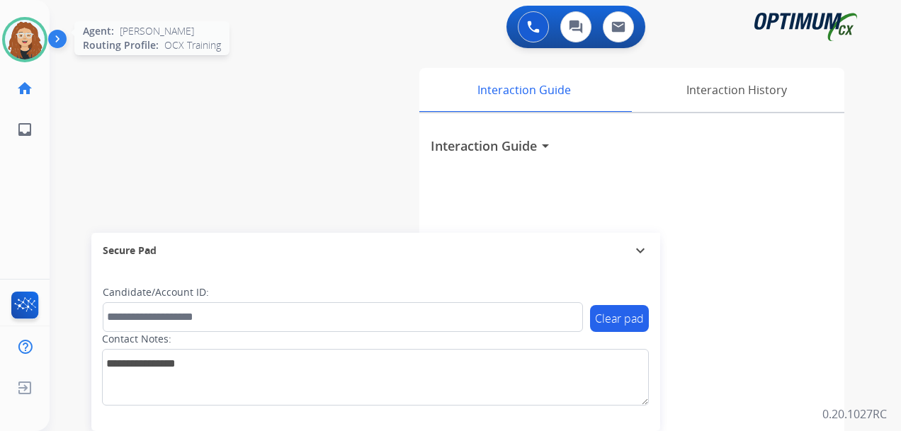
click at [26, 36] on img at bounding box center [25, 40] width 40 height 40
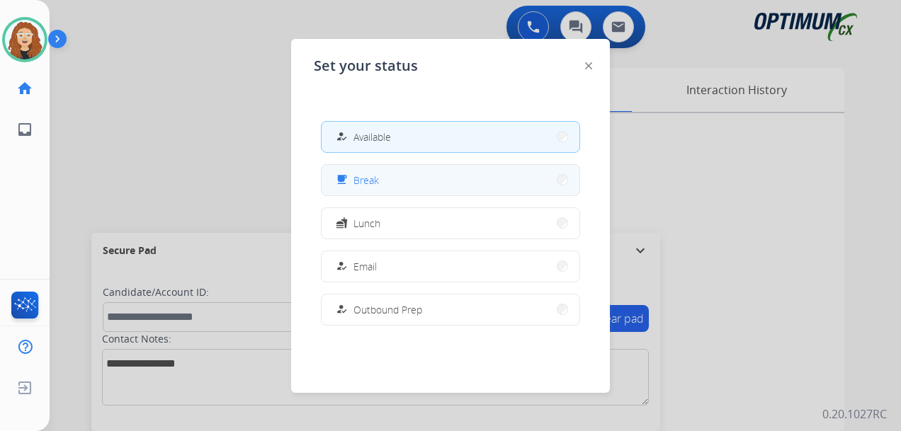
click at [392, 175] on button "free_breakfast Break" at bounding box center [451, 180] width 258 height 30
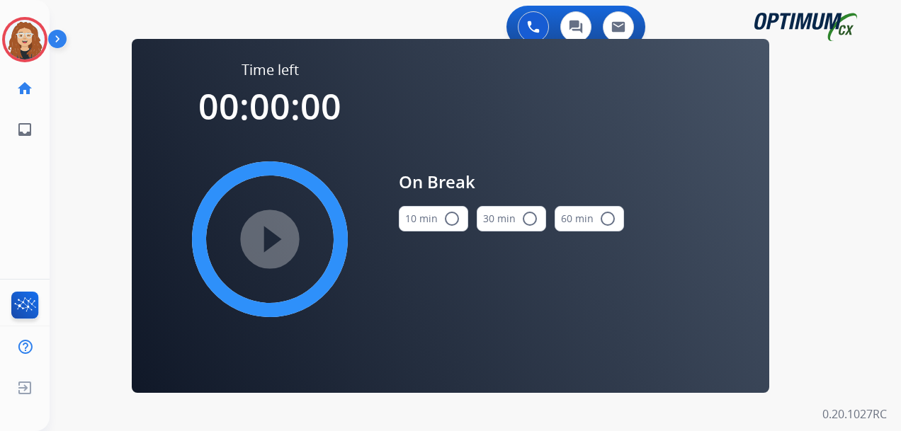
click at [449, 219] on mat-icon "radio_button_unchecked" at bounding box center [451, 218] width 17 height 17
click at [274, 248] on mat-icon "play_circle_filled" at bounding box center [269, 239] width 17 height 17
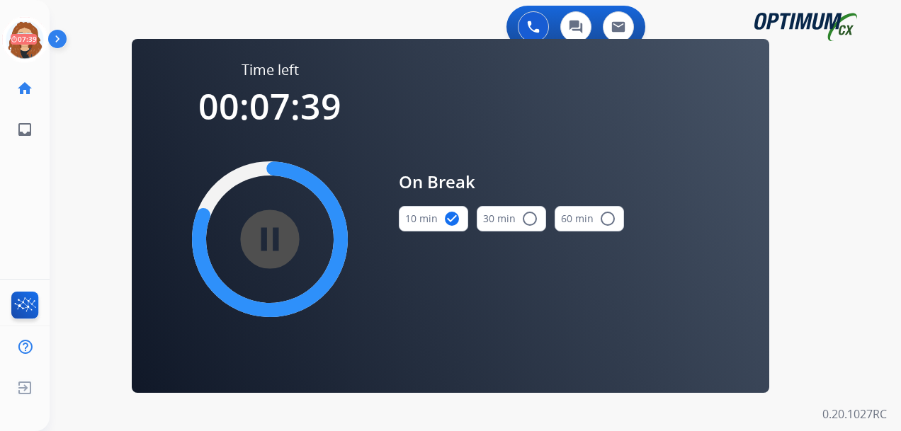
click at [66, 157] on div "0 Voice Interactions 0 Chat Interactions 0 Email Interactions swap_horiz Break …" at bounding box center [476, 215] width 852 height 431
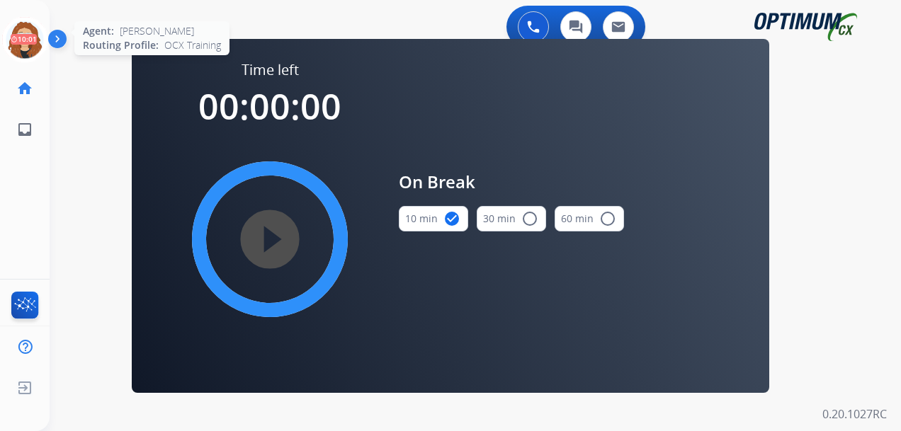
click at [20, 45] on icon at bounding box center [25, 40] width 46 height 46
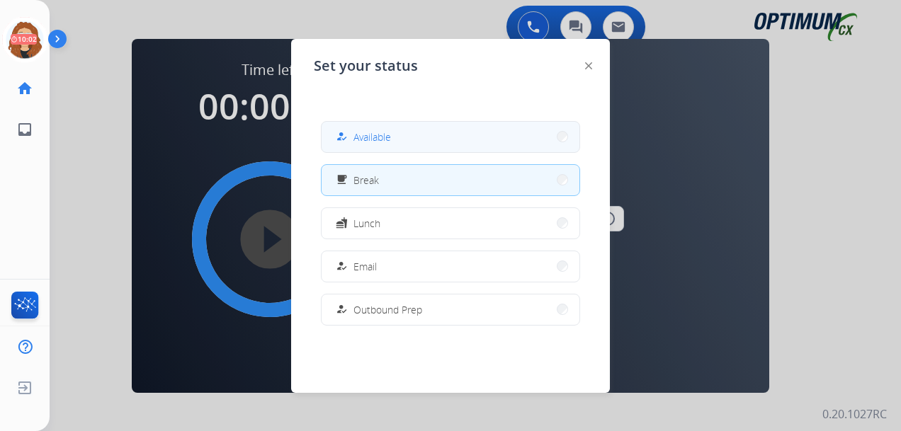
click at [420, 141] on button "how_to_reg Available" at bounding box center [451, 137] width 258 height 30
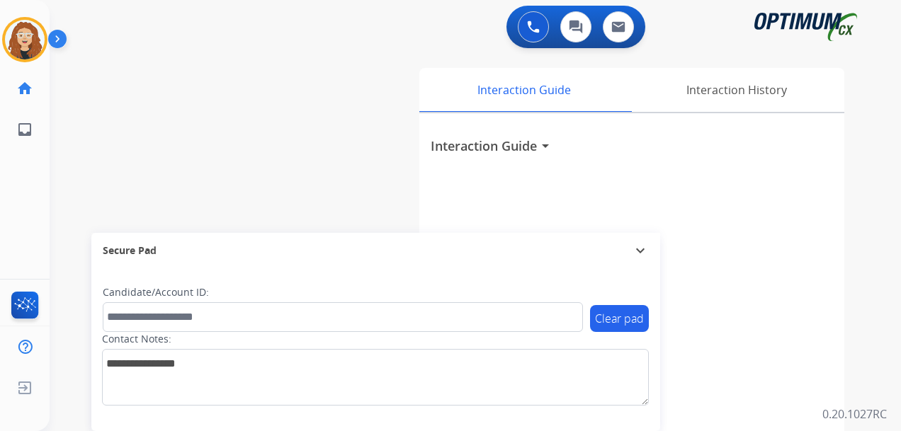
click at [887, 169] on div "0 Voice Interactions 0 Chat Interactions 0 Email Interactions swap_horiz Break …" at bounding box center [476, 215] width 852 height 431
click at [60, 210] on div "swap_horiz Break voice bridge close_fullscreen Connect 3-Way Call merge_type Se…" at bounding box center [459, 346] width 818 height 591
click at [64, 171] on div "swap_horiz Break voice bridge close_fullscreen Connect 3-Way Call merge_type Se…" at bounding box center [459, 346] width 818 height 591
click at [31, 33] on img at bounding box center [25, 40] width 40 height 40
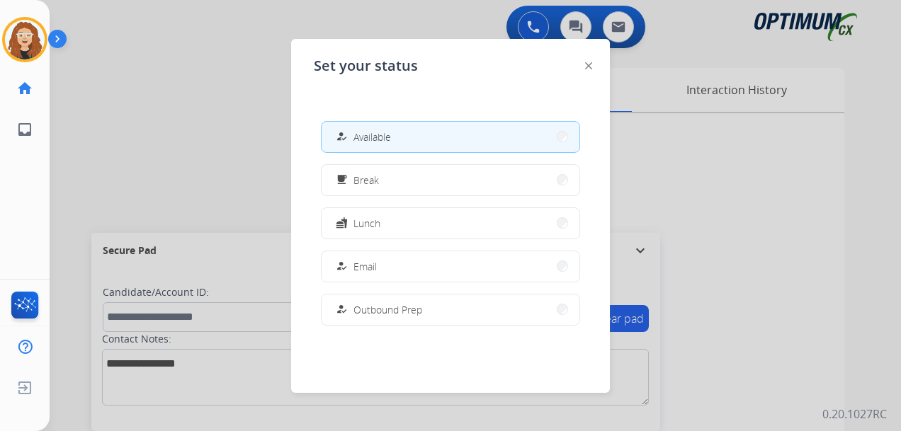
click at [168, 115] on div at bounding box center [450, 215] width 901 height 431
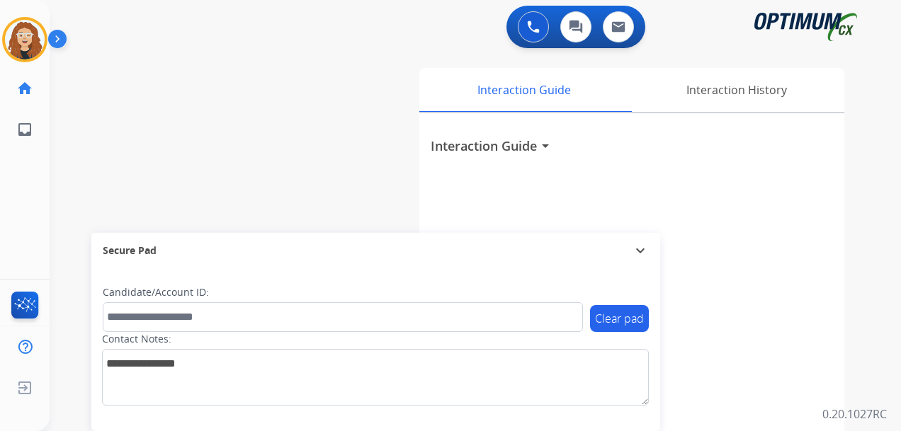
click at [58, 145] on div "swap_horiz Break voice bridge close_fullscreen Connect 3-Way Call merge_type Se…" at bounding box center [459, 346] width 818 height 591
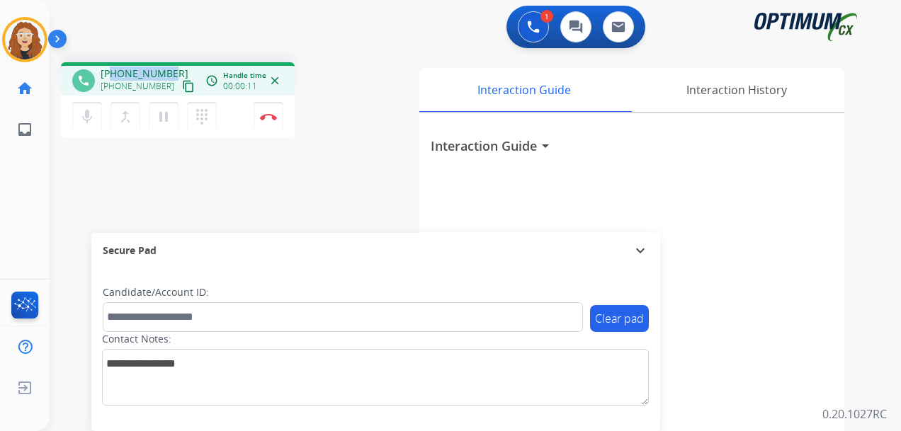
drag, startPoint x: 113, startPoint y: 73, endPoint x: 170, endPoint y: 70, distance: 56.7
click at [170, 70] on div "[PHONE_NUMBER] [PHONE_NUMBER] content_copy" at bounding box center [149, 81] width 96 height 28
click at [273, 119] on img at bounding box center [268, 116] width 17 height 7
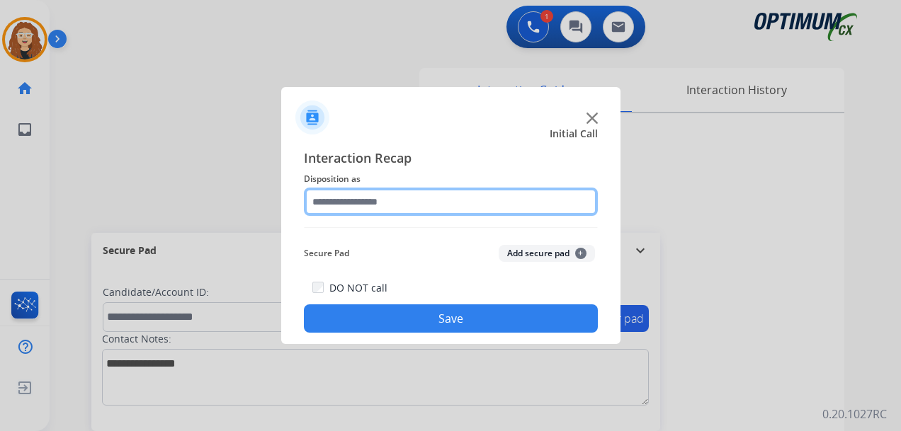
click at [360, 200] on input "text" at bounding box center [451, 202] width 294 height 28
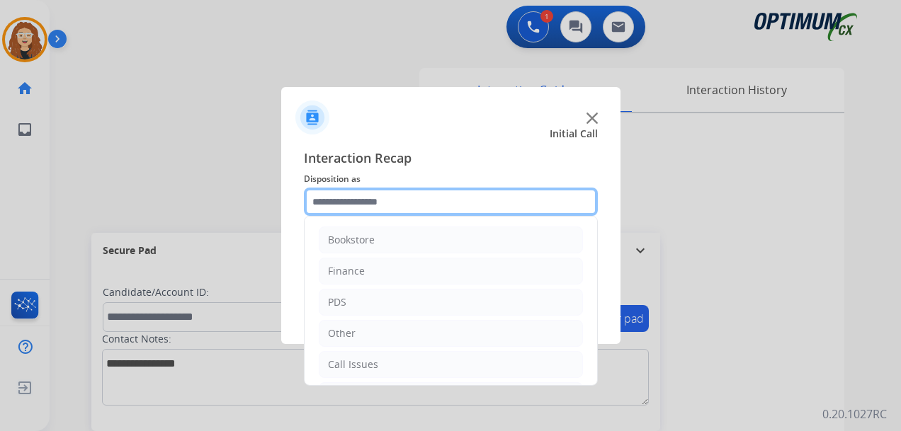
scroll to position [96, 0]
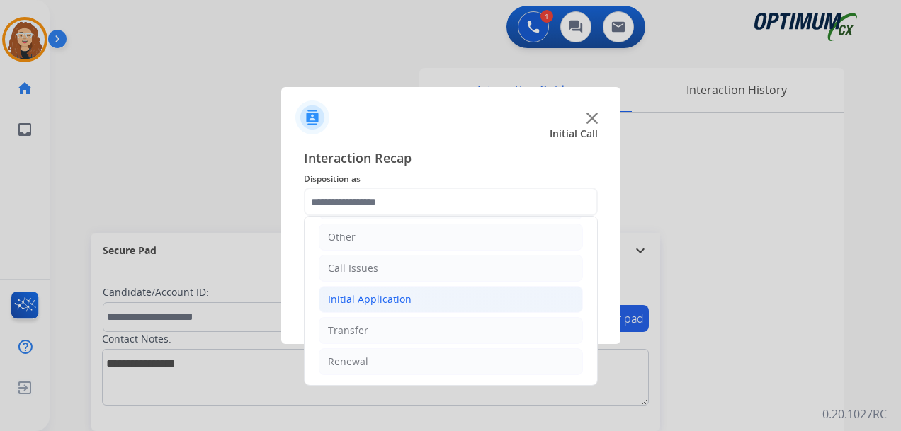
click at [369, 303] on div "Initial Application" at bounding box center [370, 300] width 84 height 14
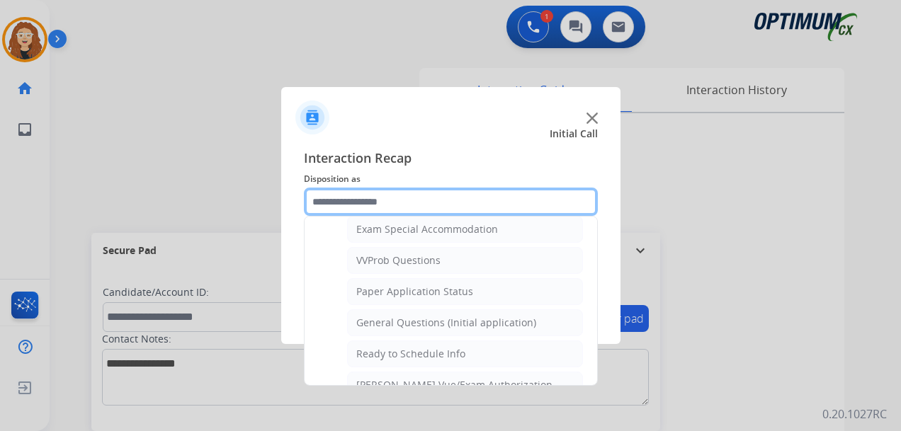
scroll to position [755, 0]
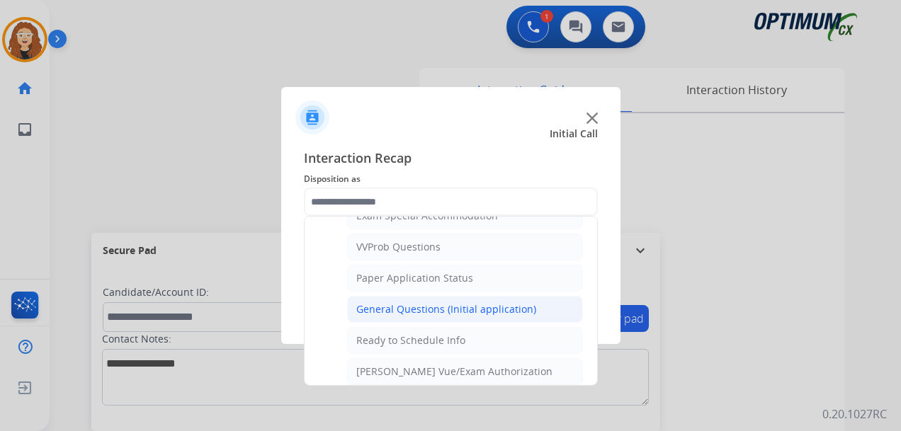
click at [491, 313] on div "General Questions (Initial application)" at bounding box center [446, 310] width 180 height 14
type input "**********"
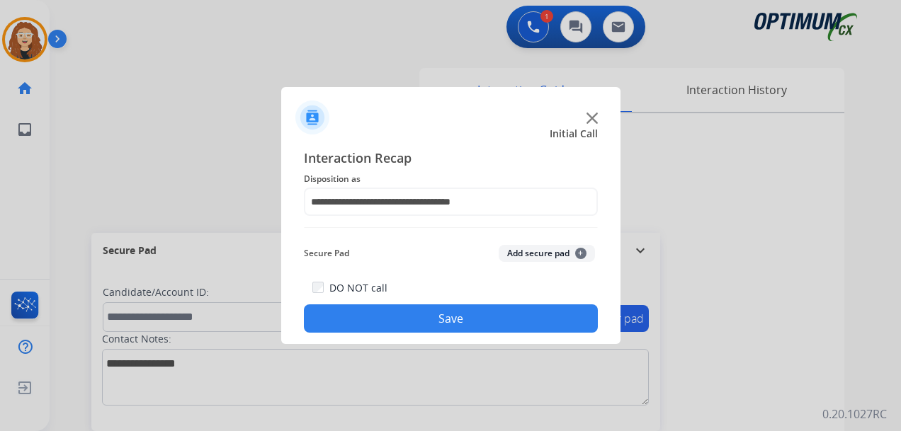
click at [491, 313] on button "Save" at bounding box center [451, 319] width 294 height 28
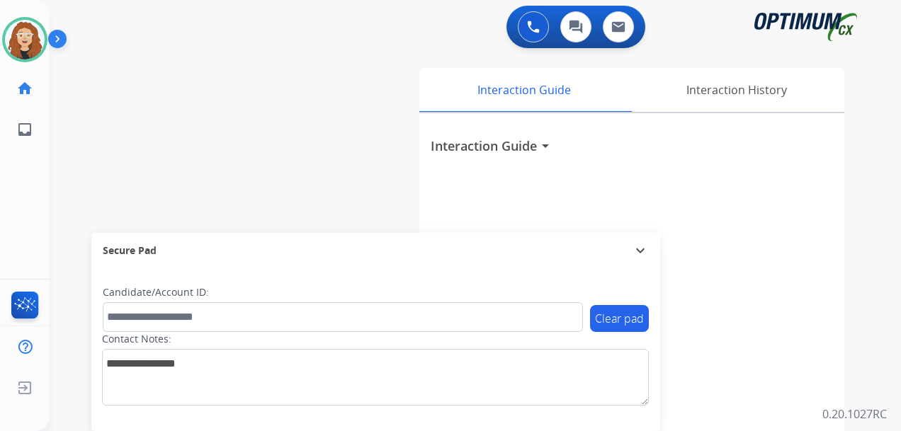
click at [60, 232] on div "swap_horiz Break voice bridge close_fullscreen Connect 3-Way Call merge_type Se…" at bounding box center [459, 346] width 818 height 591
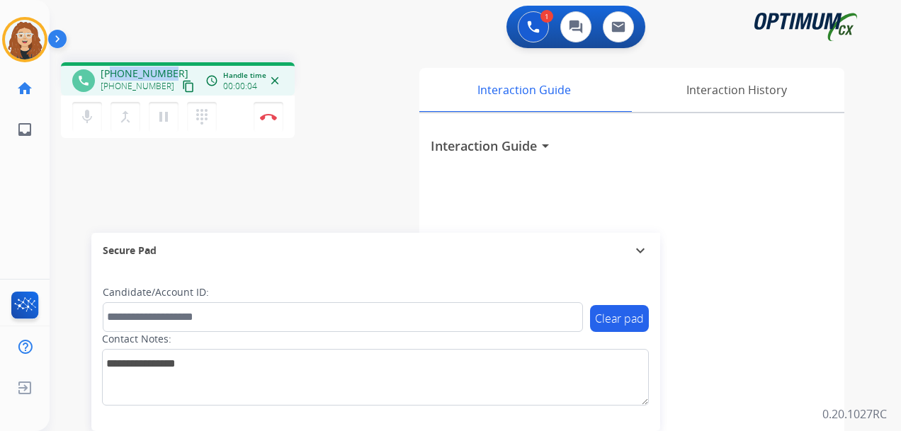
drag, startPoint x: 113, startPoint y: 74, endPoint x: 169, endPoint y: 69, distance: 56.1
click at [169, 69] on div "[PHONE_NUMBER] [PHONE_NUMBER] content_copy" at bounding box center [149, 81] width 96 height 28
click at [273, 117] on img at bounding box center [268, 116] width 17 height 7
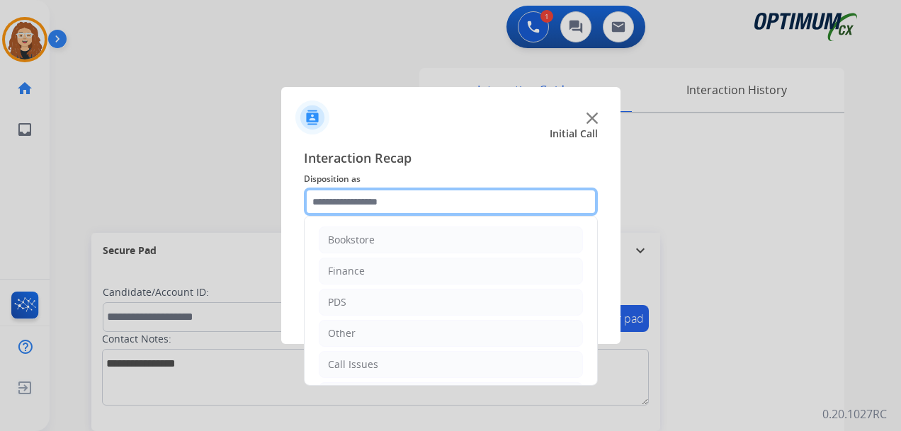
click at [367, 200] on input "text" at bounding box center [451, 202] width 294 height 28
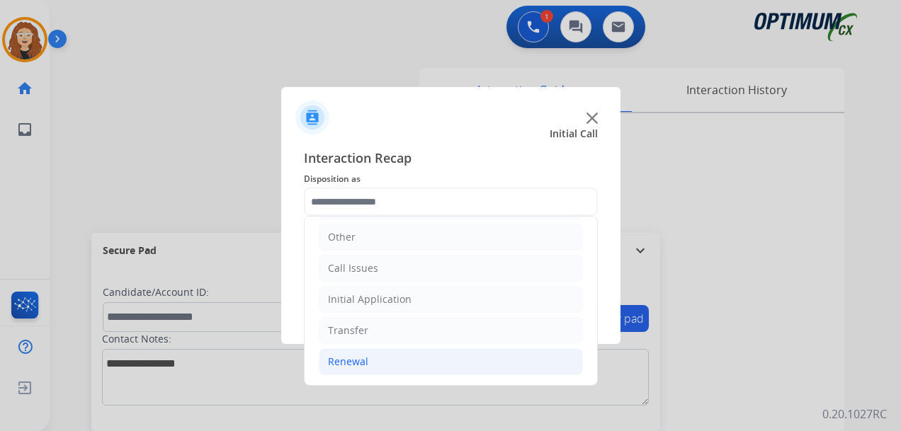
click at [359, 363] on div "Renewal" at bounding box center [348, 362] width 40 height 14
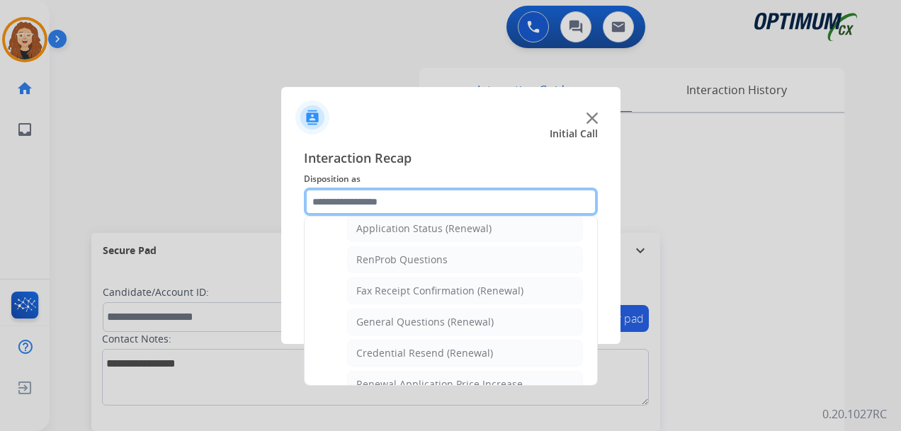
scroll to position [358, 0]
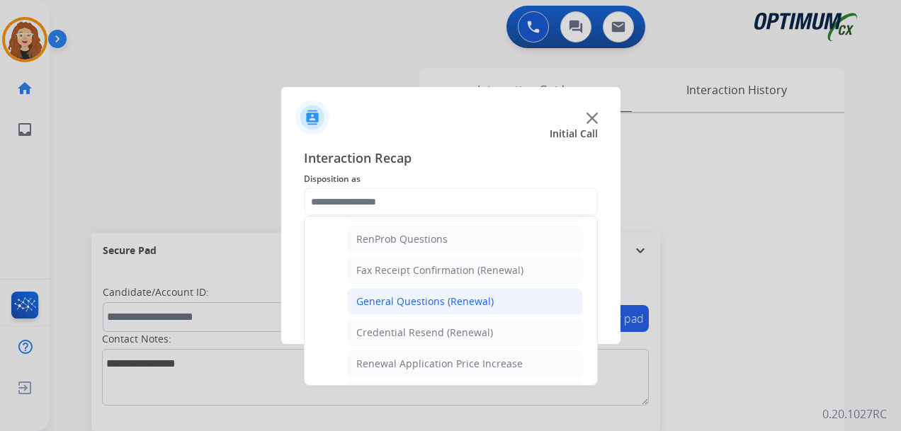
click at [466, 299] on div "General Questions (Renewal)" at bounding box center [424, 302] width 137 height 14
type input "**********"
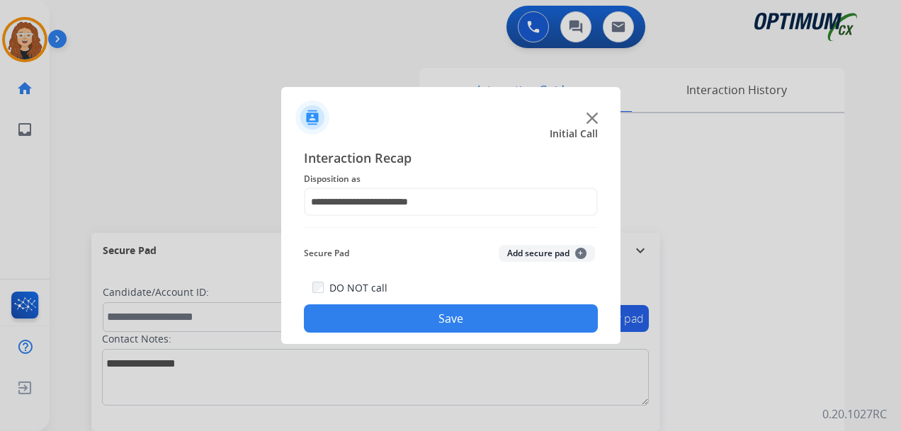
click at [441, 318] on button "Save" at bounding box center [451, 319] width 294 height 28
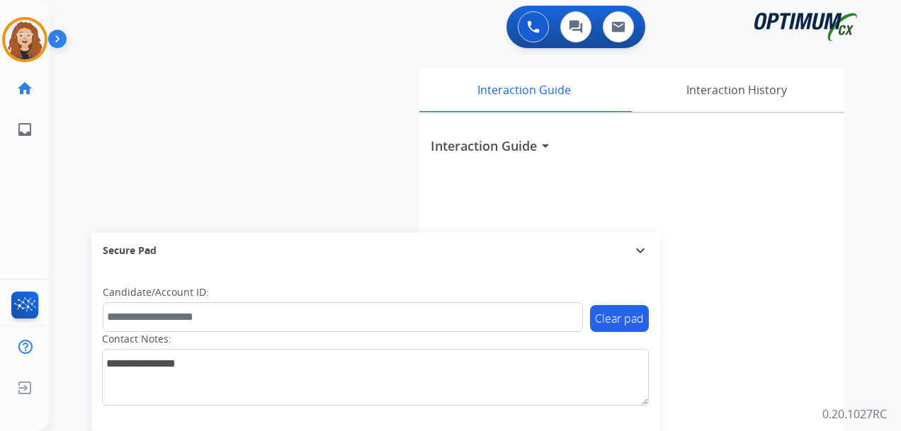
click at [867, 266] on div "0 Voice Interactions 0 Chat Interactions 0 Email Interactions swap_horiz Break …" at bounding box center [476, 215] width 852 height 431
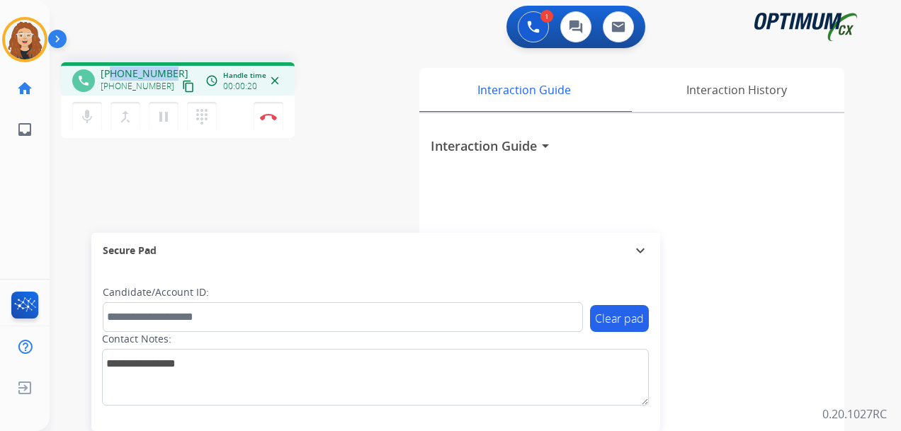
drag, startPoint x: 114, startPoint y: 73, endPoint x: 170, endPoint y: 71, distance: 56.0
click at [170, 71] on div "[PHONE_NUMBER] [PHONE_NUMBER] content_copy" at bounding box center [149, 81] width 96 height 28
click at [271, 116] on img at bounding box center [268, 116] width 17 height 7
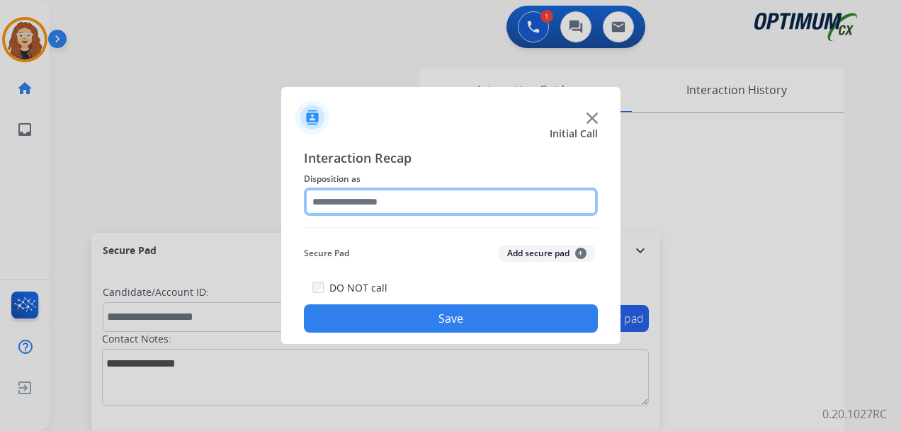
click at [373, 200] on input "text" at bounding box center [451, 202] width 294 height 28
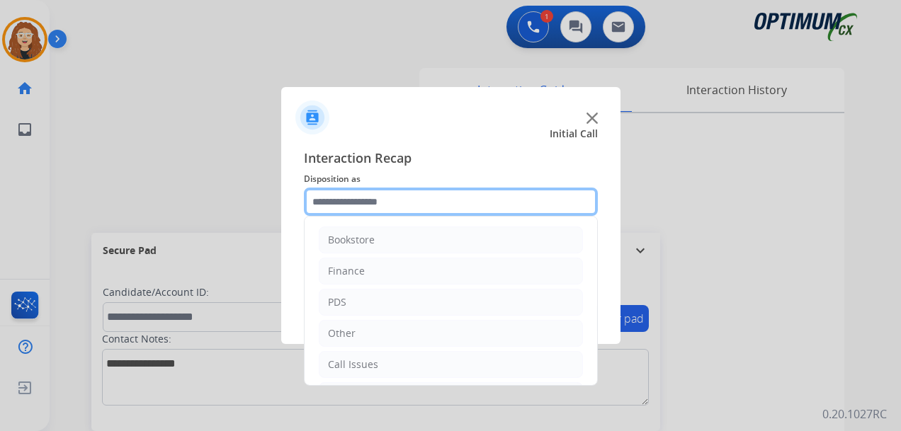
scroll to position [96, 0]
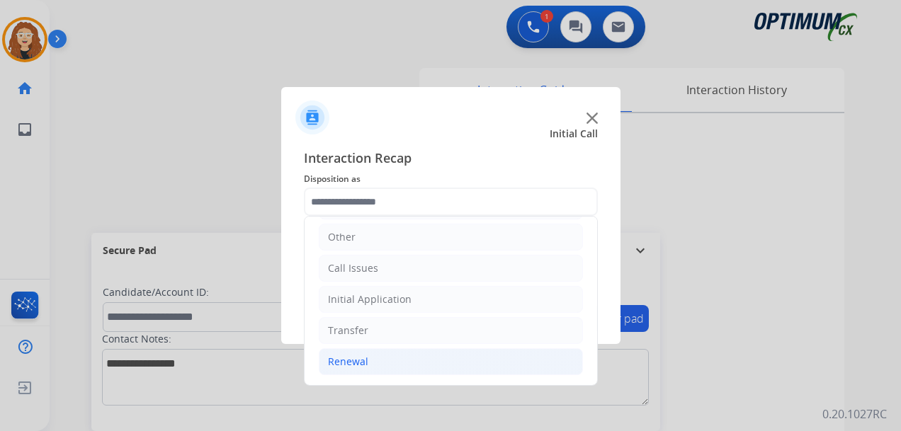
drag, startPoint x: 382, startPoint y: 360, endPoint x: 392, endPoint y: 363, distance: 10.3
click at [384, 360] on li "Renewal" at bounding box center [451, 362] width 264 height 27
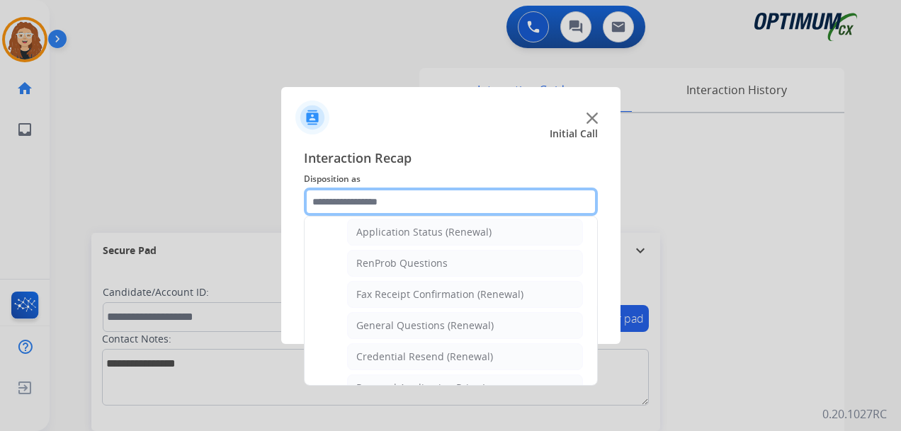
scroll to position [349, 0]
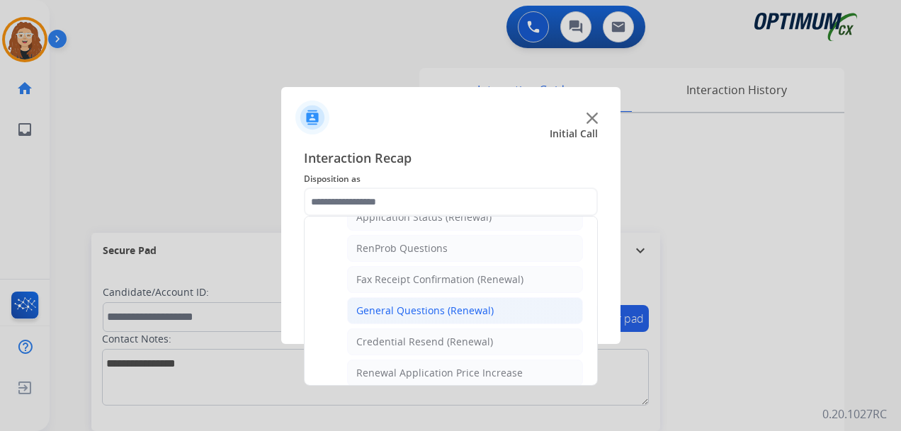
click at [488, 310] on div "General Questions (Renewal)" at bounding box center [424, 311] width 137 height 14
type input "**********"
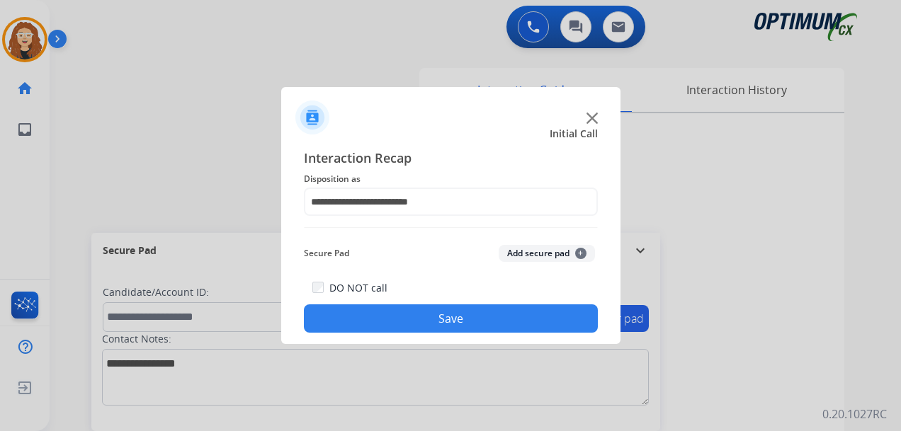
click at [479, 313] on button "Save" at bounding box center [451, 319] width 294 height 28
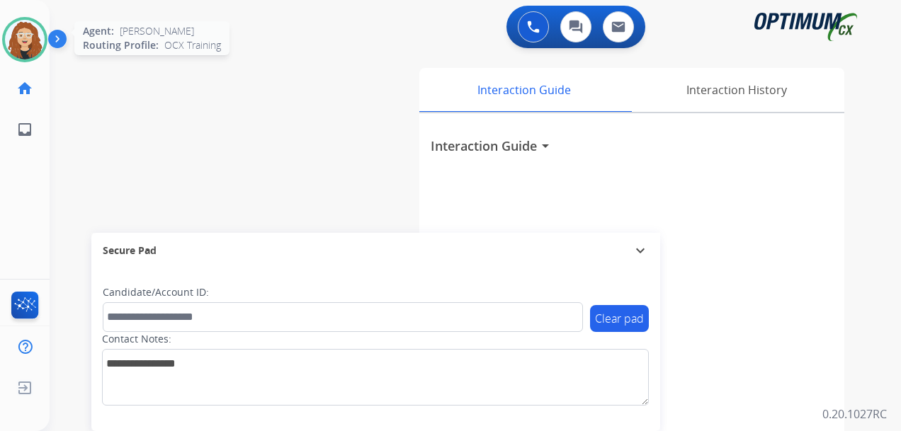
click at [36, 39] on img at bounding box center [25, 40] width 40 height 40
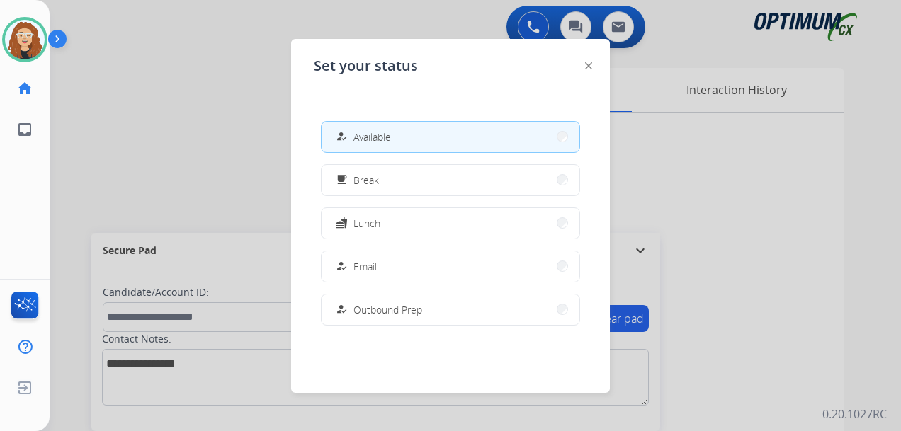
scroll to position [354, 0]
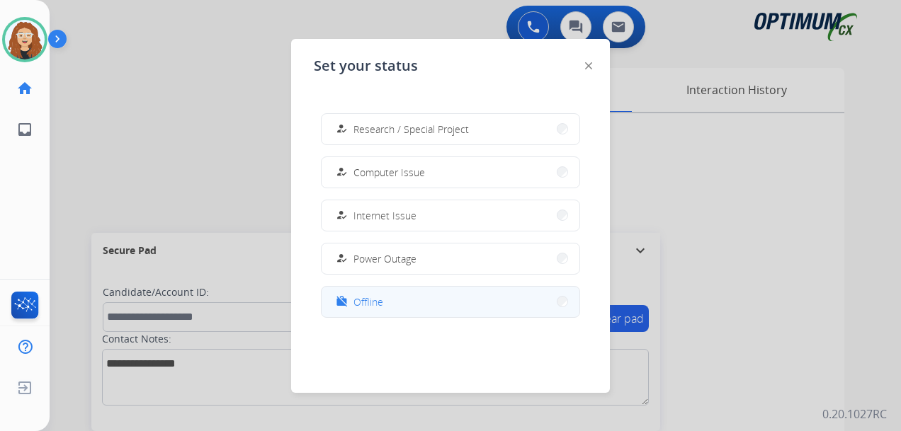
click at [378, 300] on span "Offline" at bounding box center [369, 302] width 30 height 15
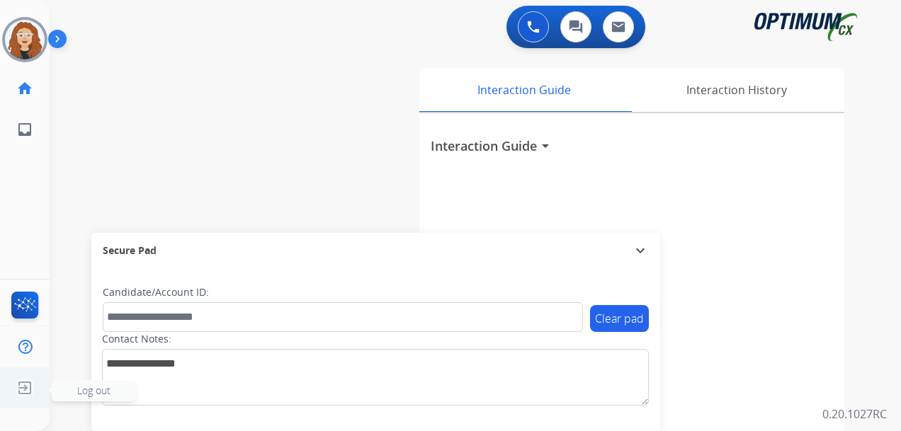
click at [19, 394] on img at bounding box center [25, 388] width 26 height 27
click at [22, 392] on img at bounding box center [25, 388] width 26 height 27
click at [91, 402] on div "swap_horiz Break voice bridge close_fullscreen Connect 3-Way Call merge_type Se…" at bounding box center [459, 346] width 818 height 591
click at [28, 386] on img at bounding box center [25, 388] width 26 height 27
click at [79, 394] on span "Log out" at bounding box center [93, 390] width 33 height 13
